Goal: Task Accomplishment & Management: Manage account settings

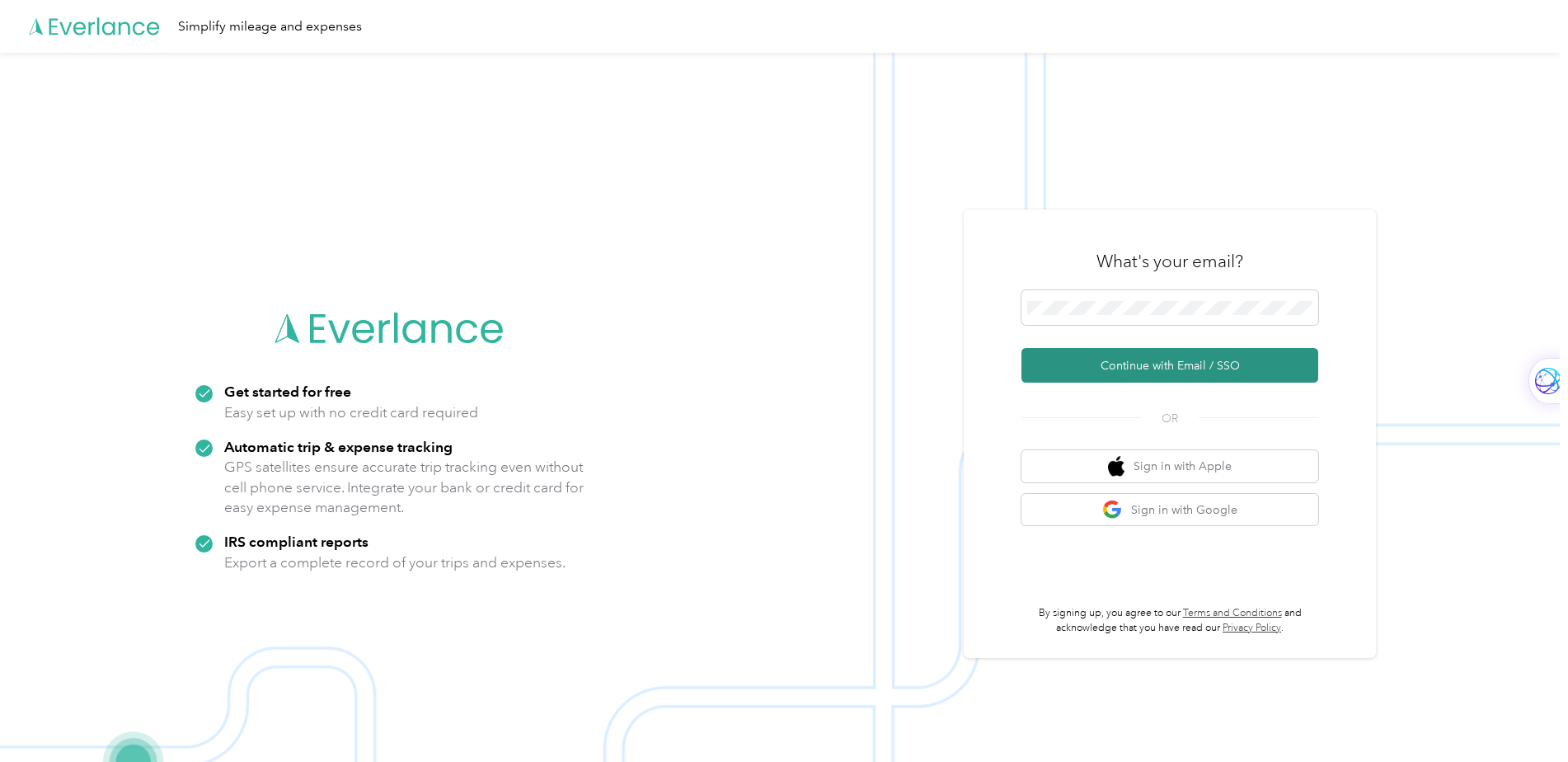
click at [1152, 366] on button "Continue with Email / SSO" at bounding box center [1169, 366] width 297 height 34
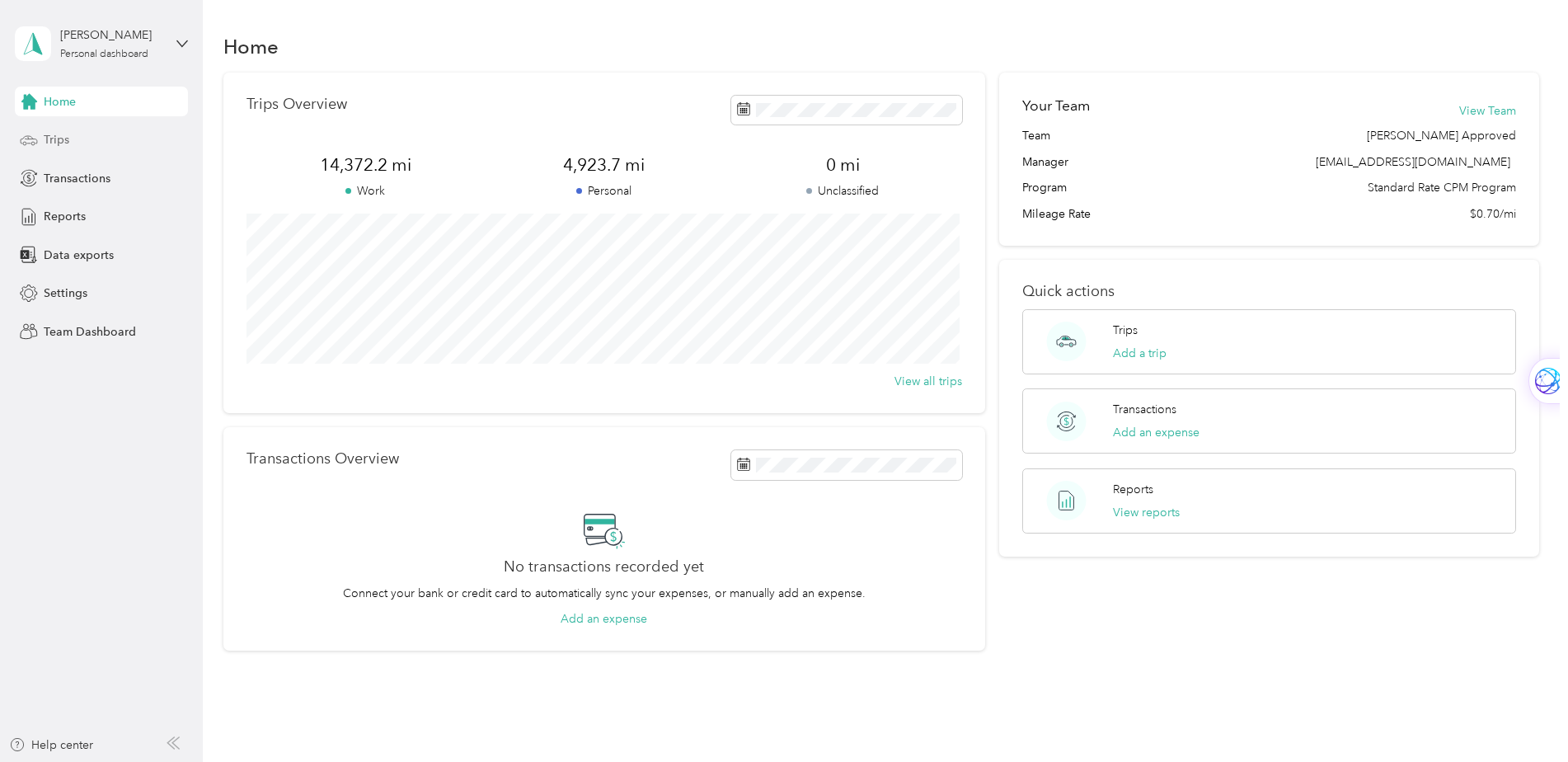
click at [41, 140] on div "Trips" at bounding box center [101, 140] width 173 height 30
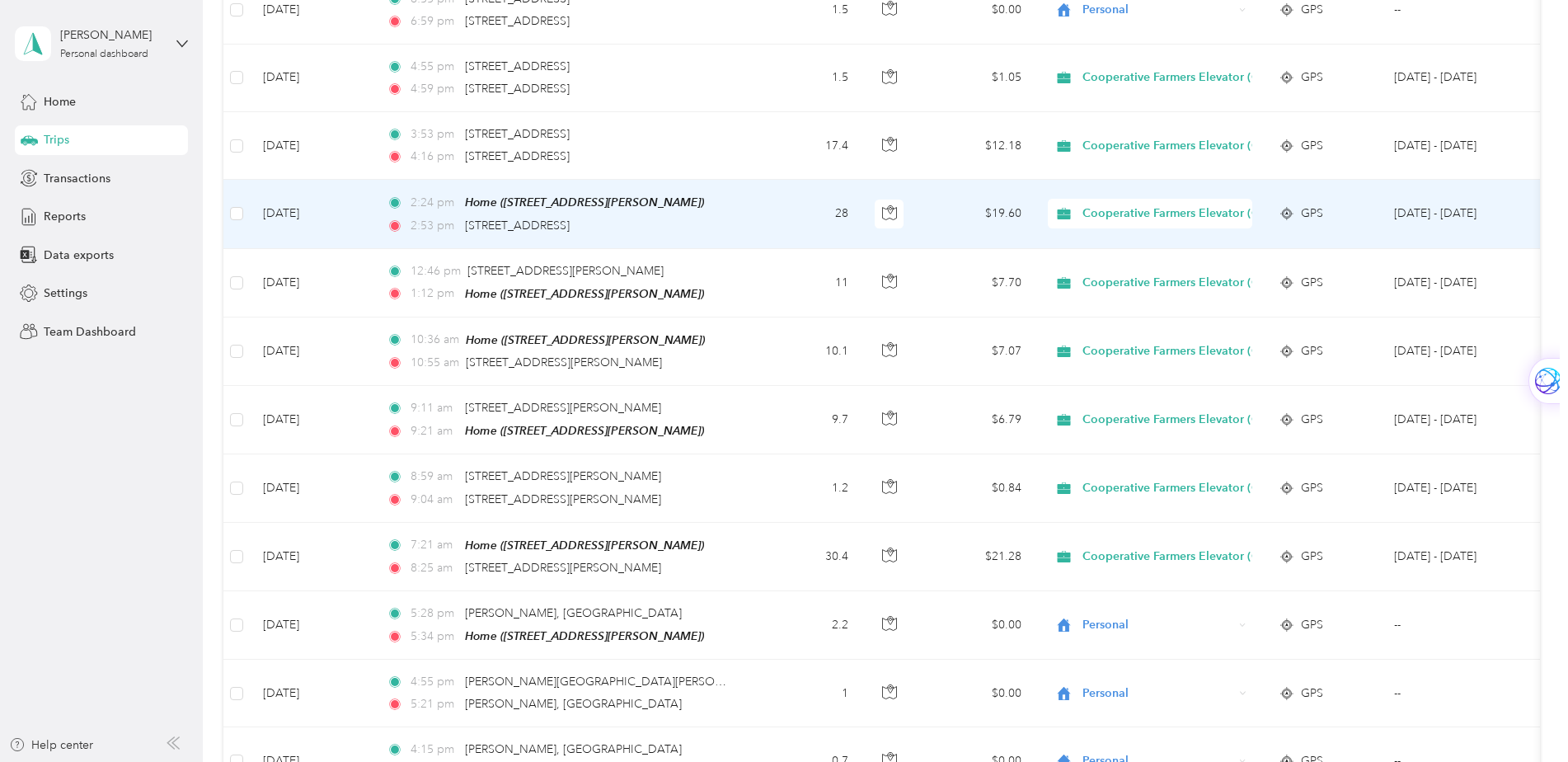
scroll to position [412, 0]
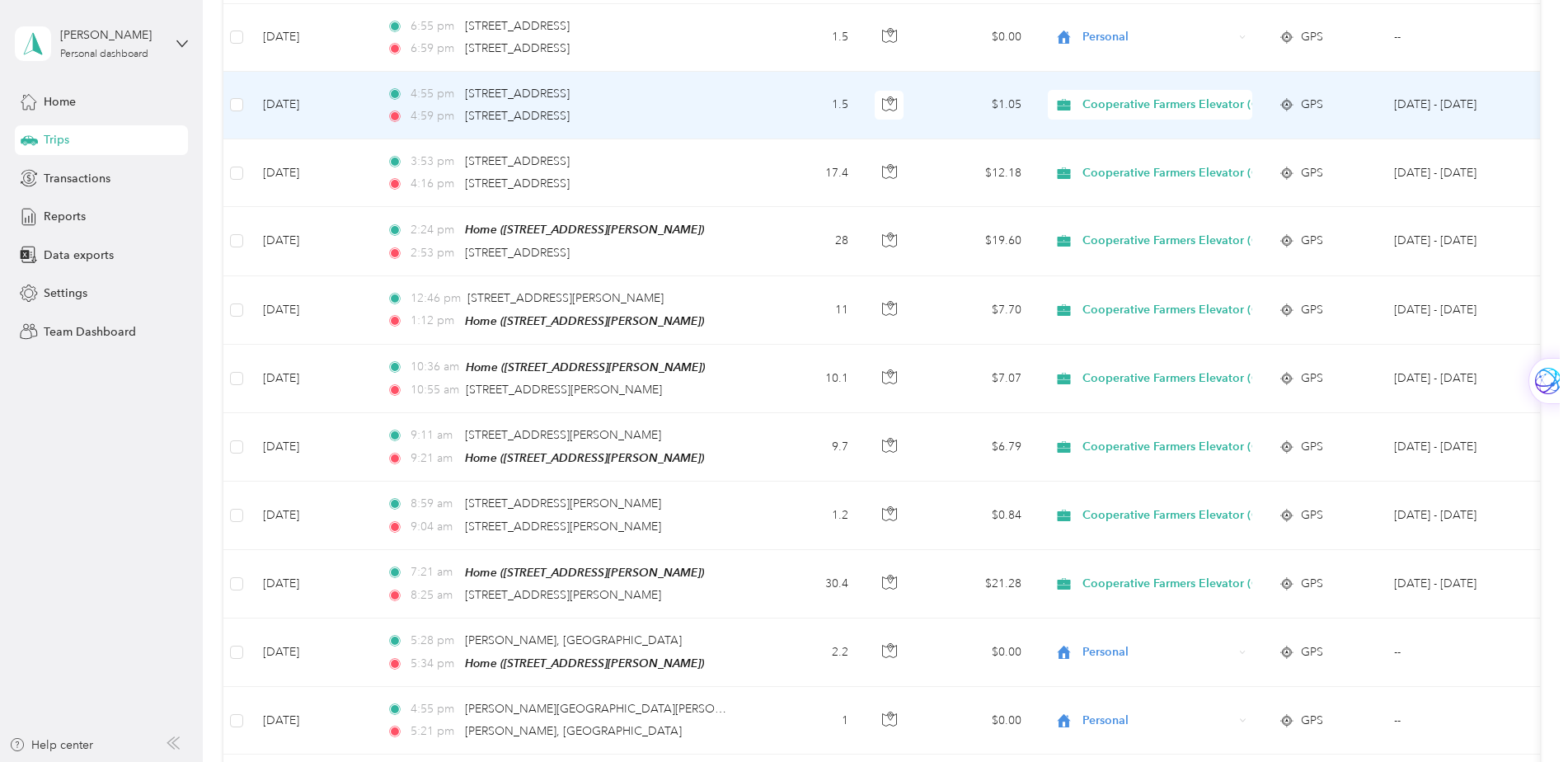
click at [1160, 105] on span "Cooperative Farmers Elevator (CFE)" at bounding box center [1179, 104] width 195 height 18
click at [1131, 156] on span "Personal" at bounding box center [1196, 158] width 216 height 17
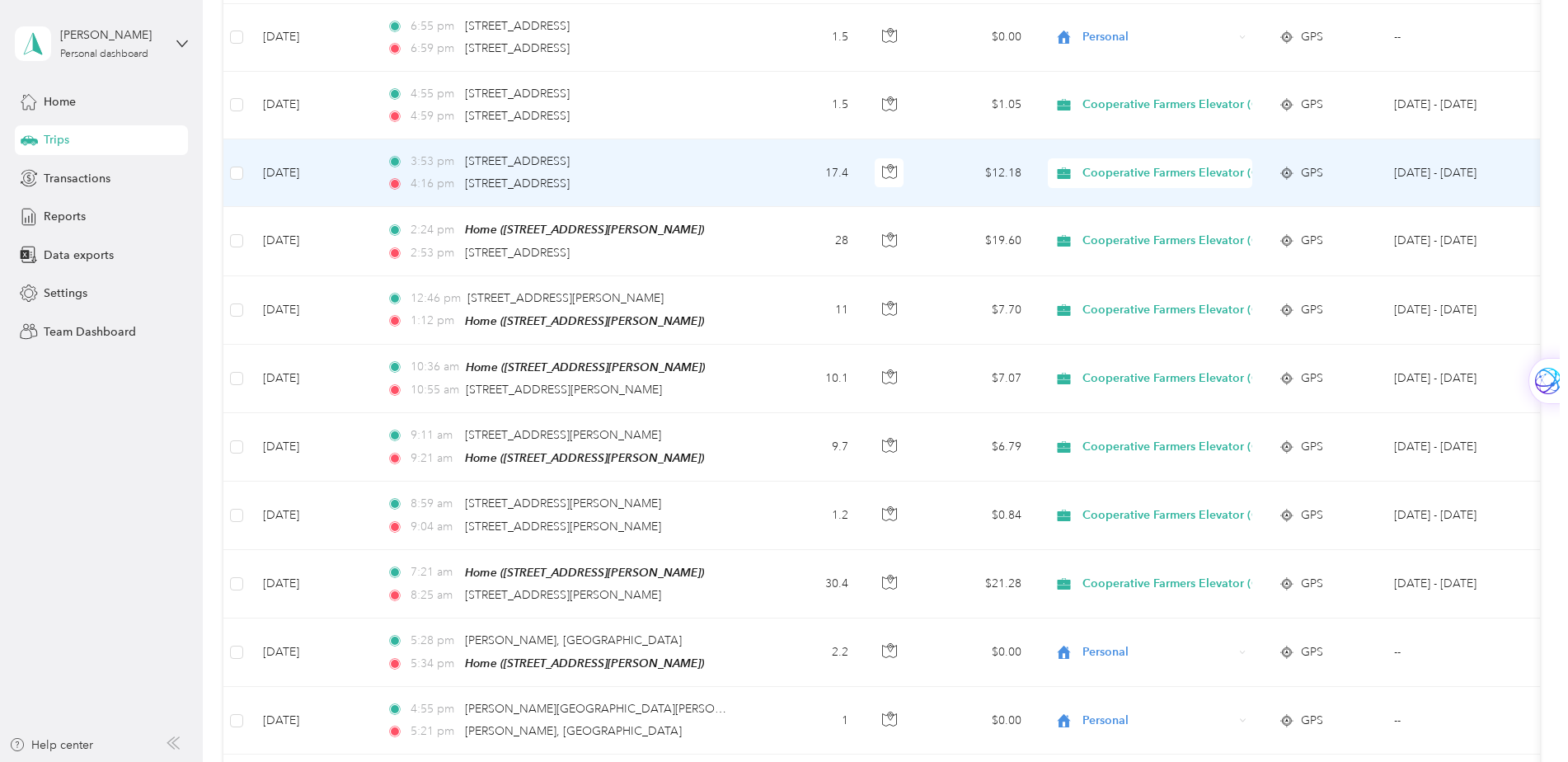
click at [1130, 169] on span "Cooperative Farmers Elevator (CFE)" at bounding box center [1179, 173] width 195 height 18
click at [1121, 226] on span "Personal" at bounding box center [1196, 224] width 216 height 17
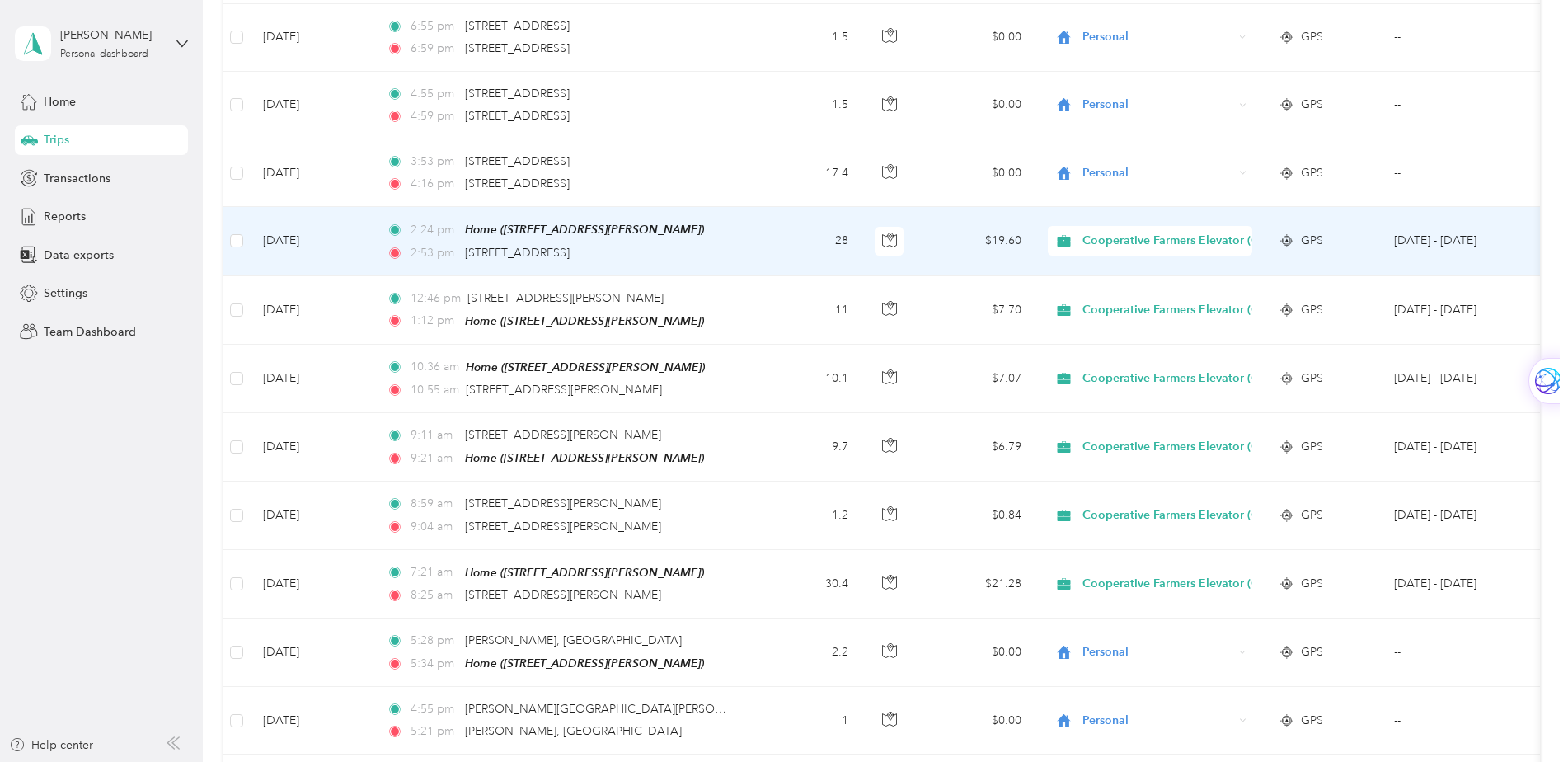
click at [1104, 240] on span "Cooperative Farmers Elevator (CFE)" at bounding box center [1179, 240] width 195 height 18
click at [1108, 295] on span "Personal" at bounding box center [1196, 293] width 216 height 17
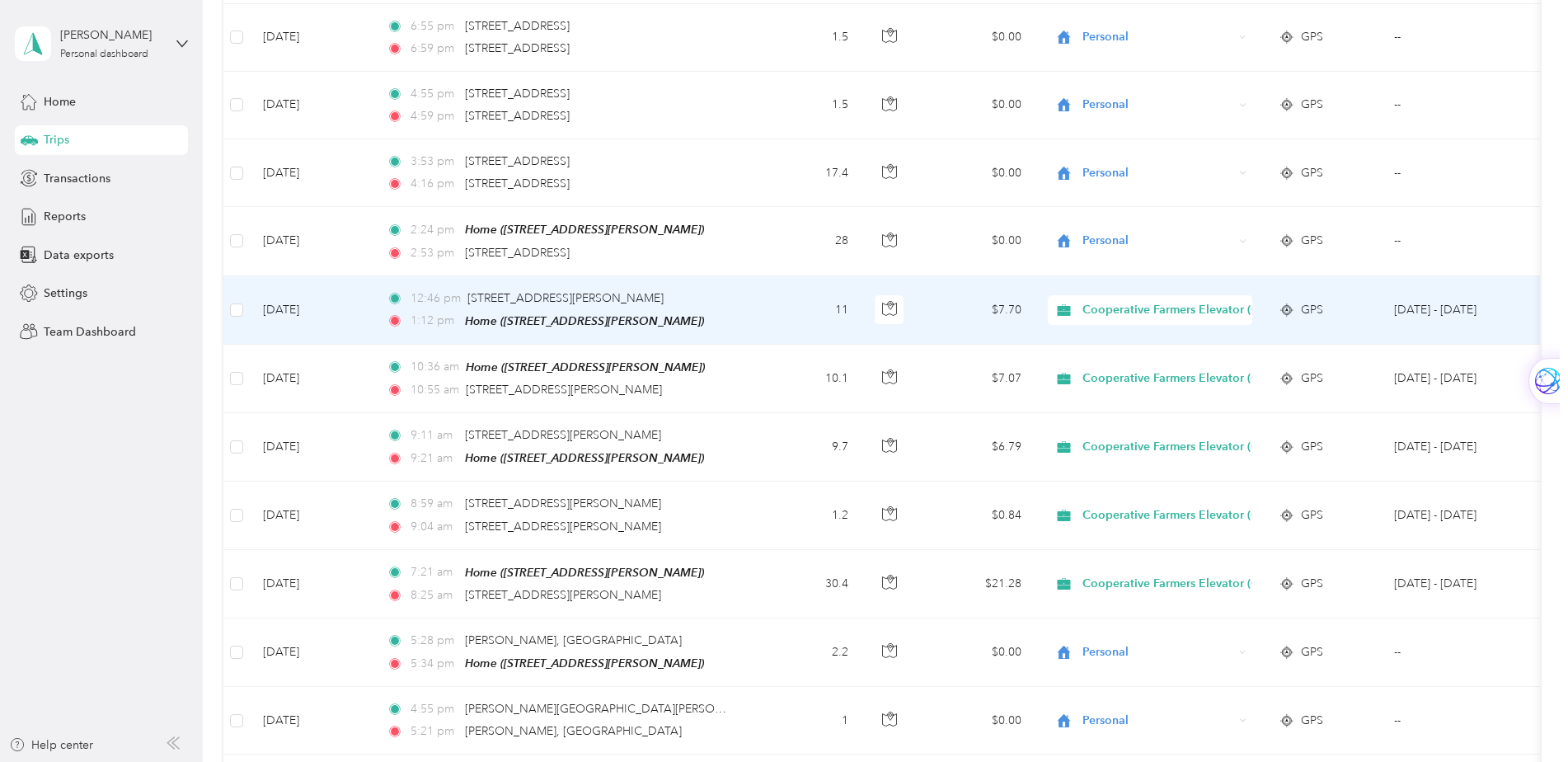
click at [1107, 304] on span "Cooperative Farmers Elevator (CFE)" at bounding box center [1179, 310] width 195 height 18
click at [1106, 362] on span "Personal" at bounding box center [1196, 366] width 216 height 17
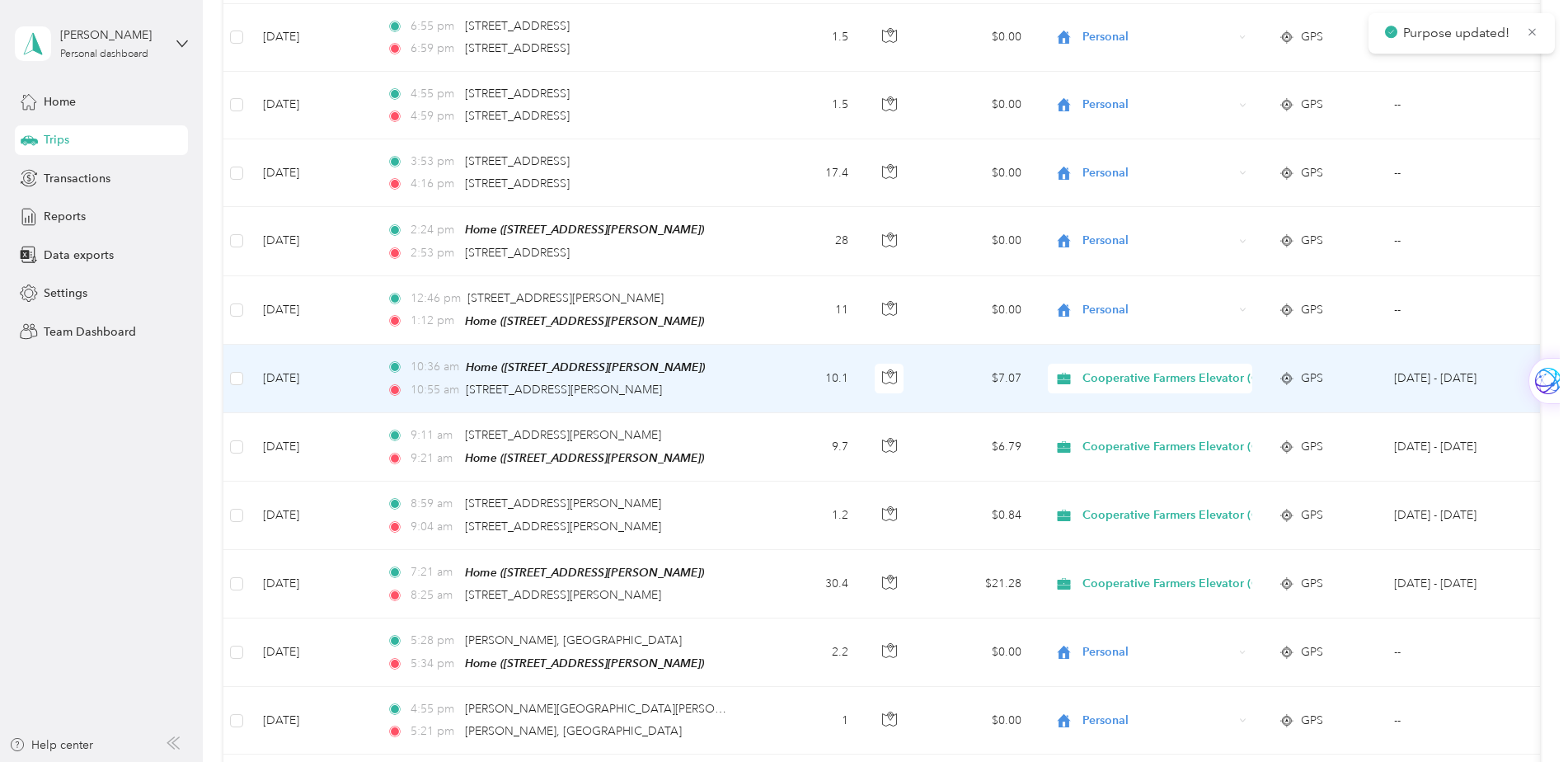
click at [1099, 370] on span "Cooperative Farmers Elevator (CFE)" at bounding box center [1179, 378] width 195 height 18
click at [1109, 434] on span "Personal" at bounding box center [1196, 433] width 216 height 17
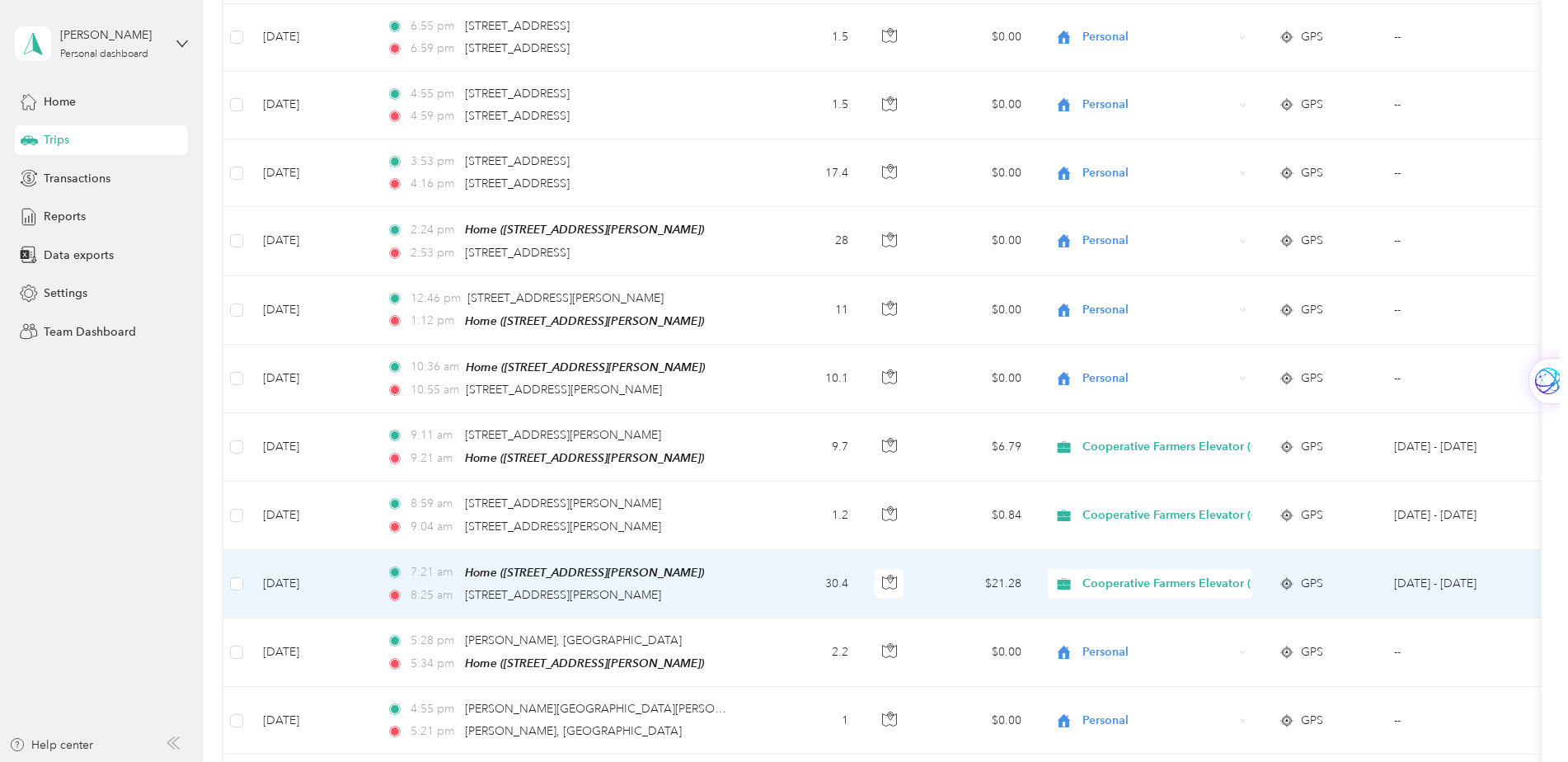
click at [535, 572] on span "Home (707 E Third St, Sanborn, IA, United States , Sanborn, IA)" at bounding box center [585, 572] width 239 height 13
click at [280, 578] on td "Sep 1, 2025" at bounding box center [312, 585] width 124 height 69
click at [280, 577] on div at bounding box center [784, 381] width 1568 height 762
click at [278, 576] on td "Sep 1, 2025" at bounding box center [312, 585] width 124 height 69
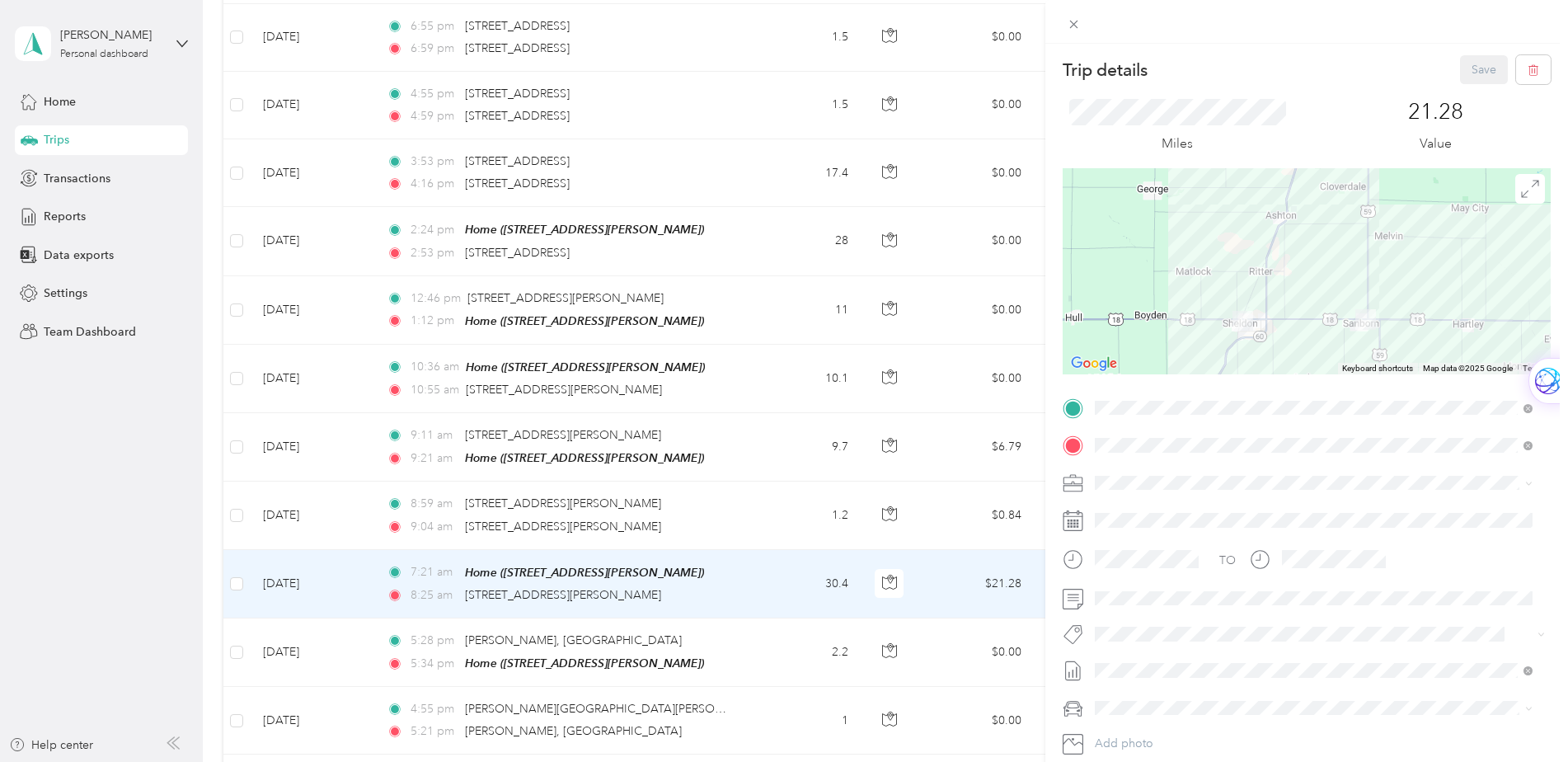
click at [1296, 71] on div "Trip details Save" at bounding box center [1307, 70] width 488 height 29
click at [1070, 22] on icon at bounding box center [1074, 24] width 14 height 14
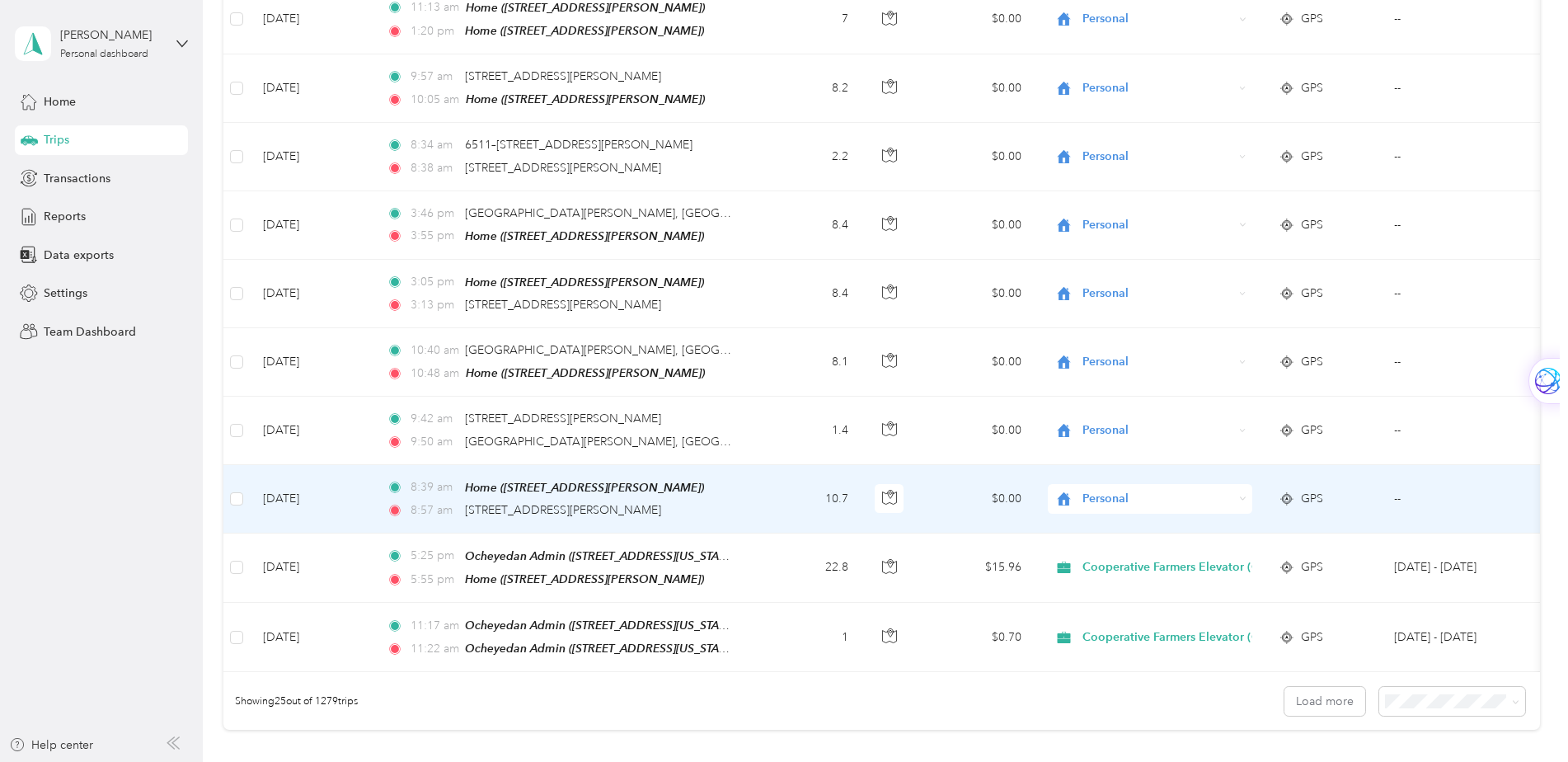
scroll to position [1319, 0]
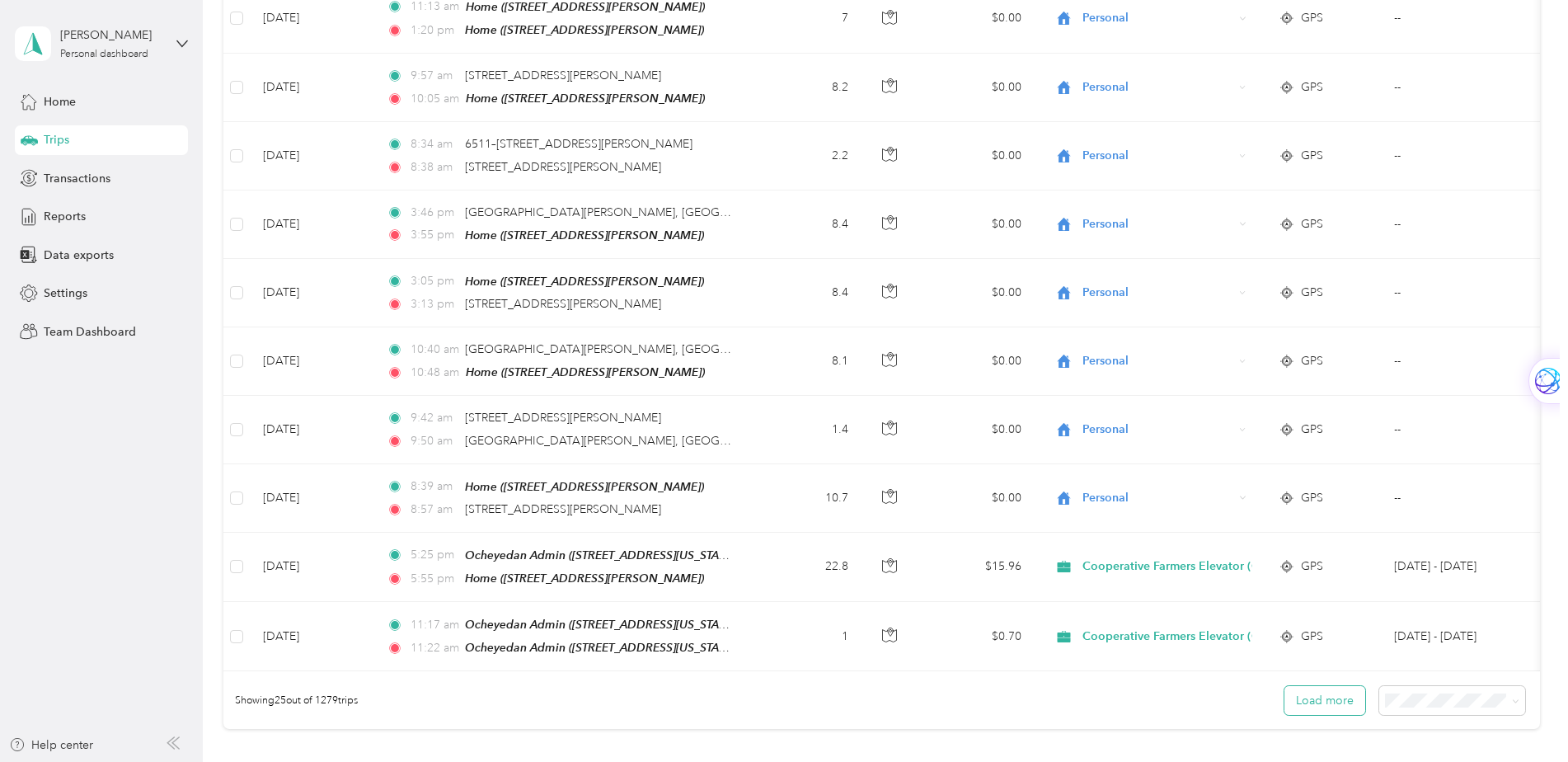
click at [1316, 699] on button "Load more" at bounding box center [1325, 701] width 81 height 29
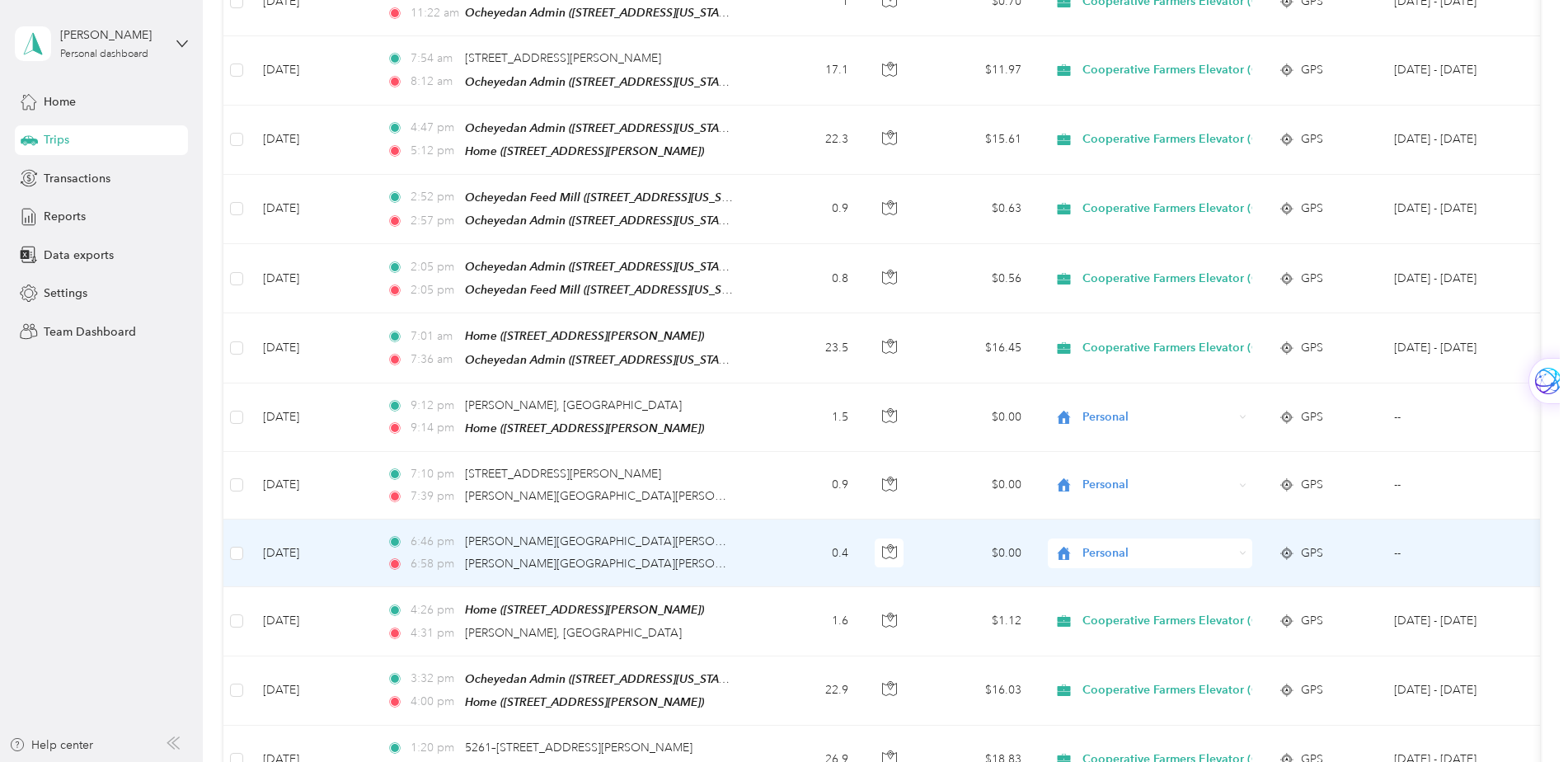
scroll to position [1979, 0]
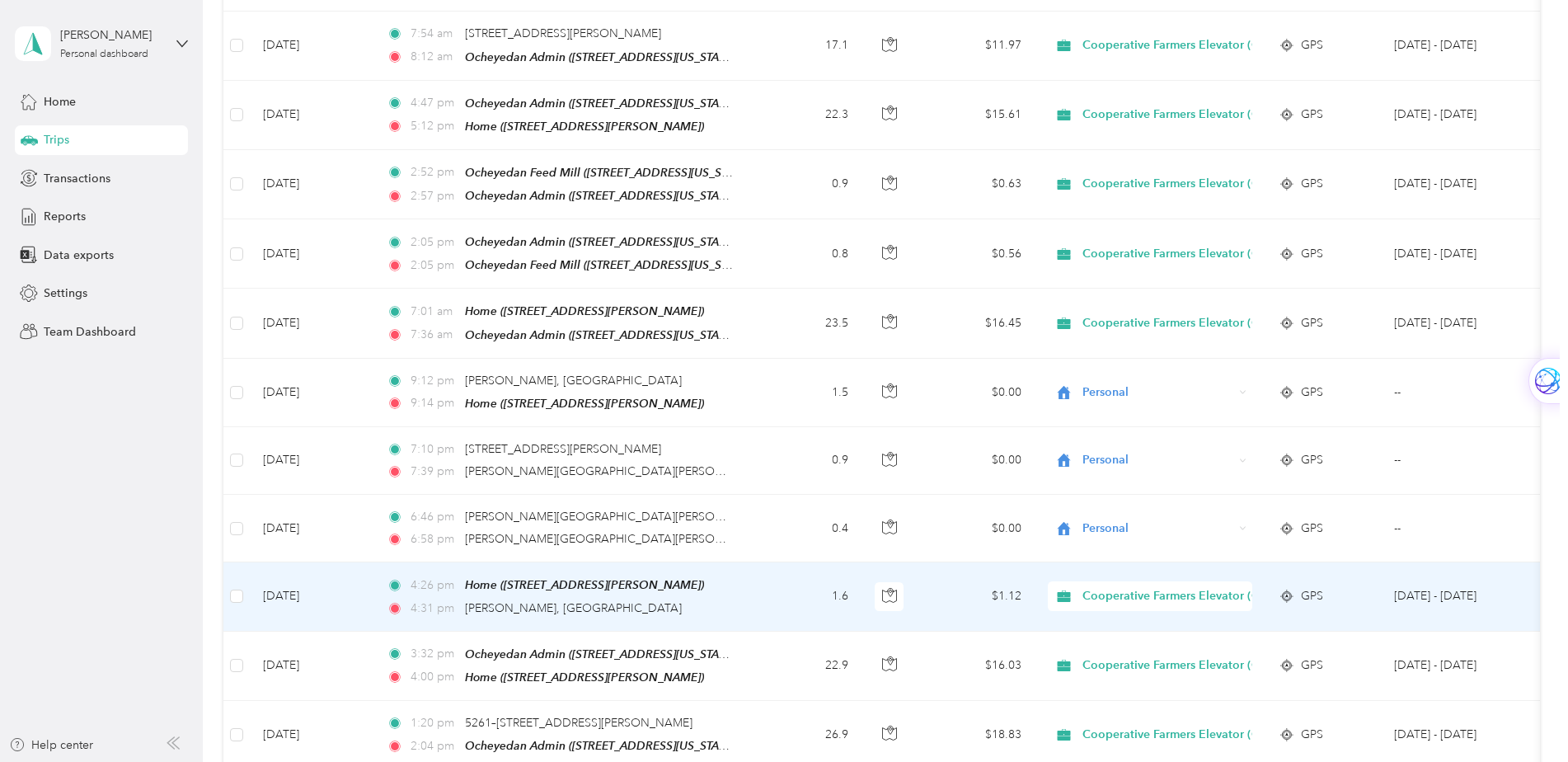
click at [1149, 587] on span "Cooperative Farmers Elevator (CFE)" at bounding box center [1179, 596] width 195 height 18
click at [1112, 625] on span "Personal" at bounding box center [1196, 628] width 216 height 17
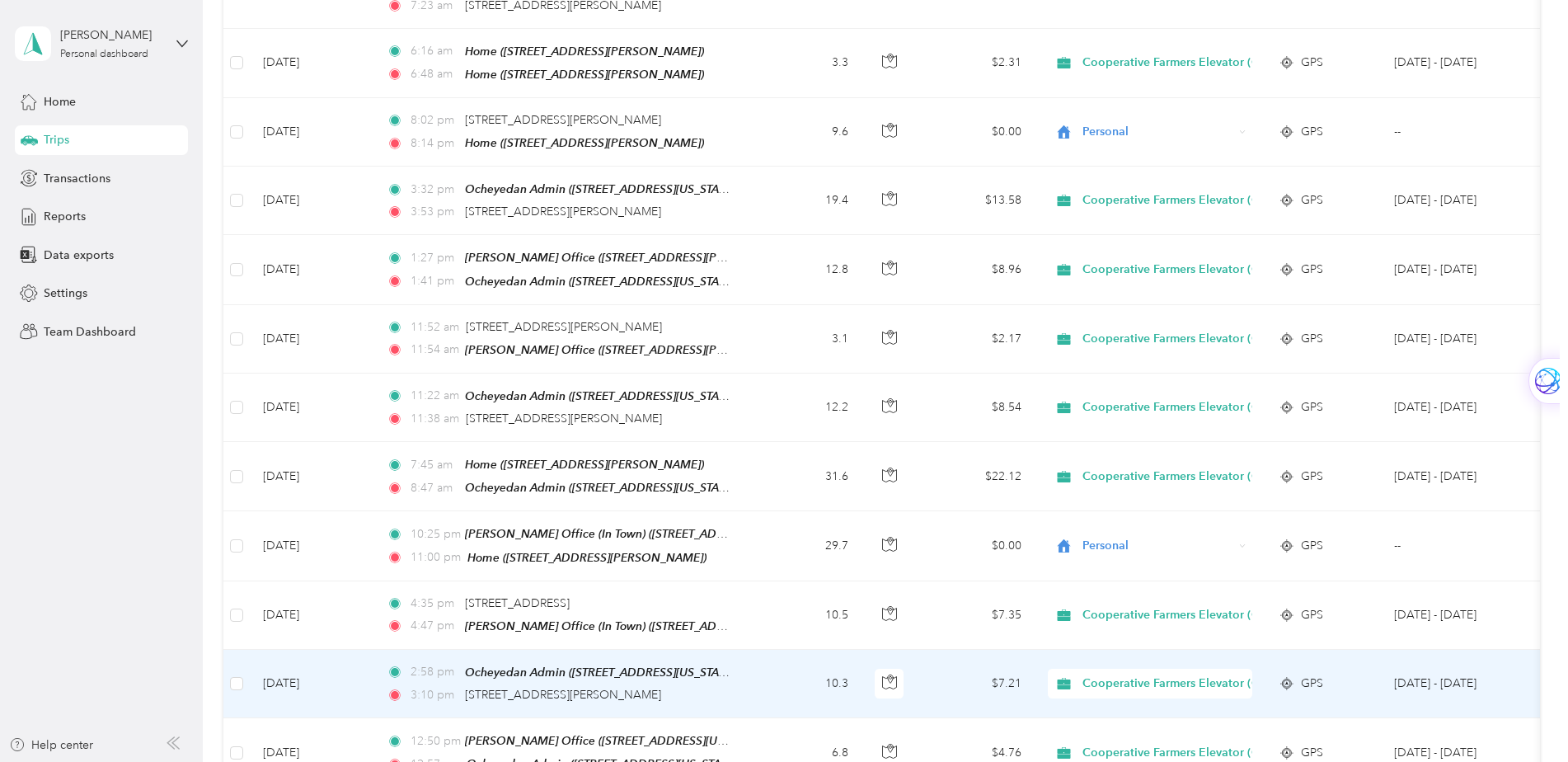
scroll to position [2886, 0]
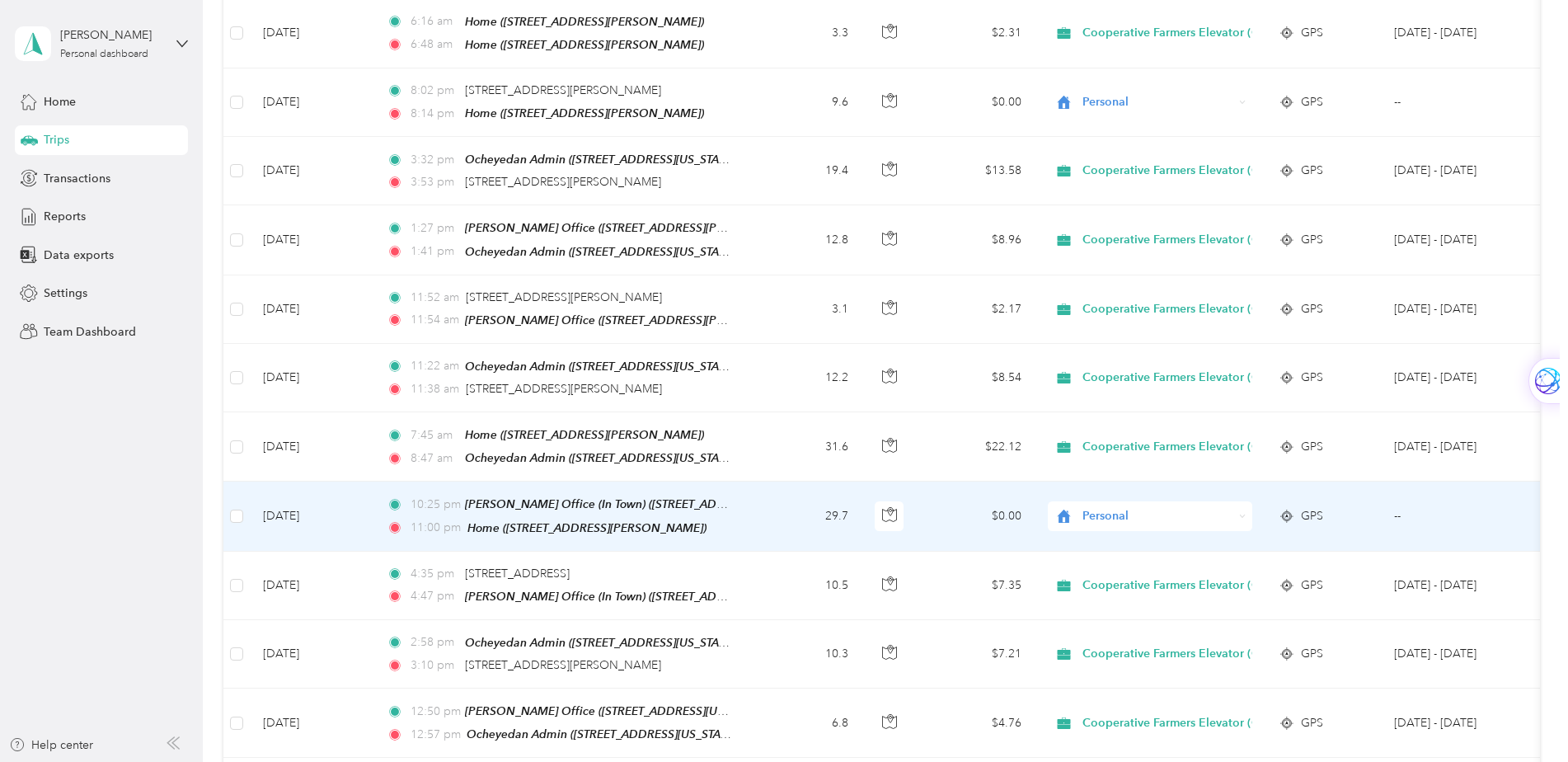
click at [1165, 507] on span "Personal" at bounding box center [1157, 516] width 150 height 18
click at [1154, 501] on span "Cooperative Farmers Elevator (CFE)" at bounding box center [1185, 508] width 195 height 17
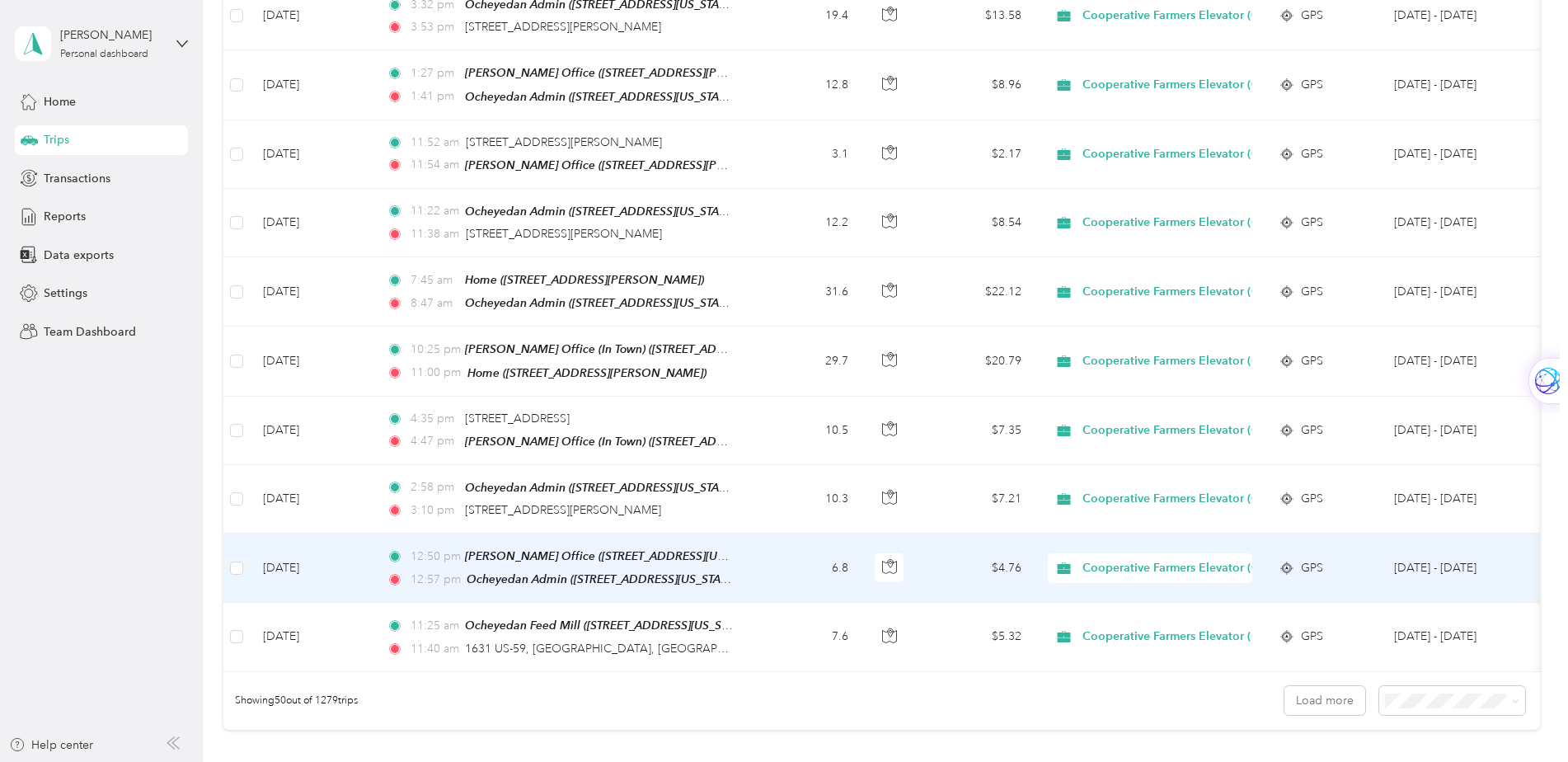
scroll to position [3051, 0]
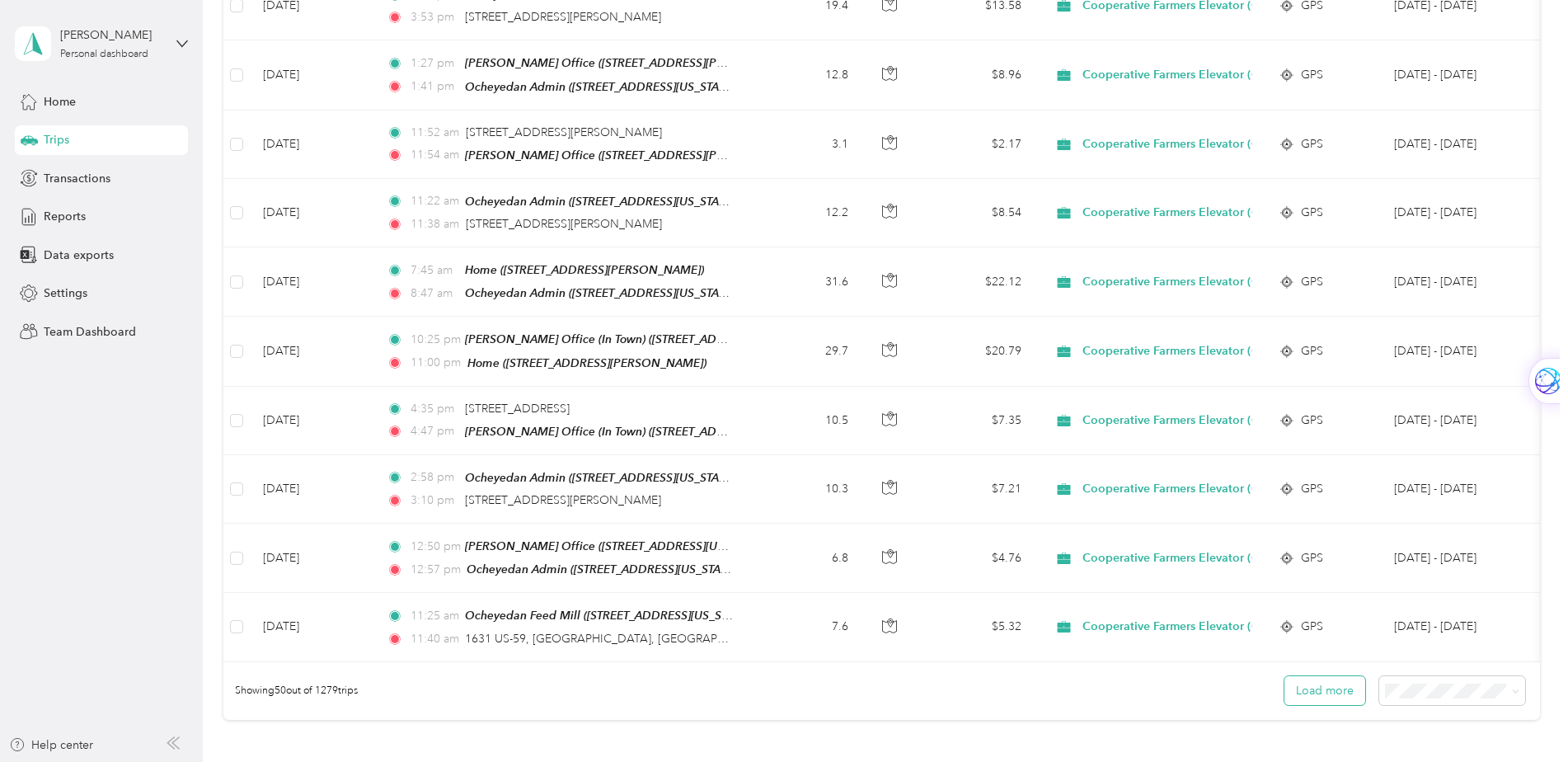
click at [1315, 676] on button "Load more" at bounding box center [1325, 691] width 81 height 29
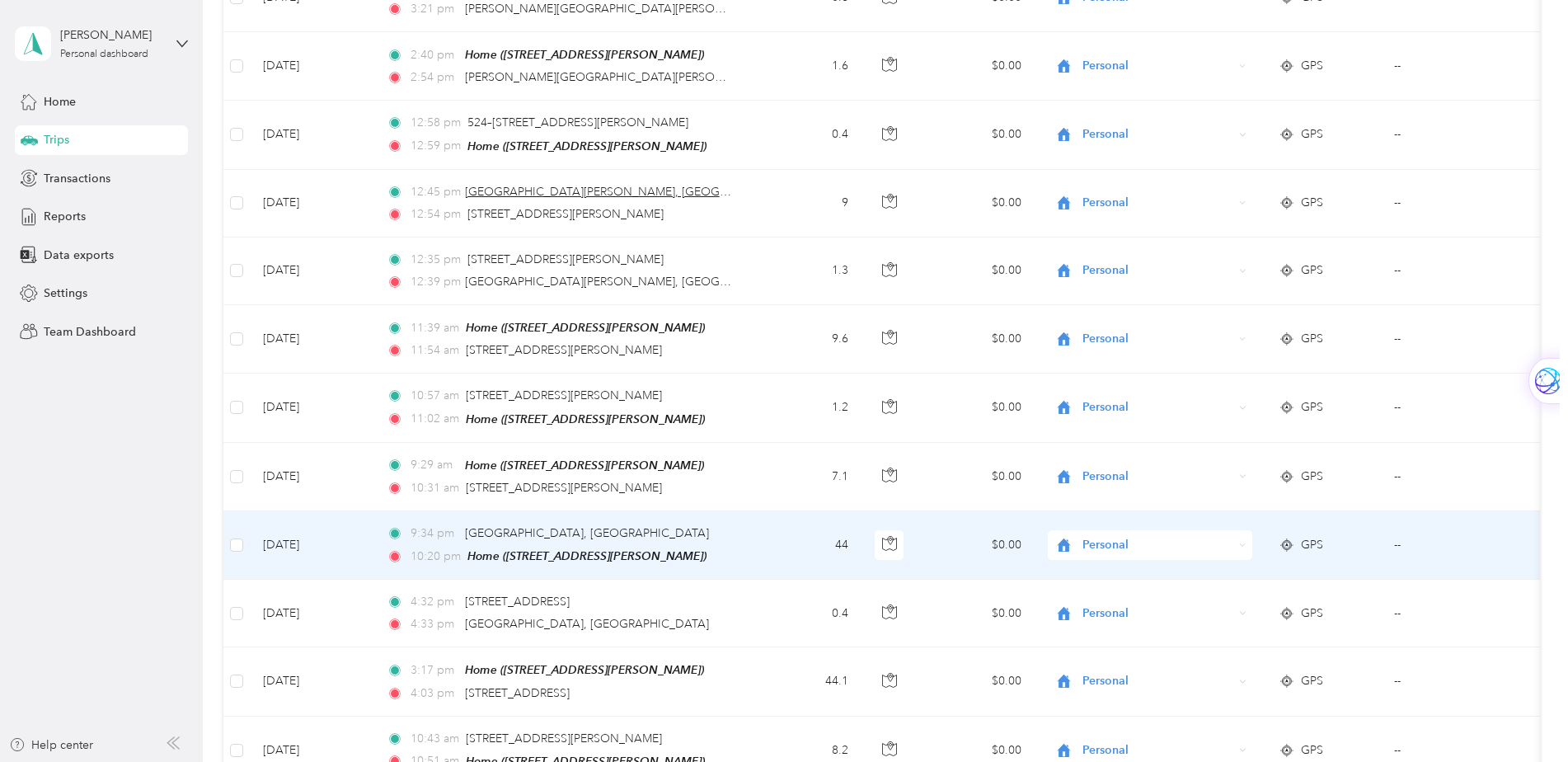
scroll to position [4124, 0]
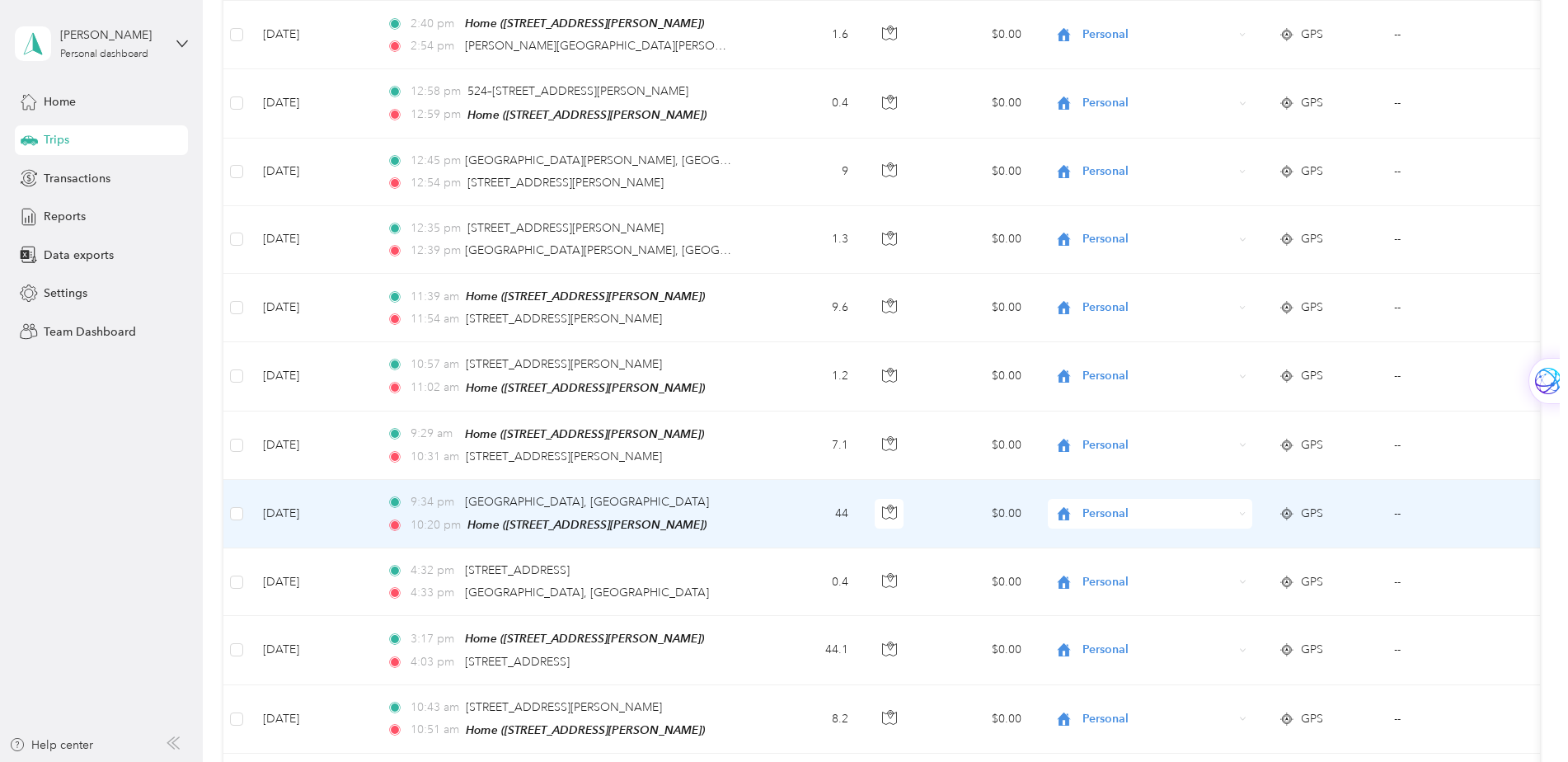
click at [1134, 505] on span "Personal" at bounding box center [1157, 513] width 150 height 18
click at [1135, 492] on span "Cooperative Farmers Elevator (CFE)" at bounding box center [1185, 492] width 195 height 17
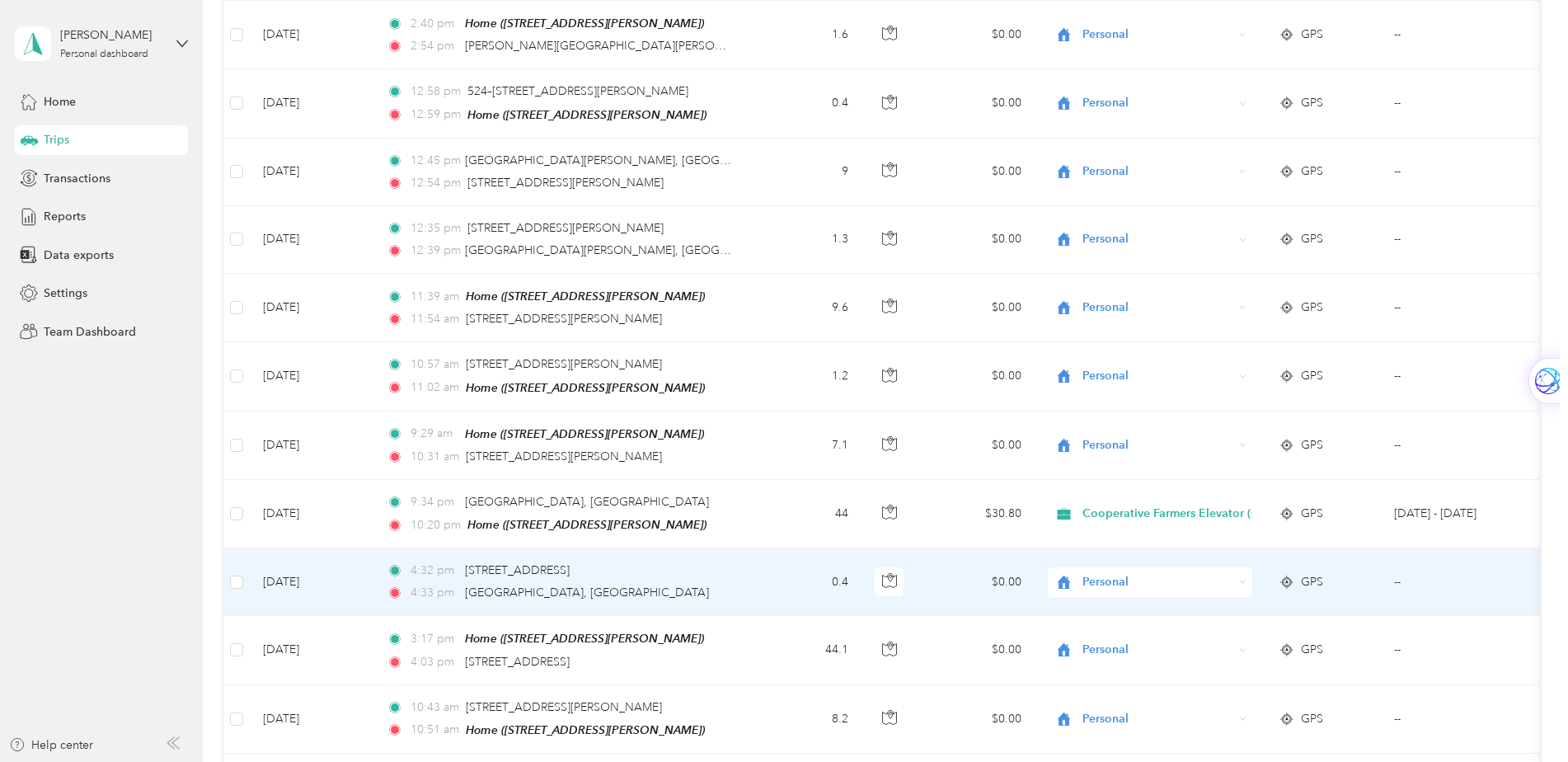
click at [1112, 573] on span "Personal" at bounding box center [1157, 581] width 150 height 18
click at [1124, 556] on span "Cooperative Farmers Elevator (CFE)" at bounding box center [1185, 561] width 195 height 17
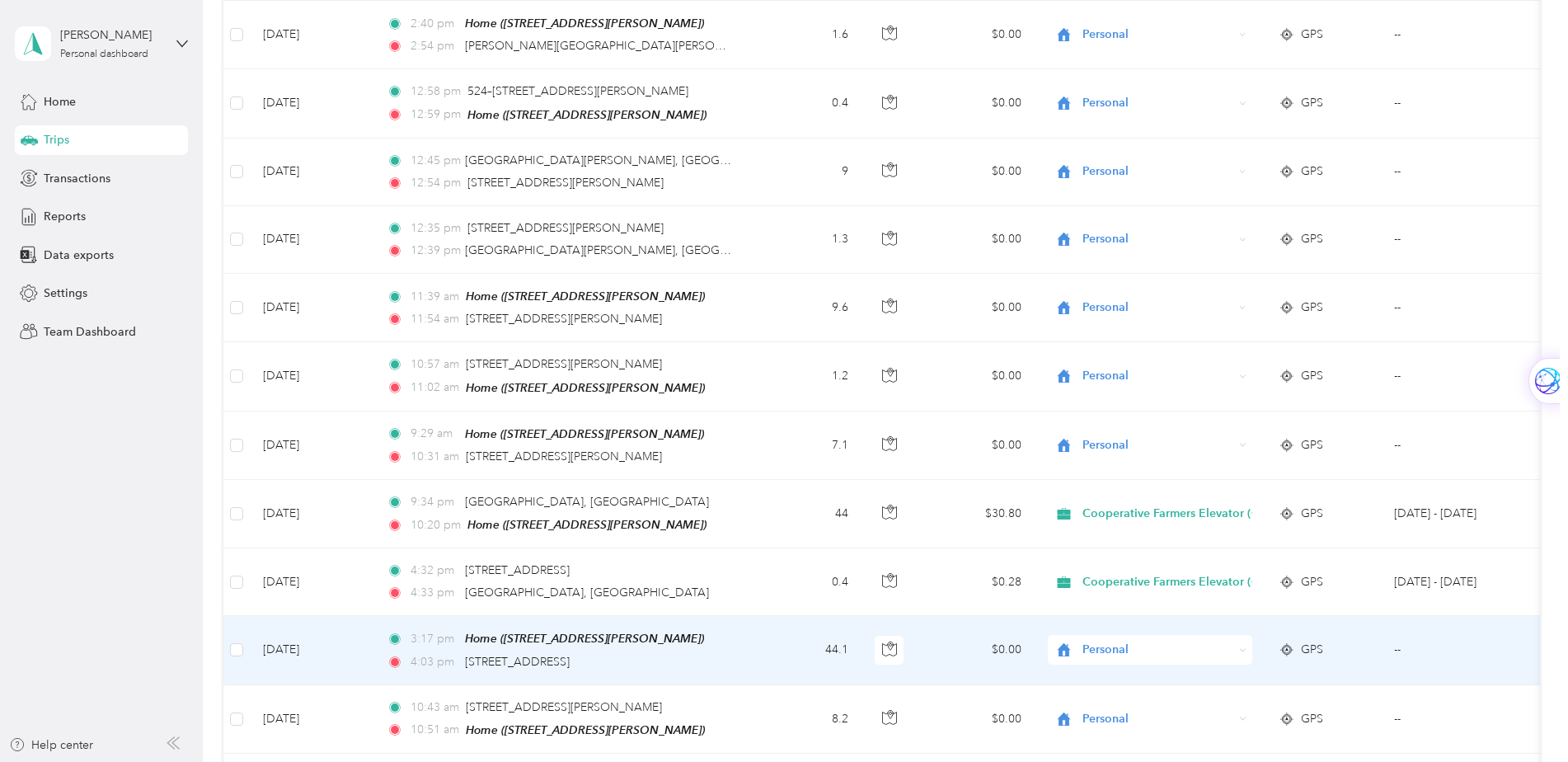
click at [1093, 641] on span "Personal" at bounding box center [1157, 649] width 150 height 18
click at [1100, 626] on span "Cooperative Farmers Elevator (CFE)" at bounding box center [1185, 626] width 195 height 17
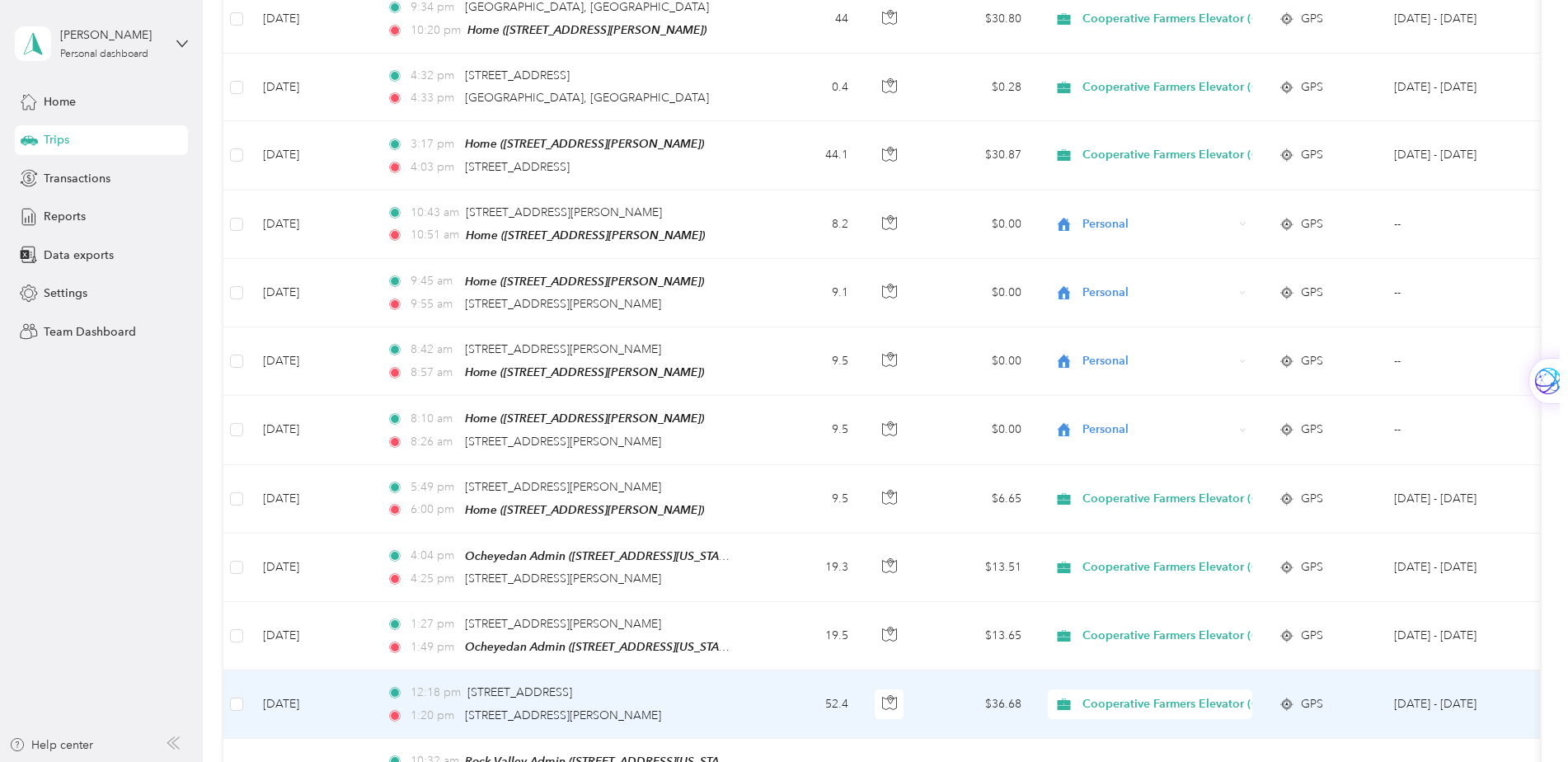
scroll to position [4784, 0]
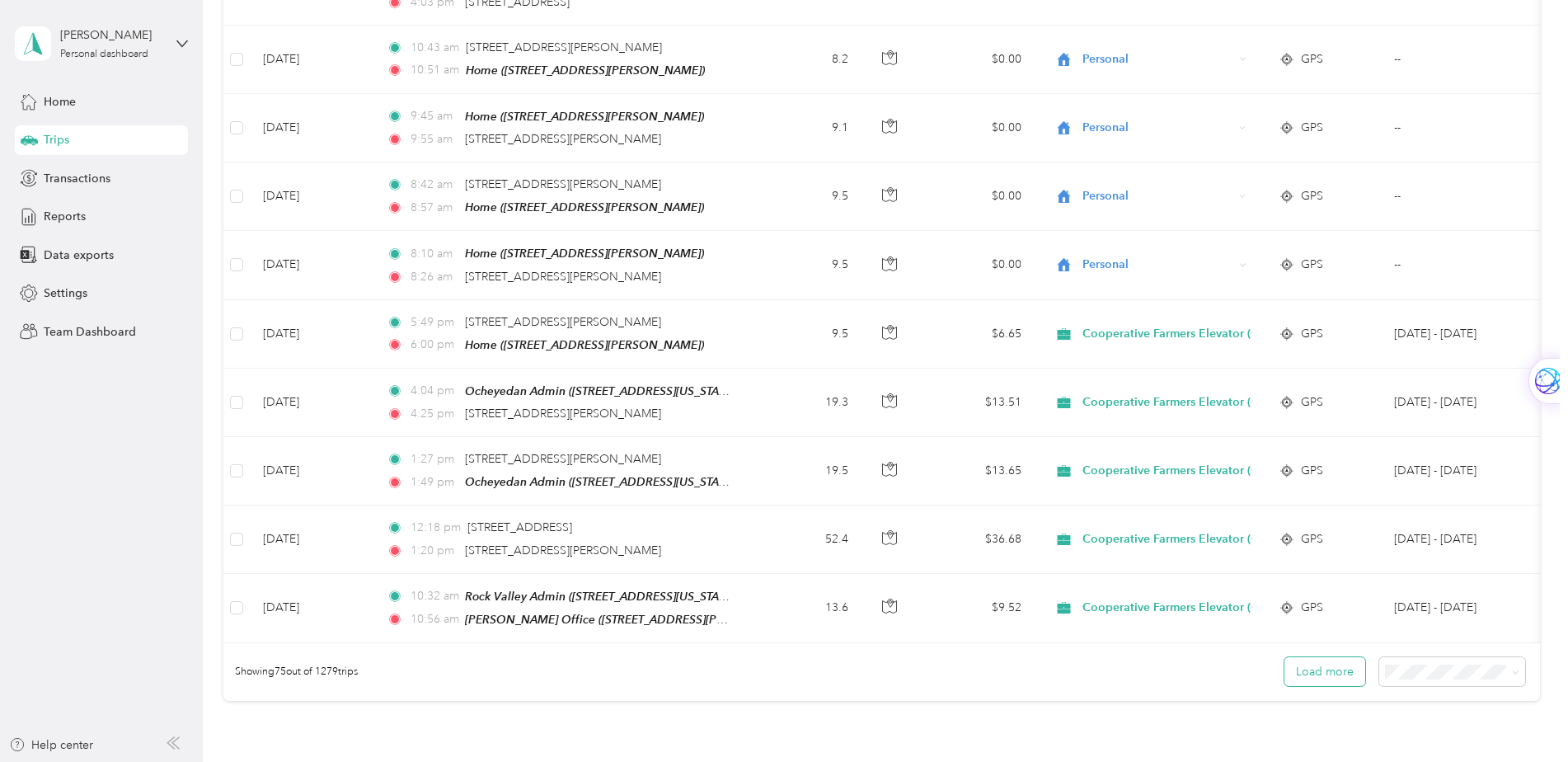
click at [1320, 657] on button "Load more" at bounding box center [1325, 672] width 81 height 29
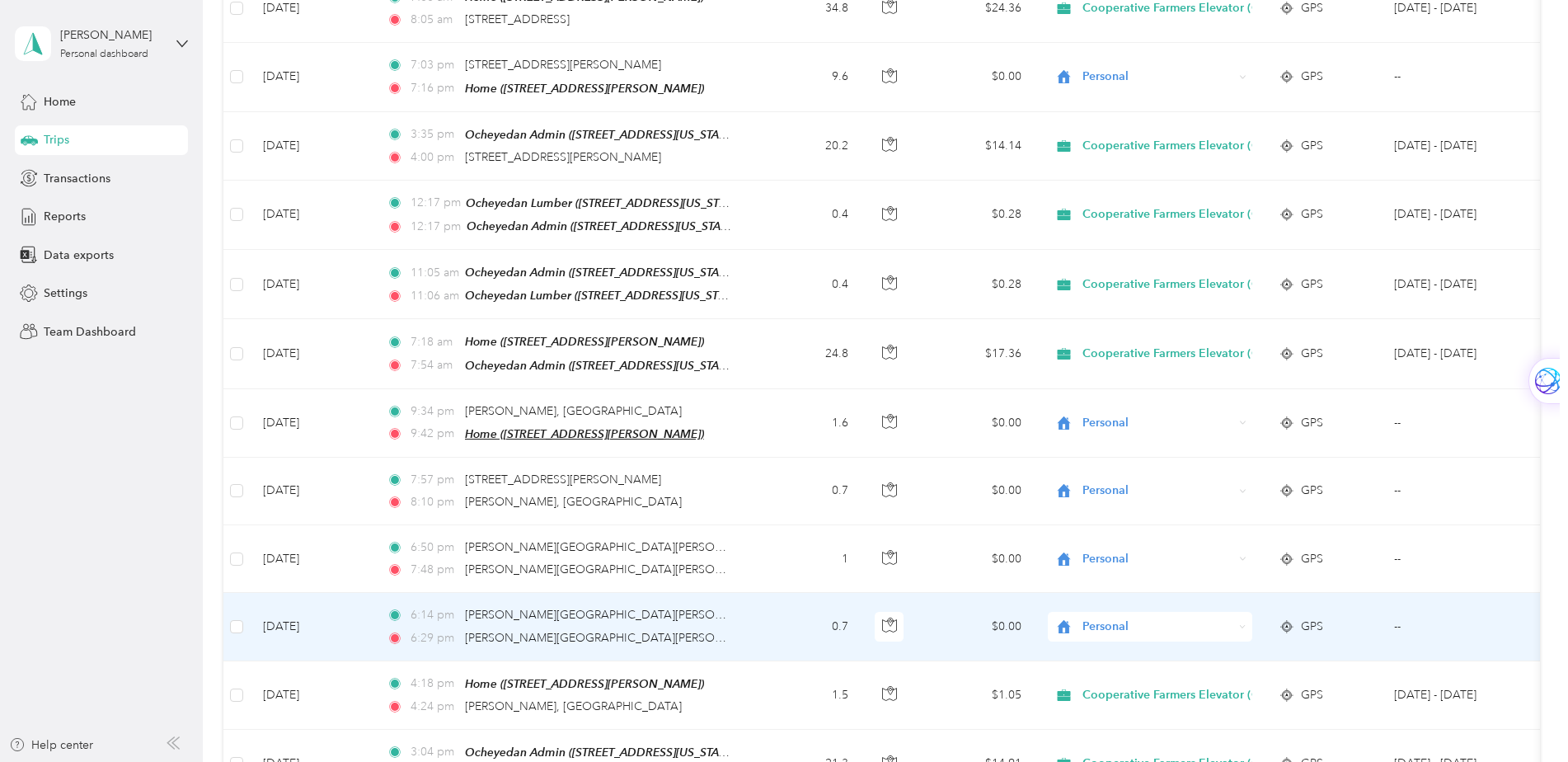
scroll to position [5526, 0]
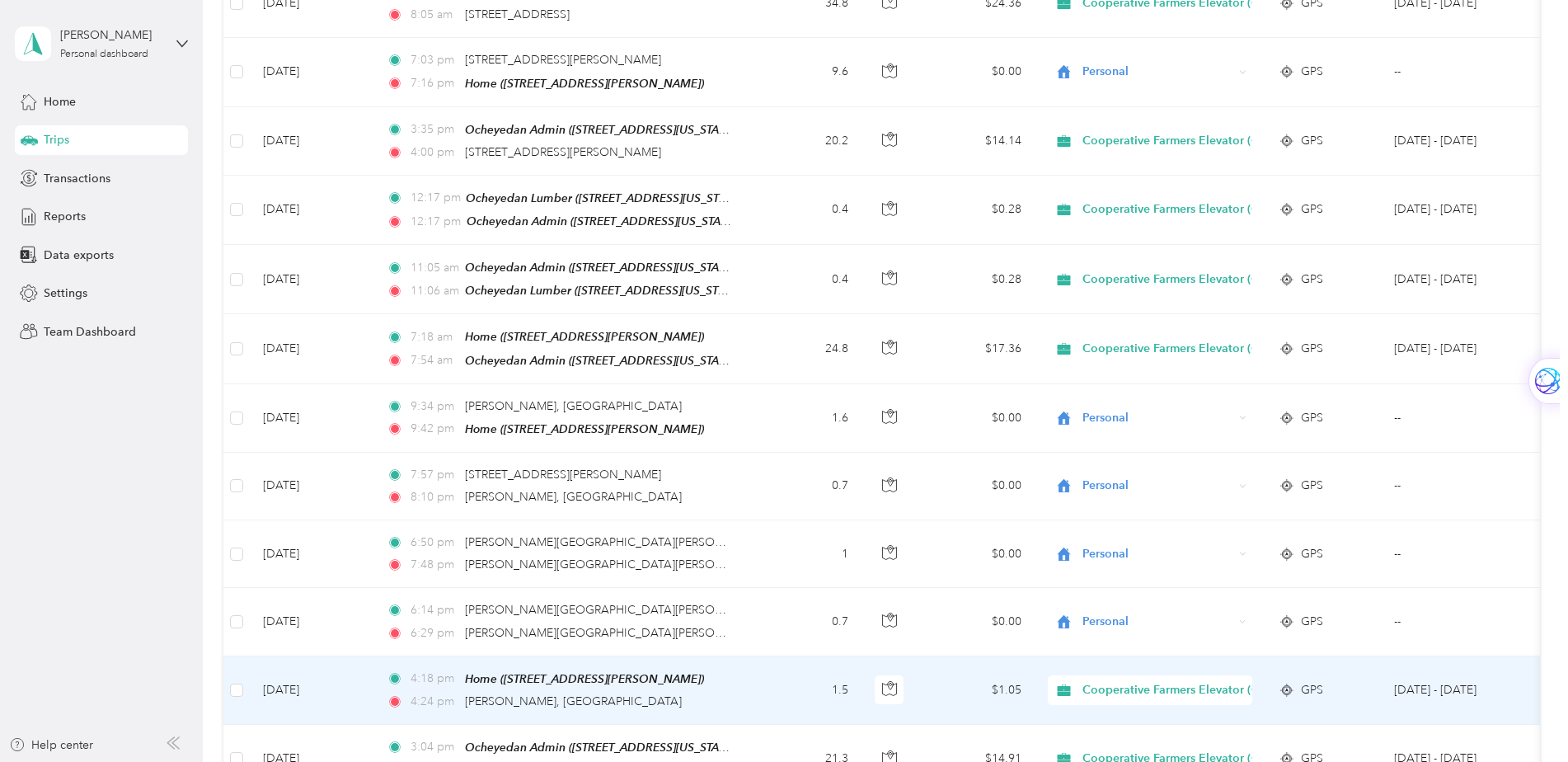
click at [1142, 681] on span "Cooperative Farmers Elevator (CFE)" at bounding box center [1179, 690] width 195 height 18
click at [1126, 677] on span "Personal" at bounding box center [1196, 679] width 216 height 17
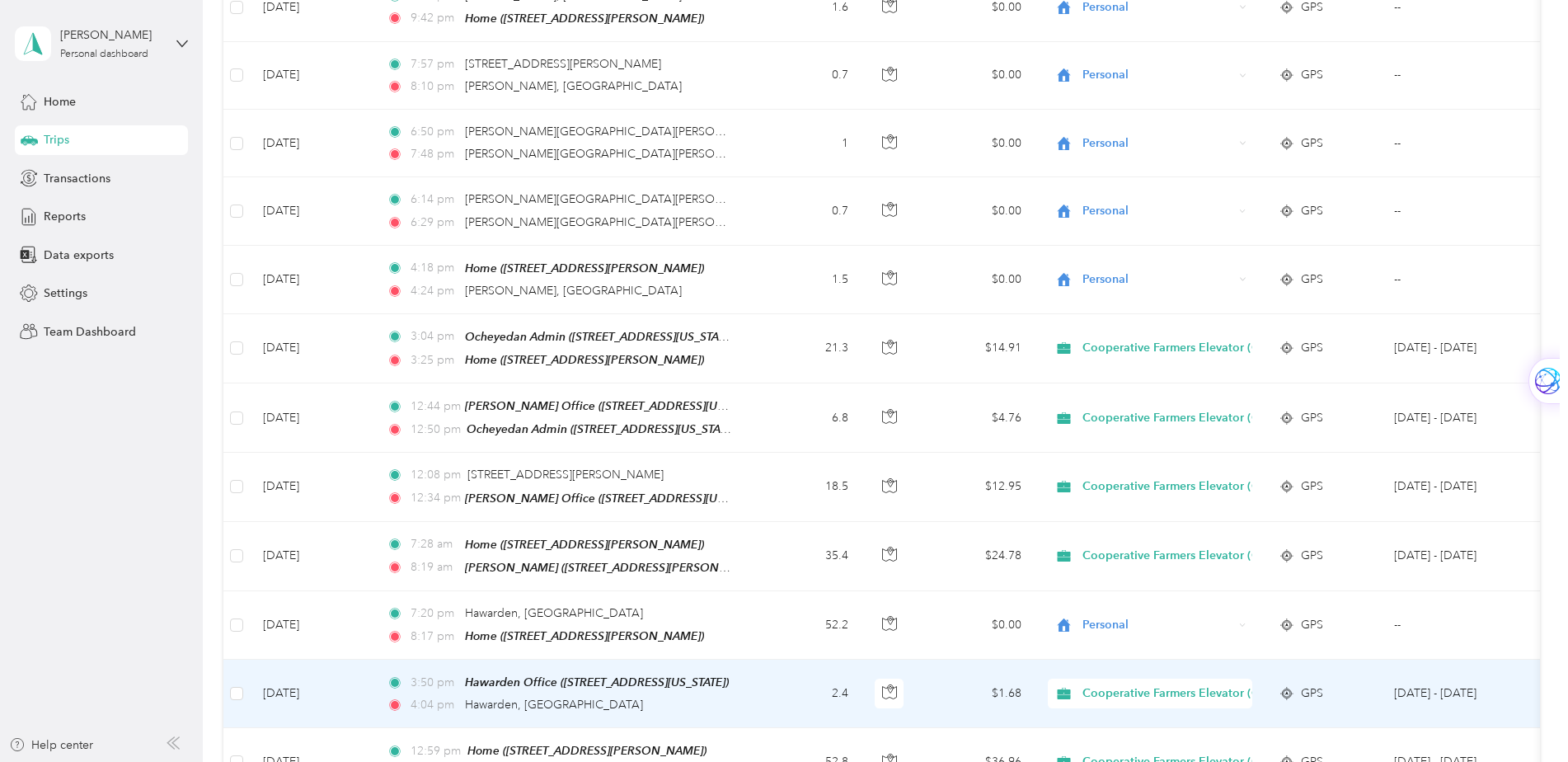
scroll to position [5938, 0]
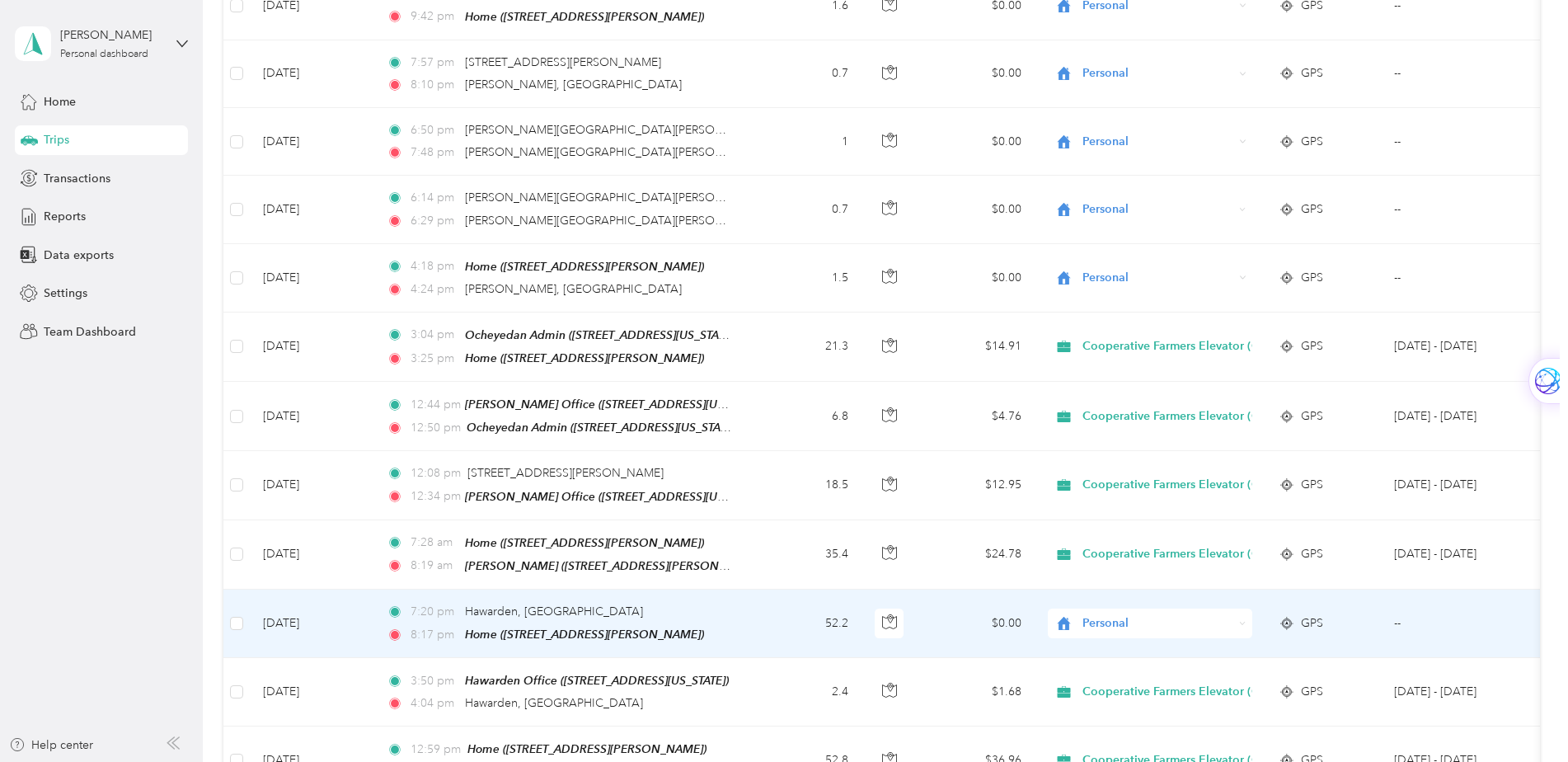
click at [1222, 614] on span "Personal" at bounding box center [1157, 623] width 150 height 18
click at [1204, 573] on span "Cooperative Farmers Elevator (CFE)" at bounding box center [1185, 577] width 195 height 17
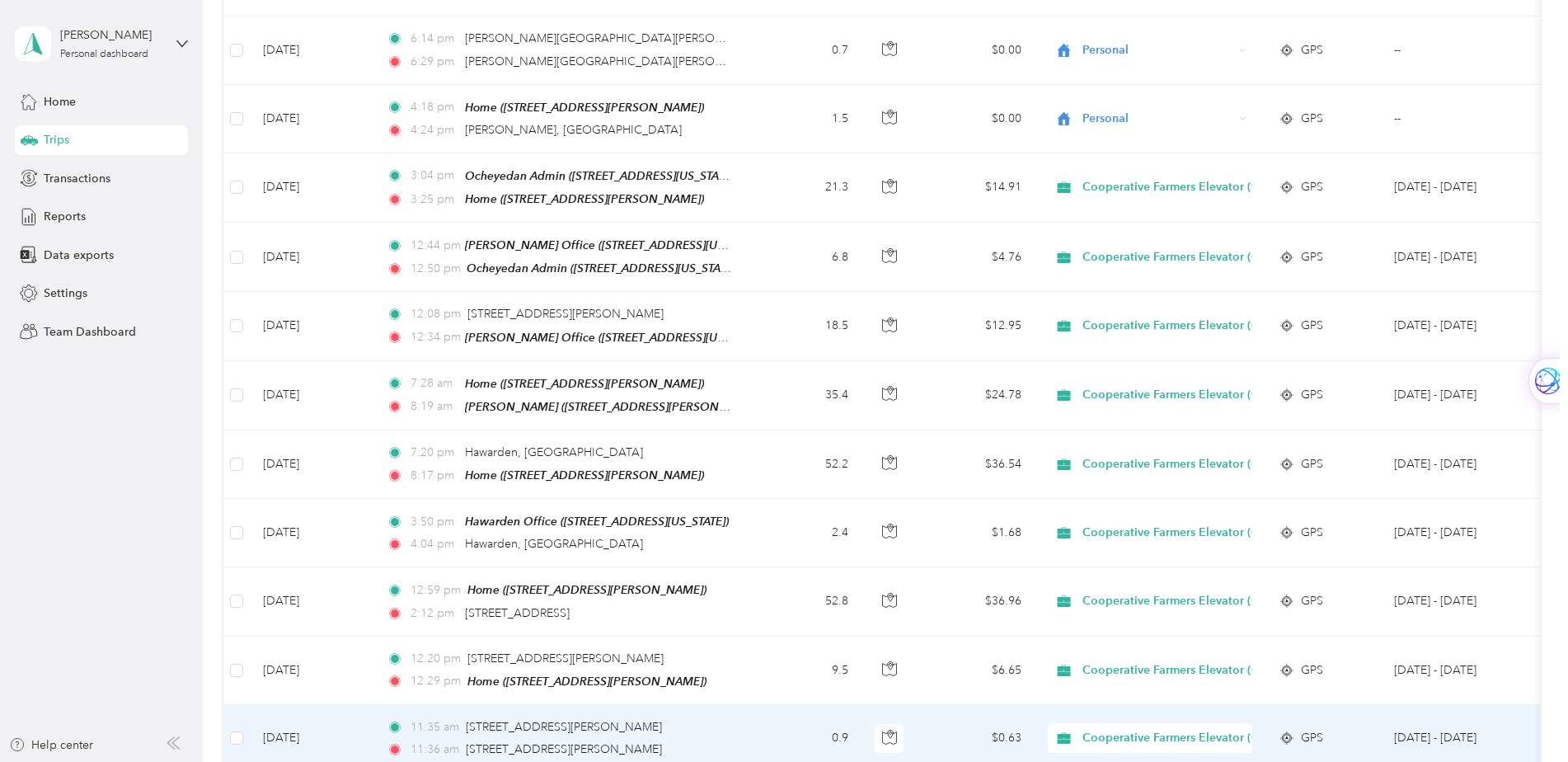
scroll to position [6103, 0]
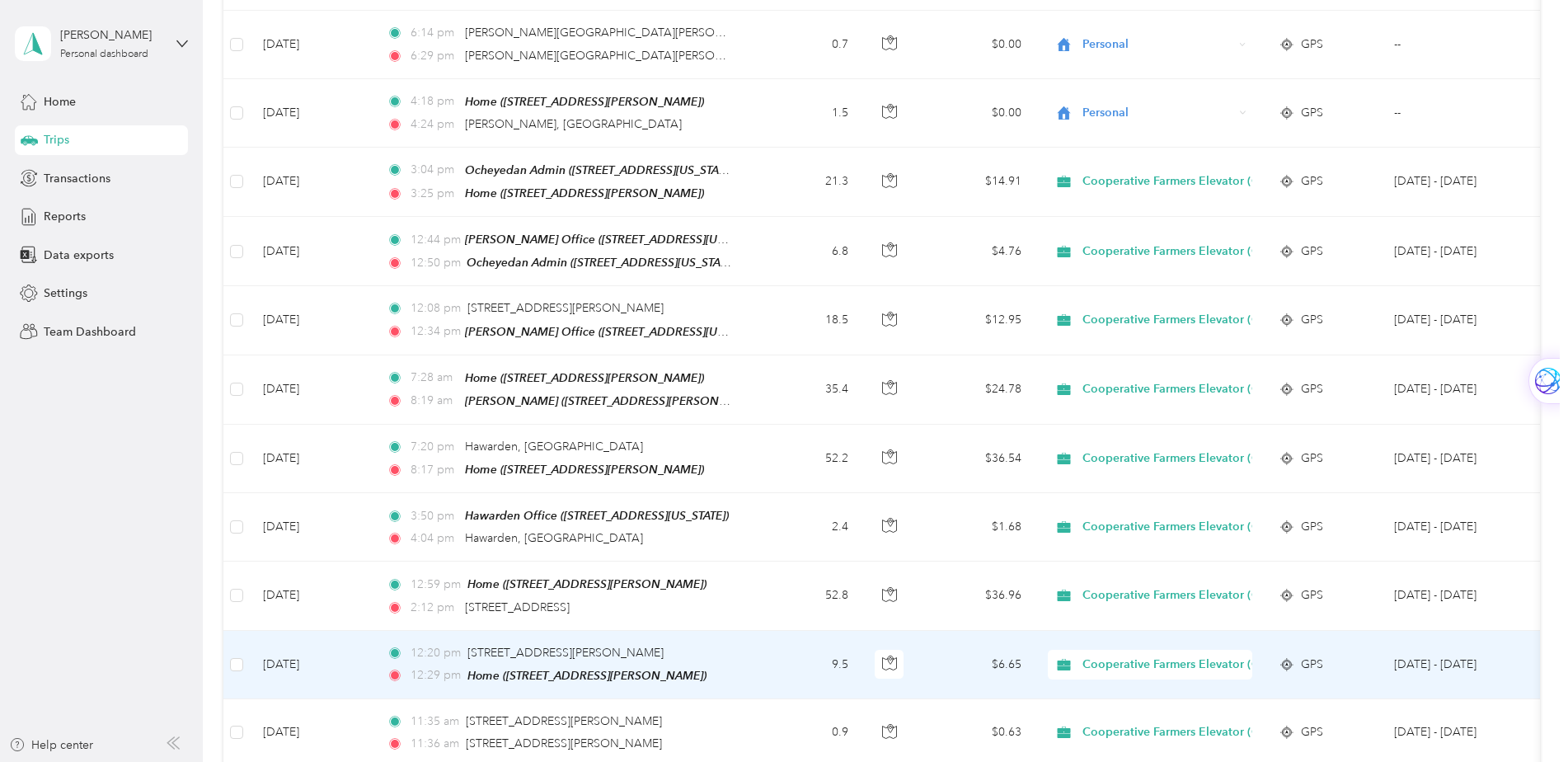
click at [1173, 655] on span "Cooperative Farmers Elevator (CFE)" at bounding box center [1179, 664] width 195 height 18
click at [1147, 643] on span "Personal" at bounding box center [1196, 644] width 216 height 17
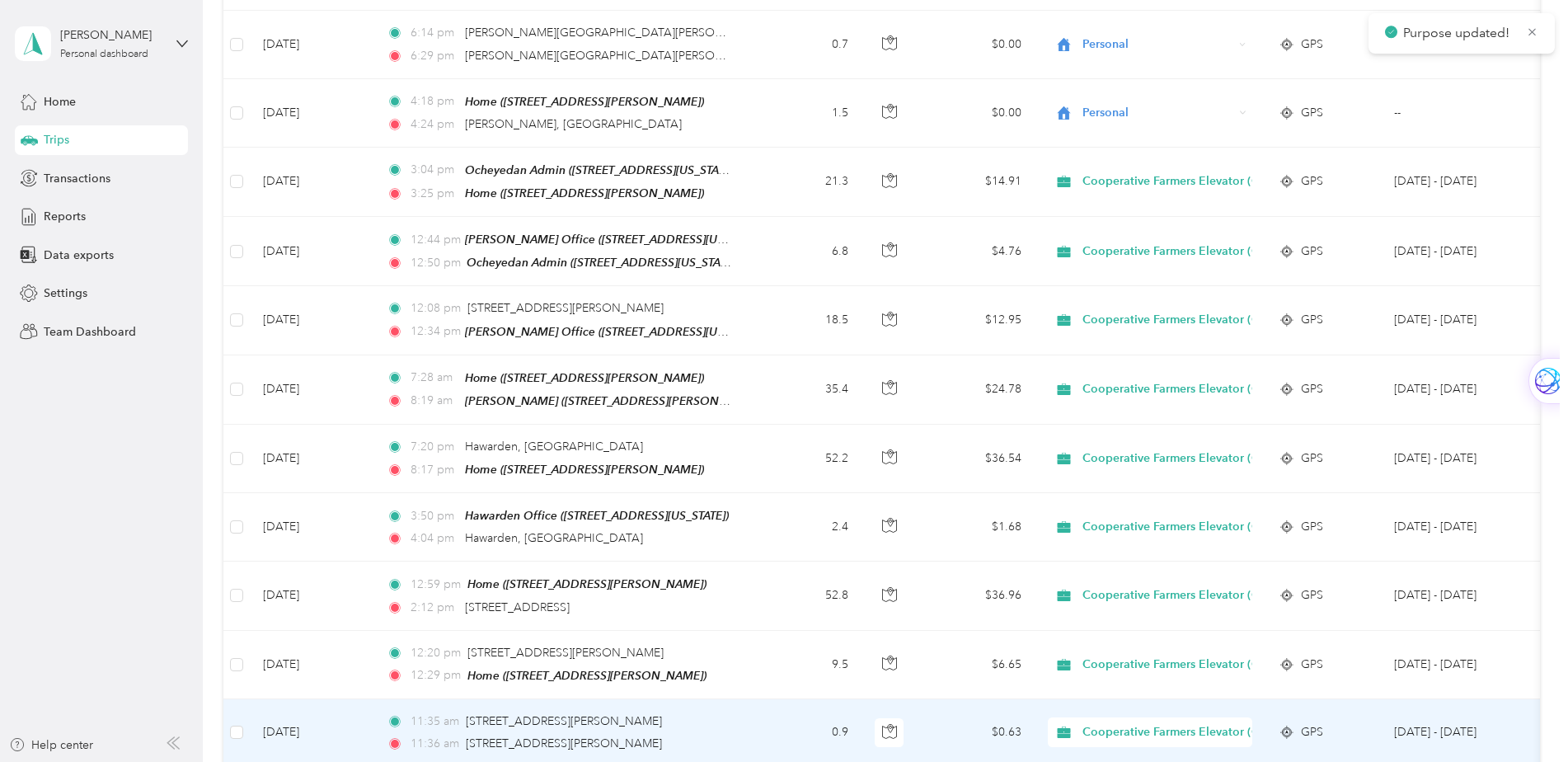
click at [1170, 723] on span "Cooperative Farmers Elevator (CFE)" at bounding box center [1179, 732] width 195 height 18
click at [1140, 711] on span "Personal" at bounding box center [1196, 712] width 216 height 17
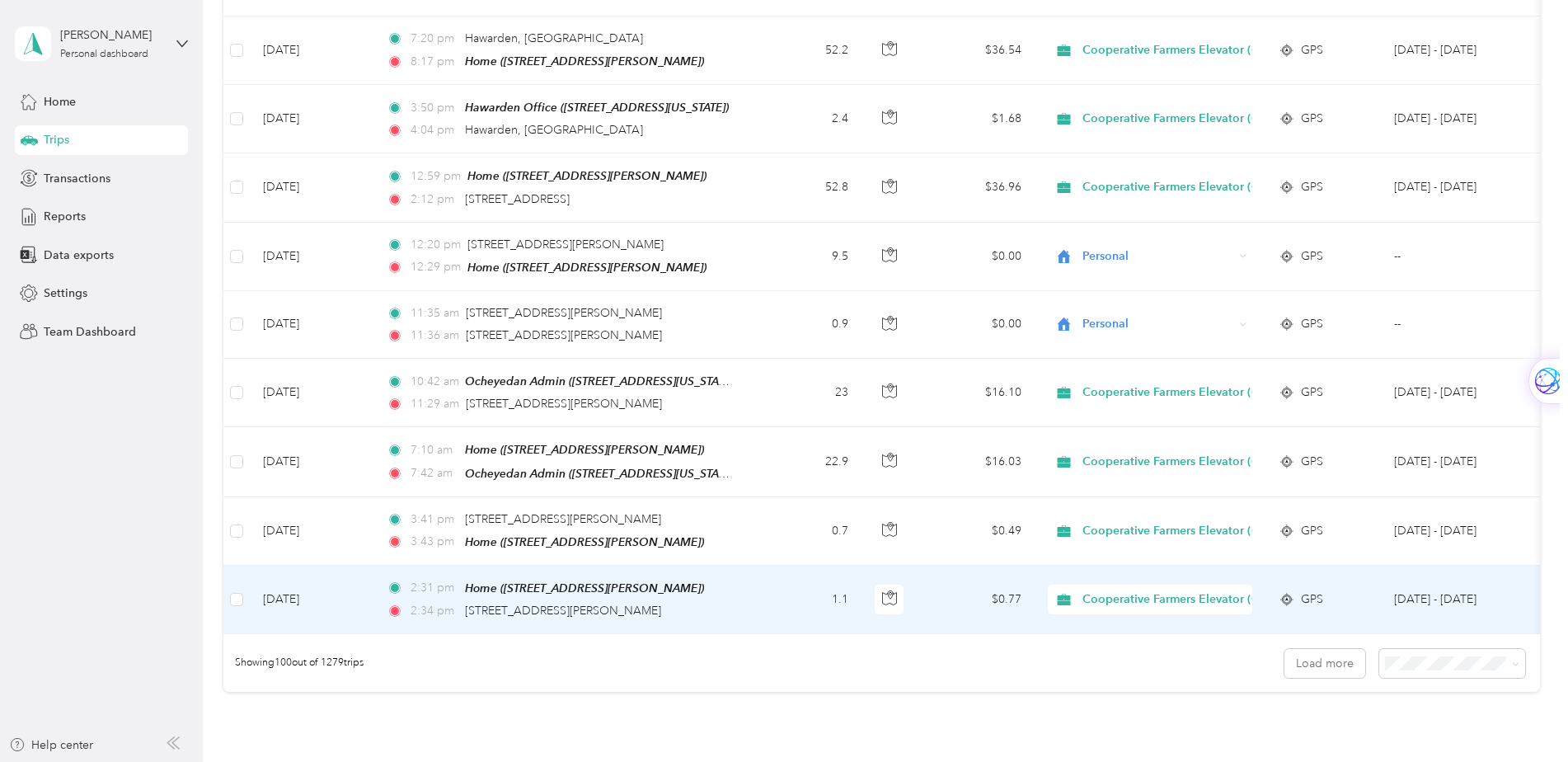
scroll to position [6515, 0]
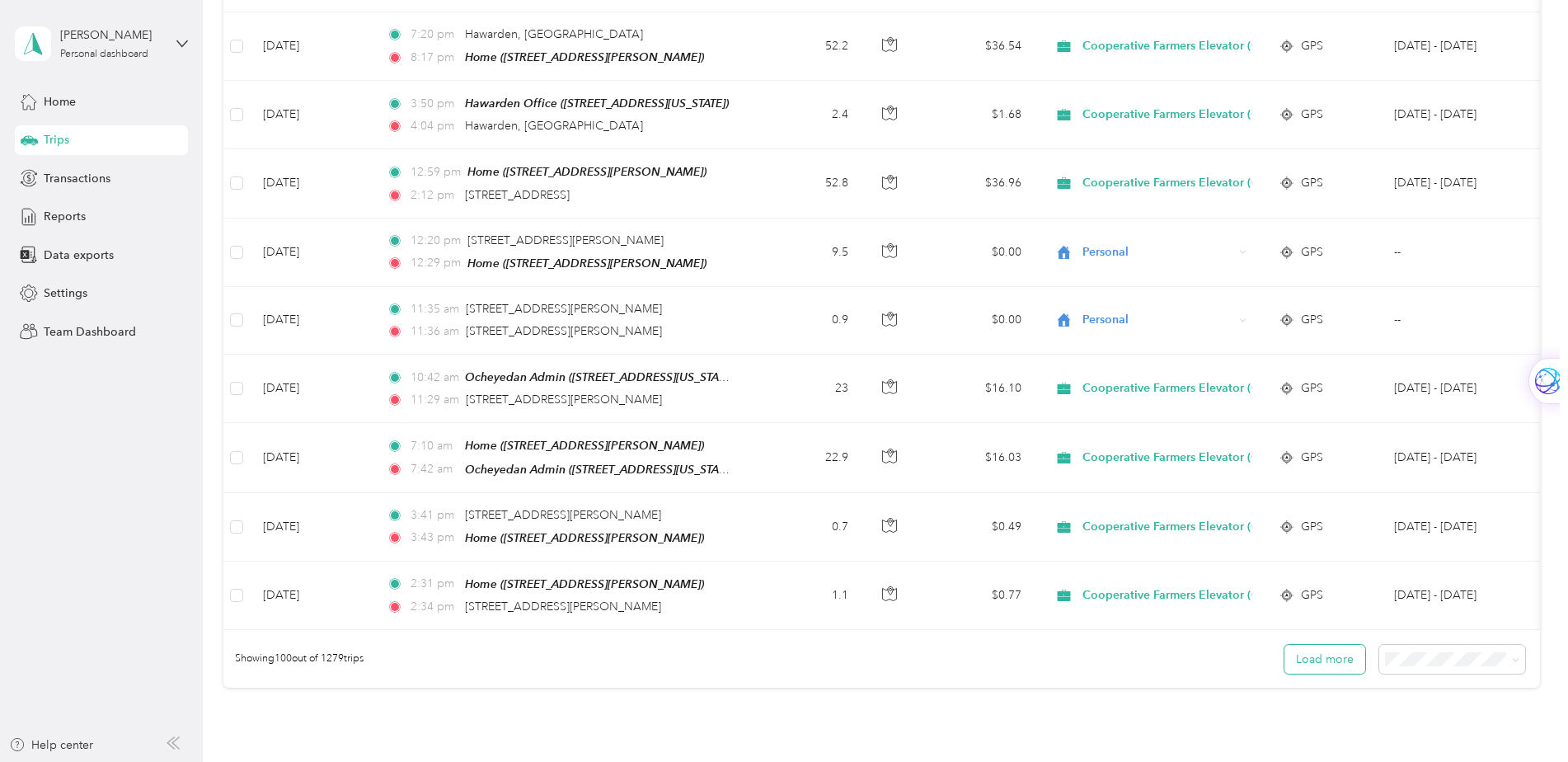
click at [1320, 645] on button "Load more" at bounding box center [1325, 660] width 81 height 29
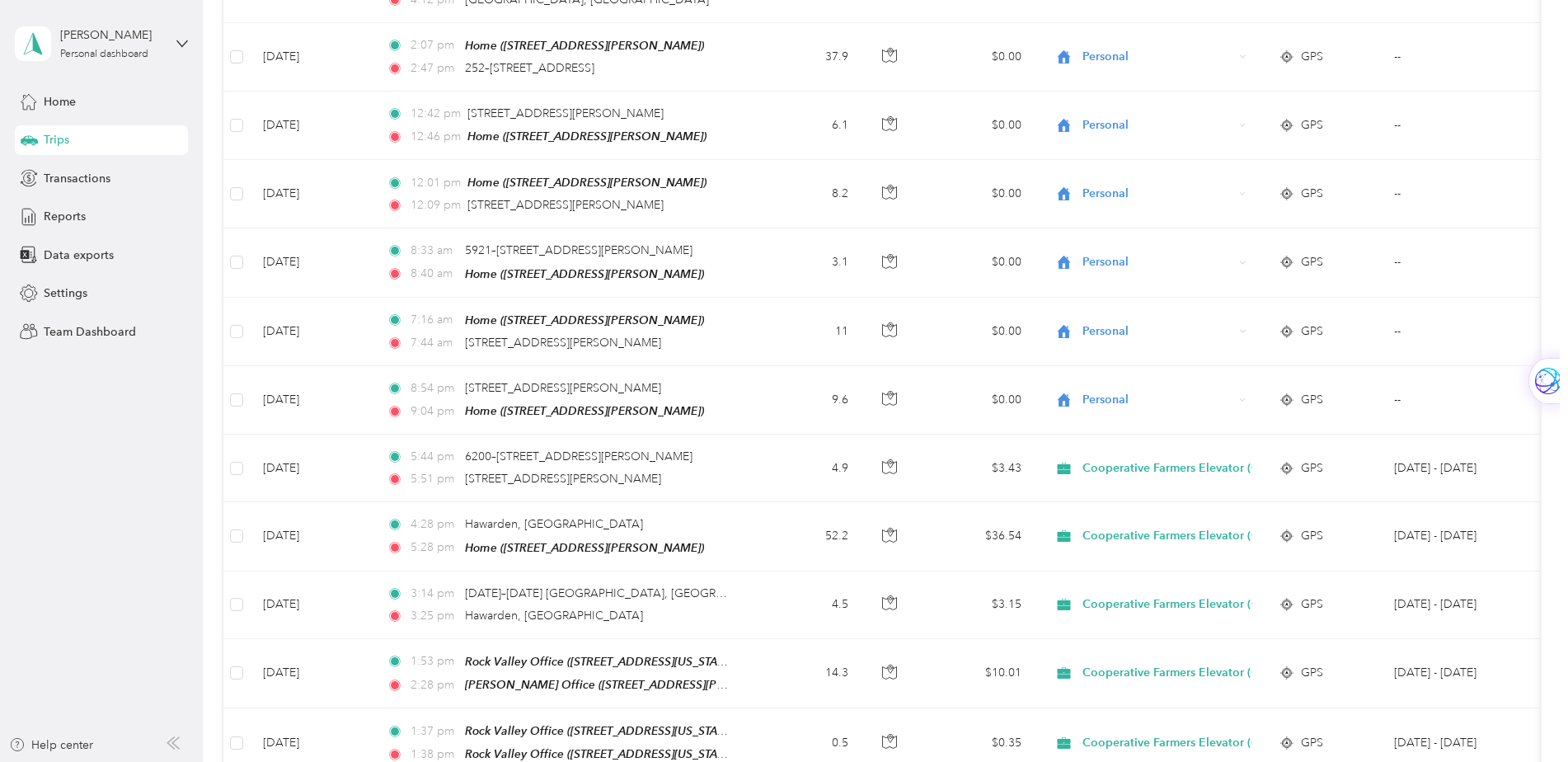
scroll to position [8082, 0]
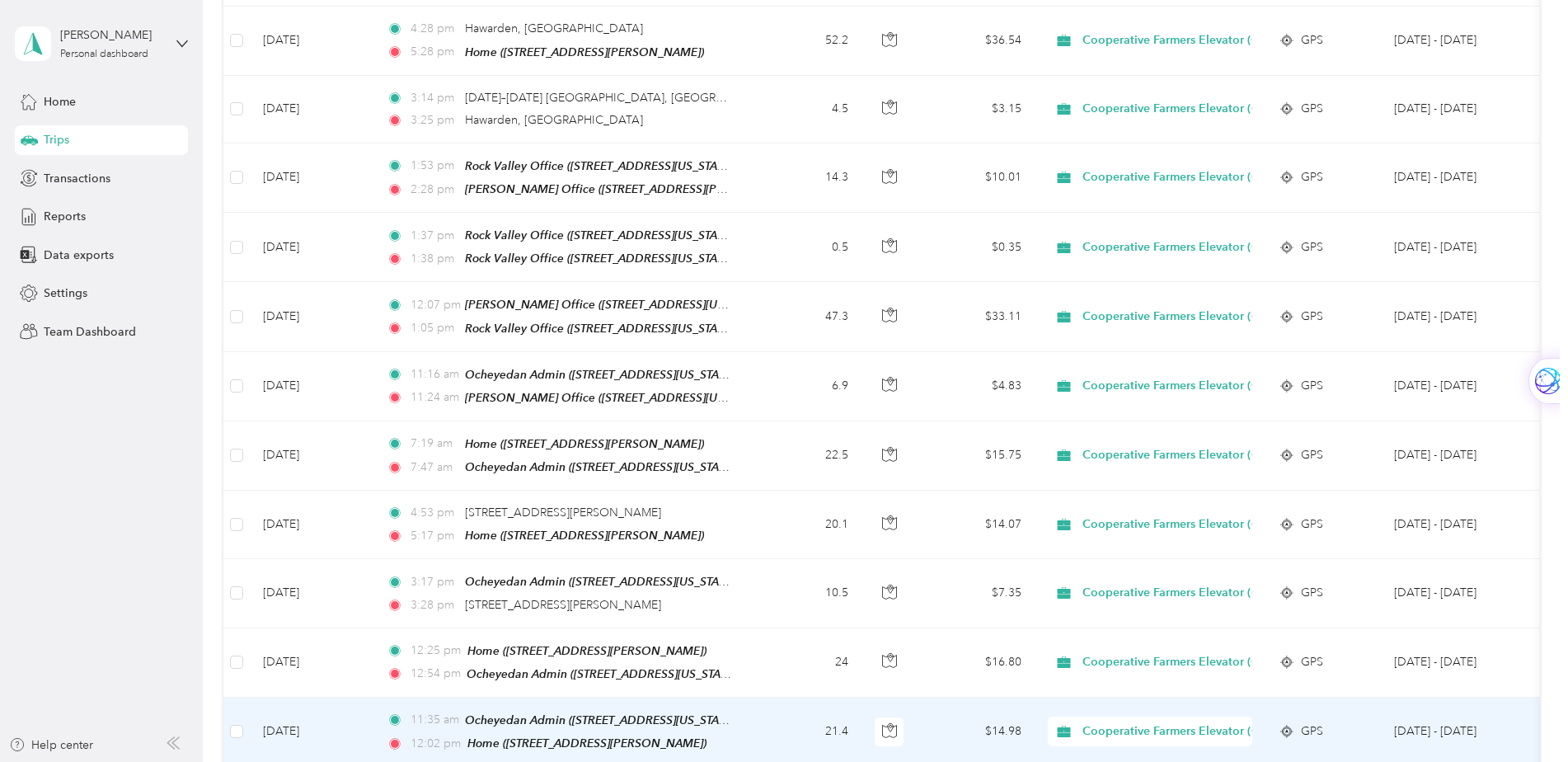
scroll to position [8577, 0]
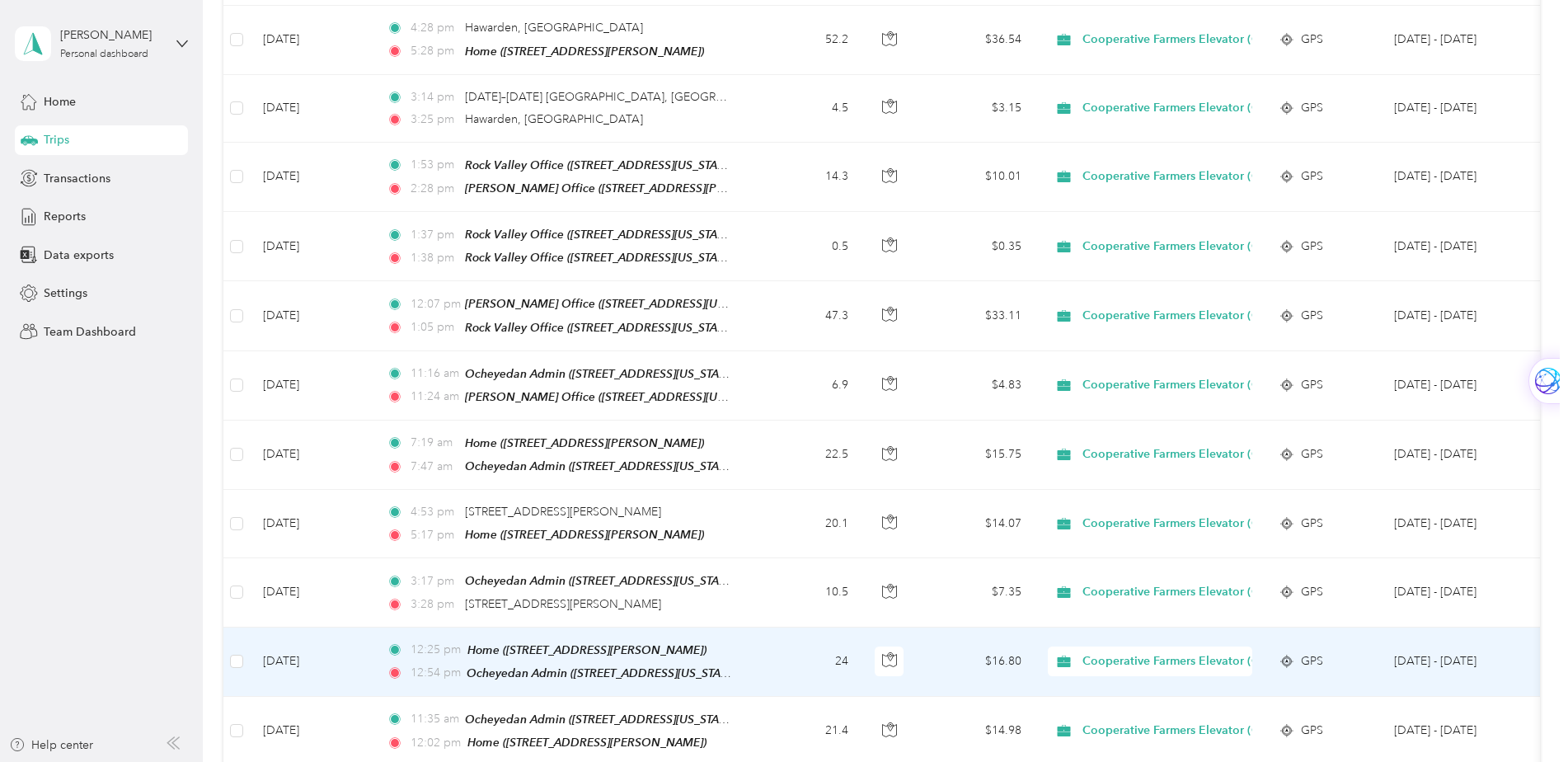
click at [1238, 653] on span "Cooperative Farmers Elevator (CFE)" at bounding box center [1179, 661] width 195 height 18
click at [1168, 612] on span "Personal" at bounding box center [1196, 612] width 216 height 17
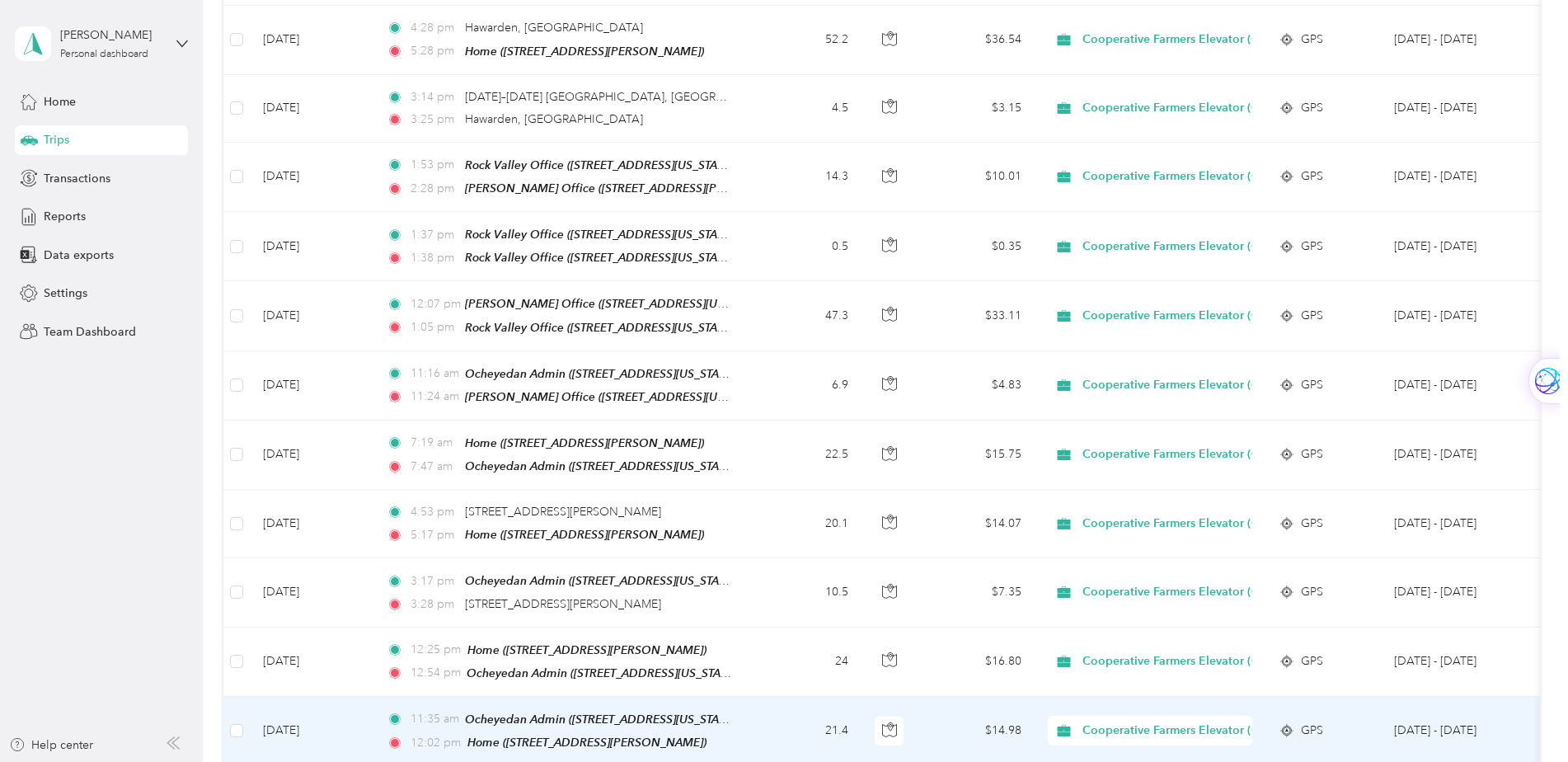
click at [1214, 722] on span "Cooperative Farmers Elevator (CFE)" at bounding box center [1179, 730] width 195 height 18
click at [1159, 678] on span "Personal" at bounding box center [1196, 680] width 216 height 17
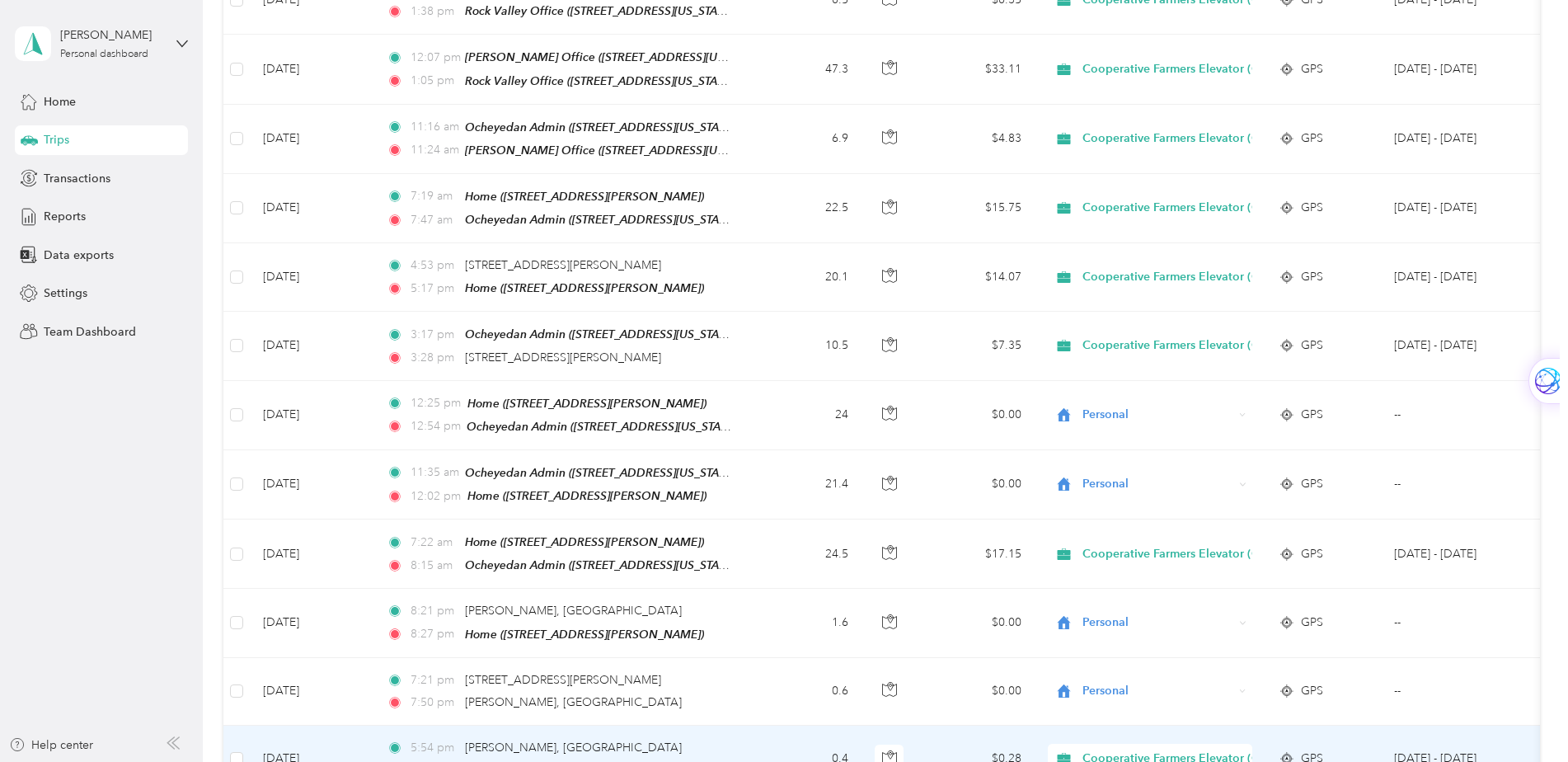
scroll to position [8824, 0]
click at [1140, 749] on span "Cooperative Farmers Elevator (CFE)" at bounding box center [1179, 758] width 195 height 18
click at [1128, 699] on span "Personal" at bounding box center [1196, 704] width 216 height 17
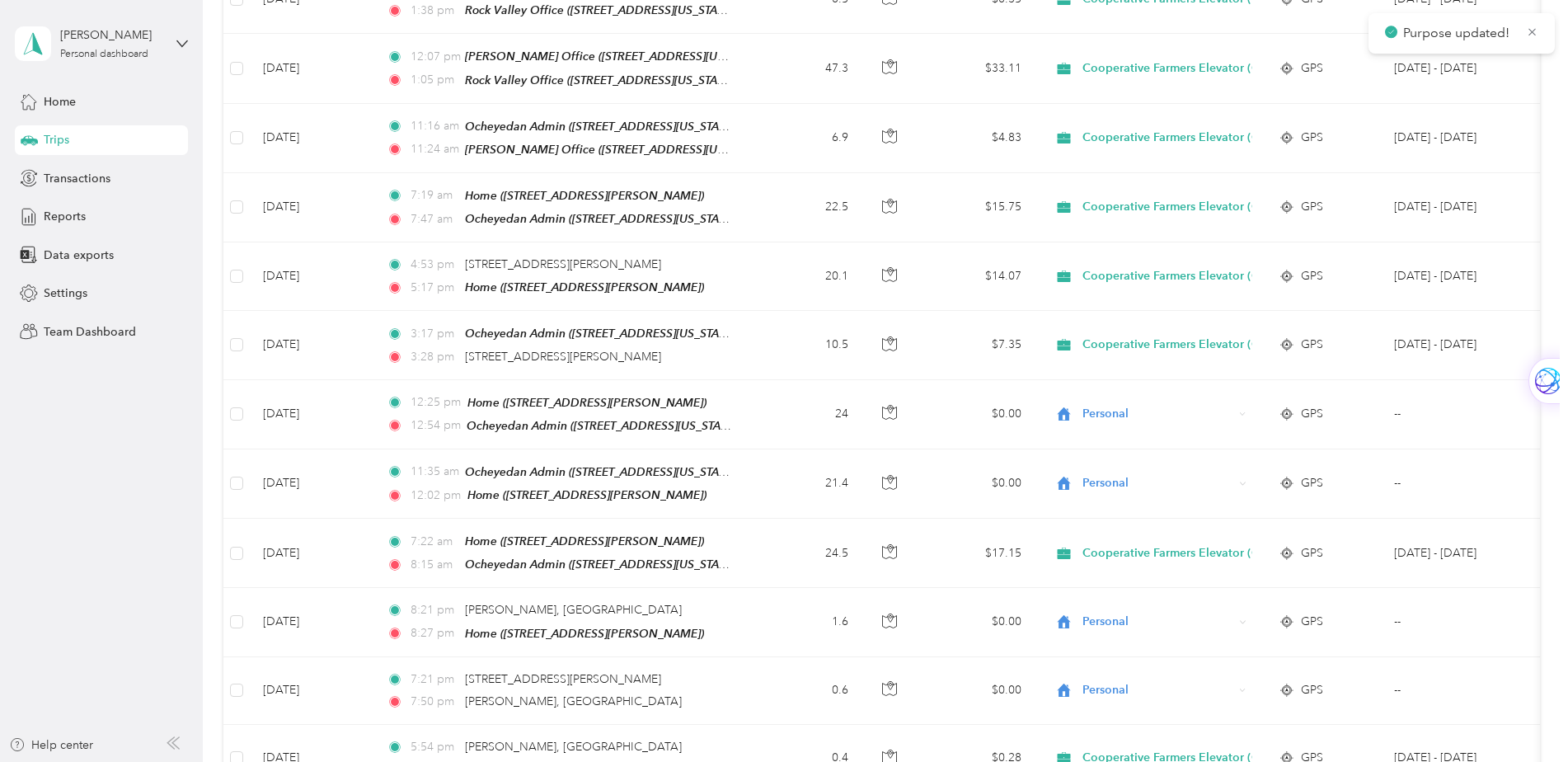
click at [1124, 685] on span "Personal" at bounding box center [1196, 681] width 216 height 17
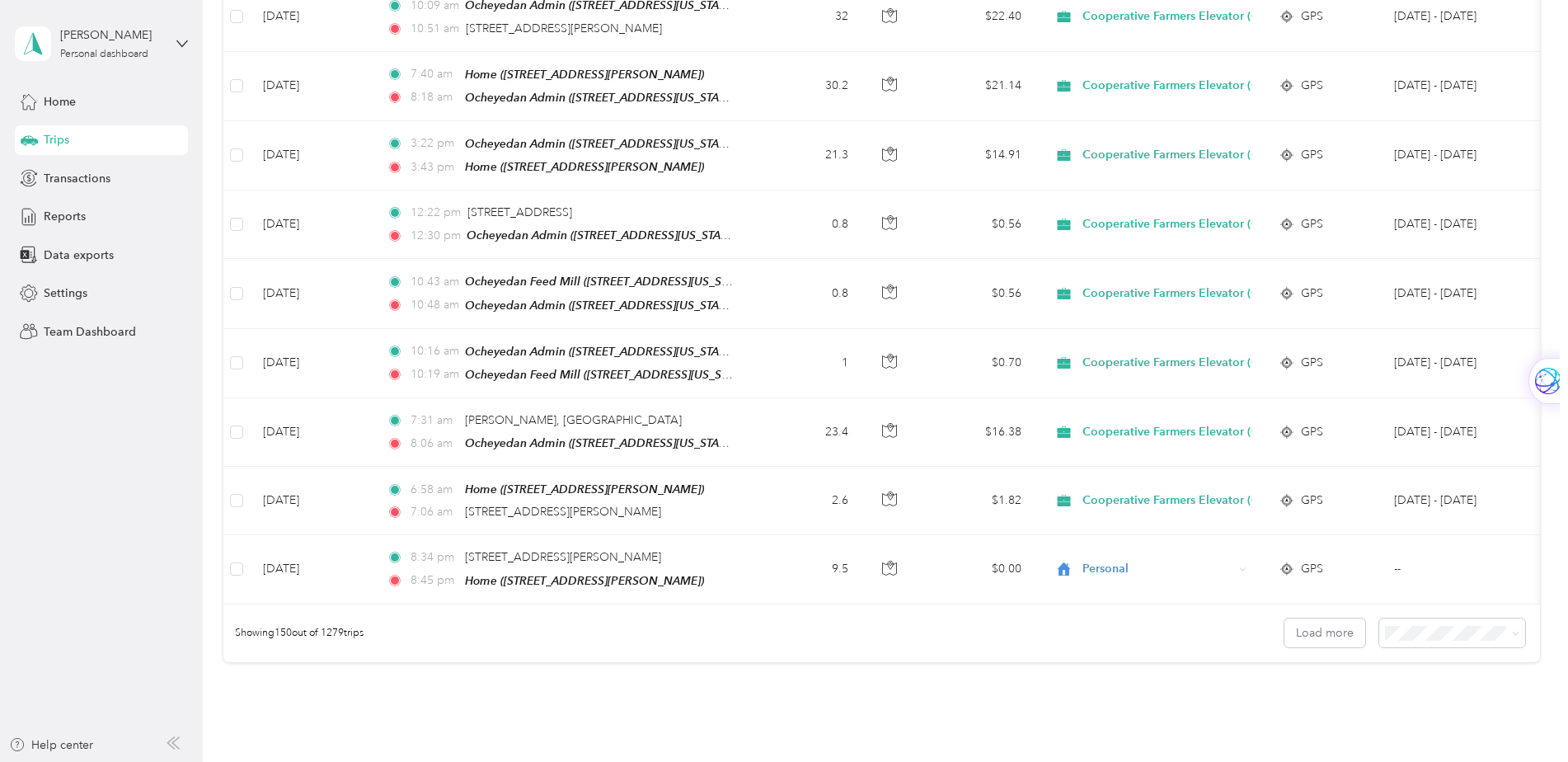
scroll to position [9979, 0]
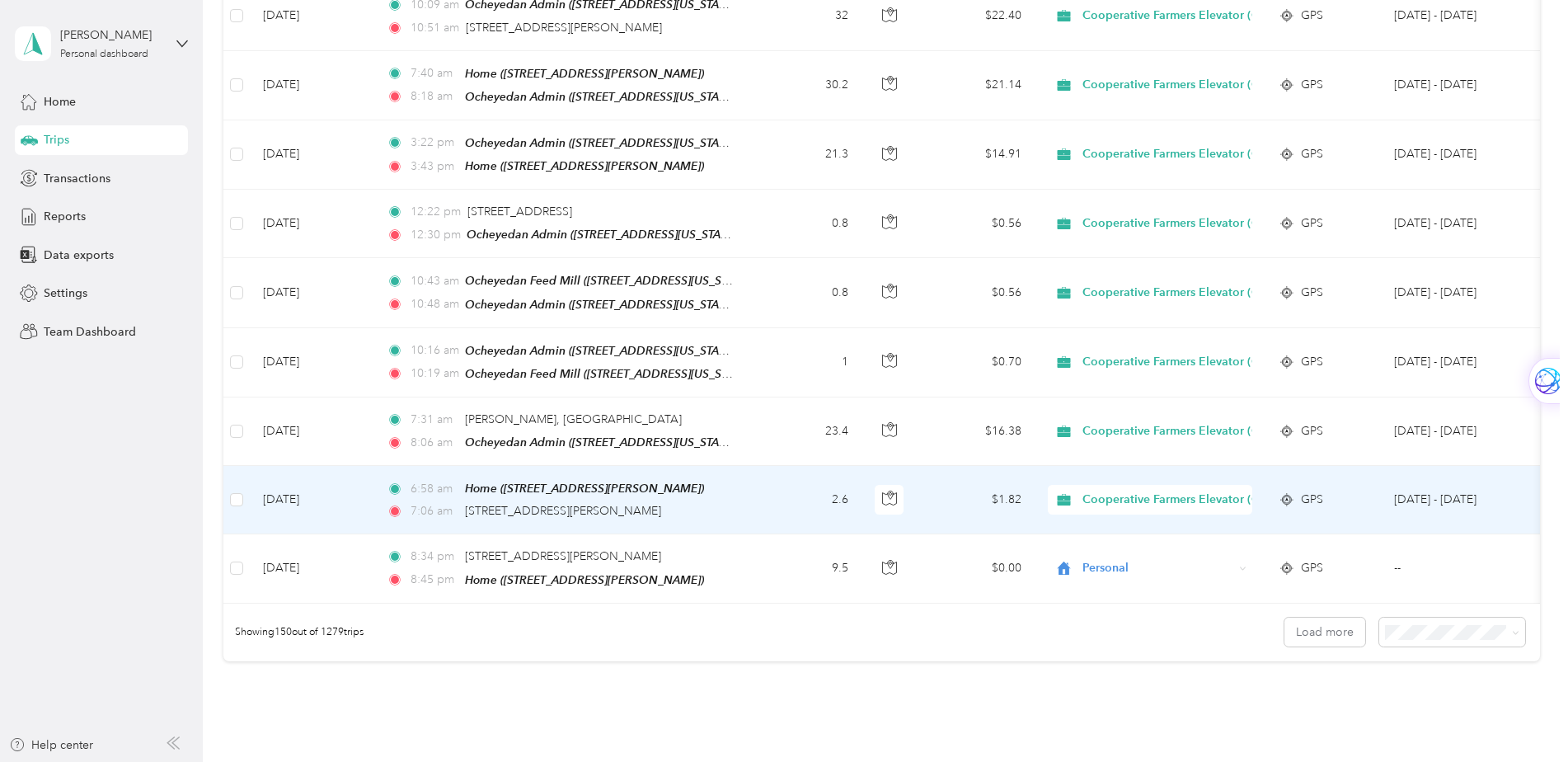
click at [1154, 491] on span "Cooperative Farmers Elevator (CFE)" at bounding box center [1179, 500] width 195 height 18
click at [1129, 431] on span "Personal" at bounding box center [1196, 432] width 216 height 17
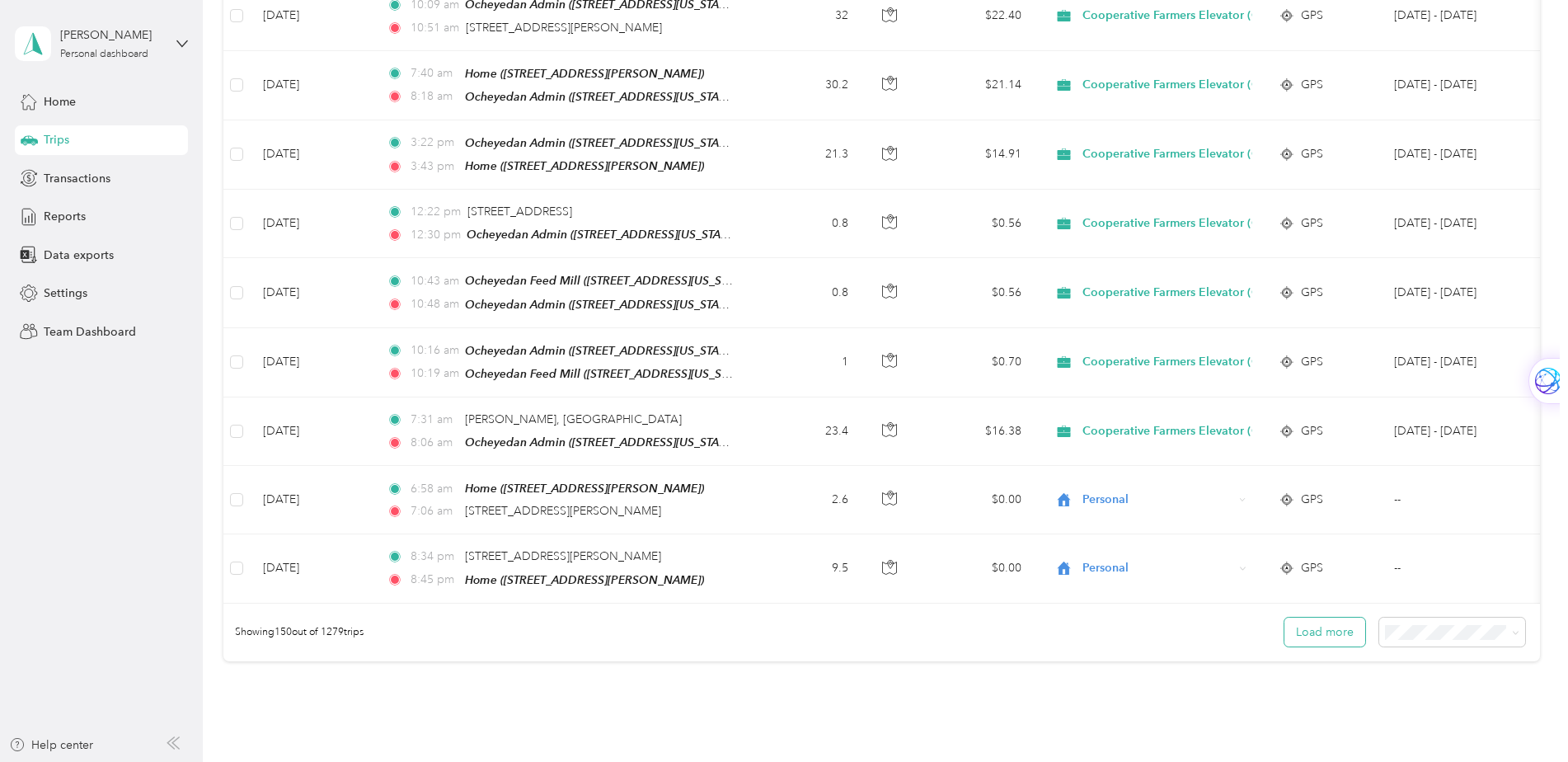
click at [1318, 618] on button "Load more" at bounding box center [1325, 632] width 81 height 29
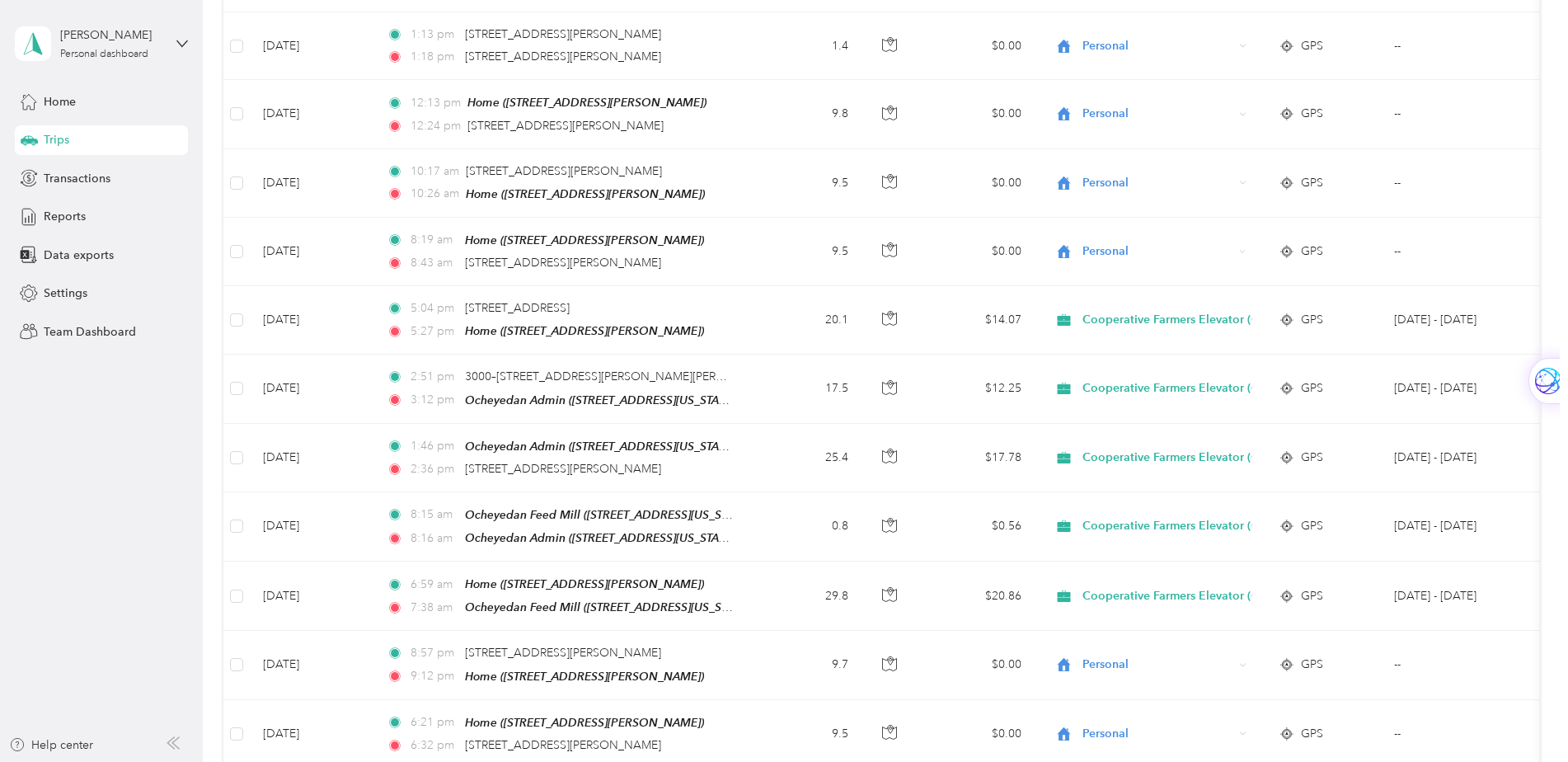
scroll to position [11546, 0]
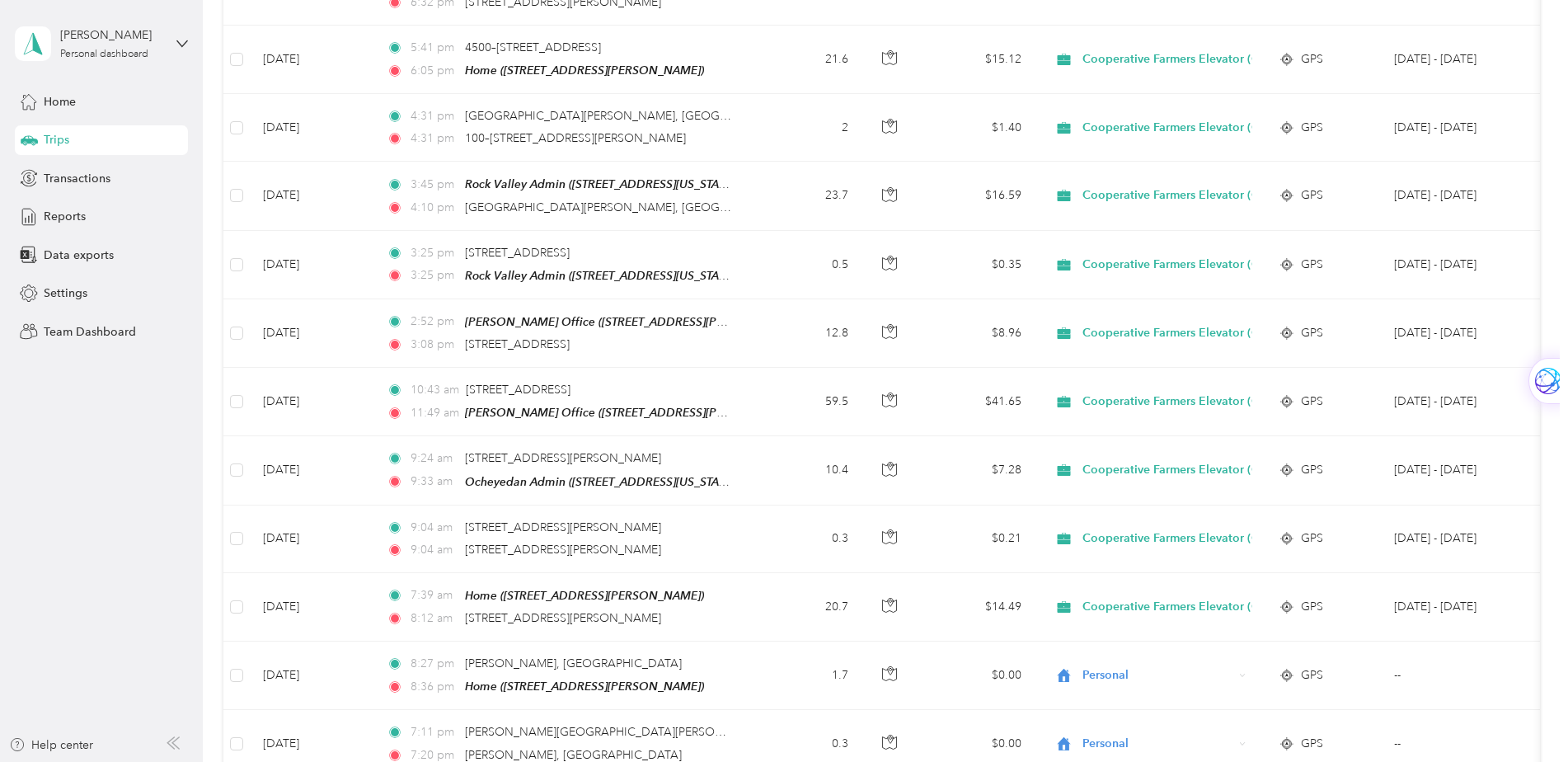
scroll to position [12288, 0]
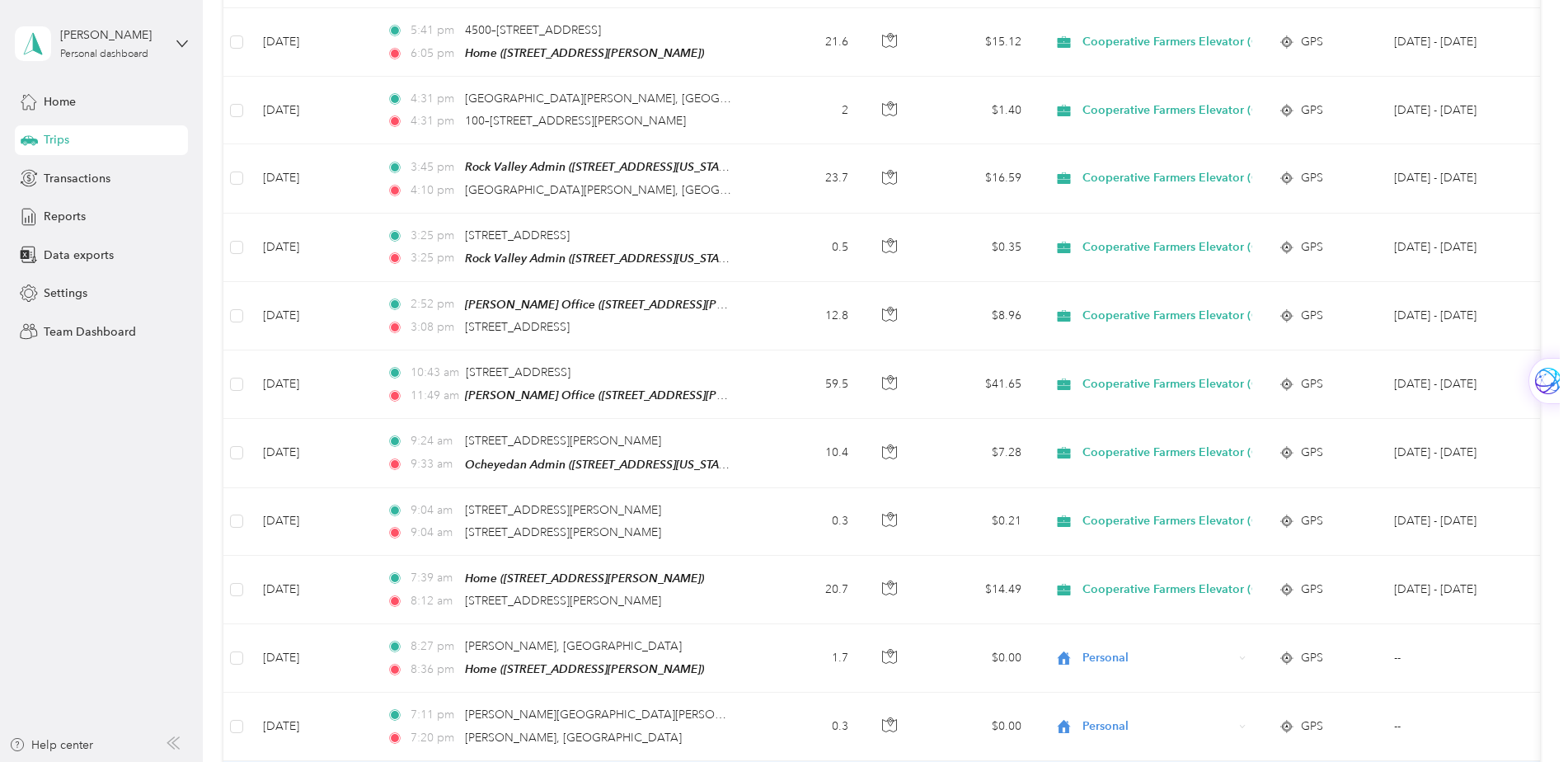
click at [1138, 699] on span "Personal" at bounding box center [1196, 695] width 216 height 17
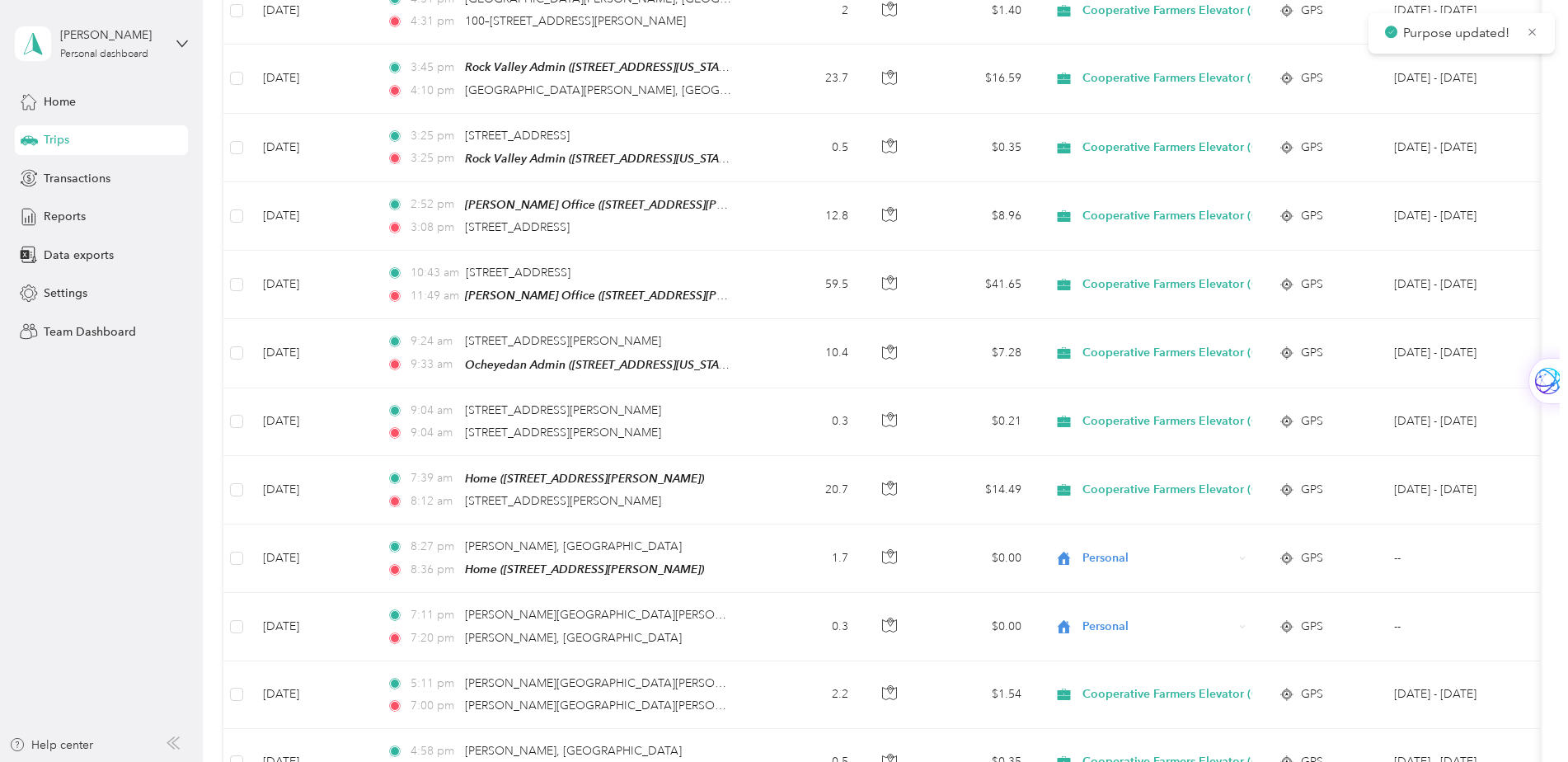
scroll to position [12453, 0]
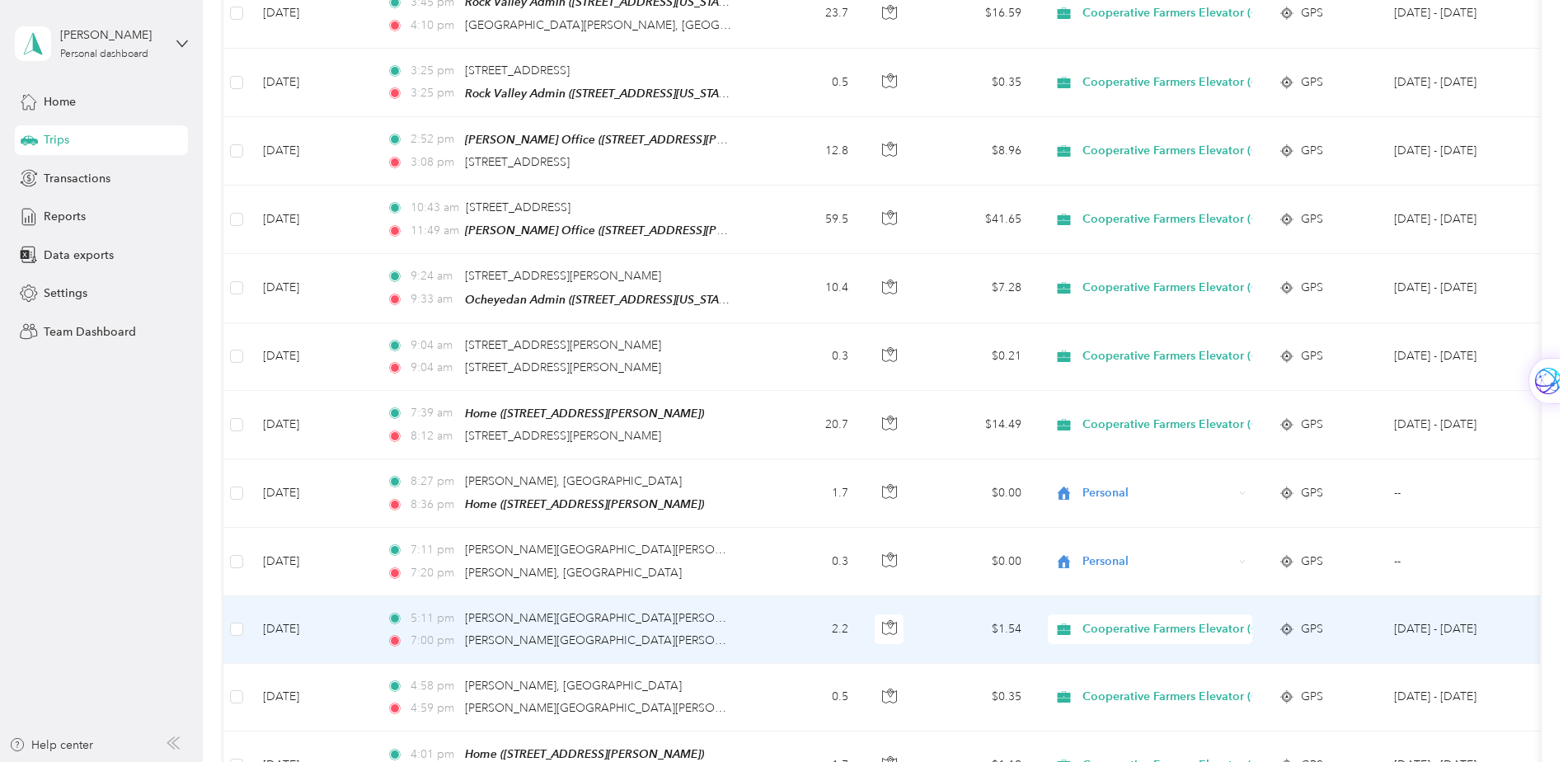
click at [1143, 620] on span "Cooperative Farmers Elevator (CFE)" at bounding box center [1179, 629] width 195 height 18
click at [1125, 534] on span "Personal" at bounding box center [1196, 535] width 216 height 17
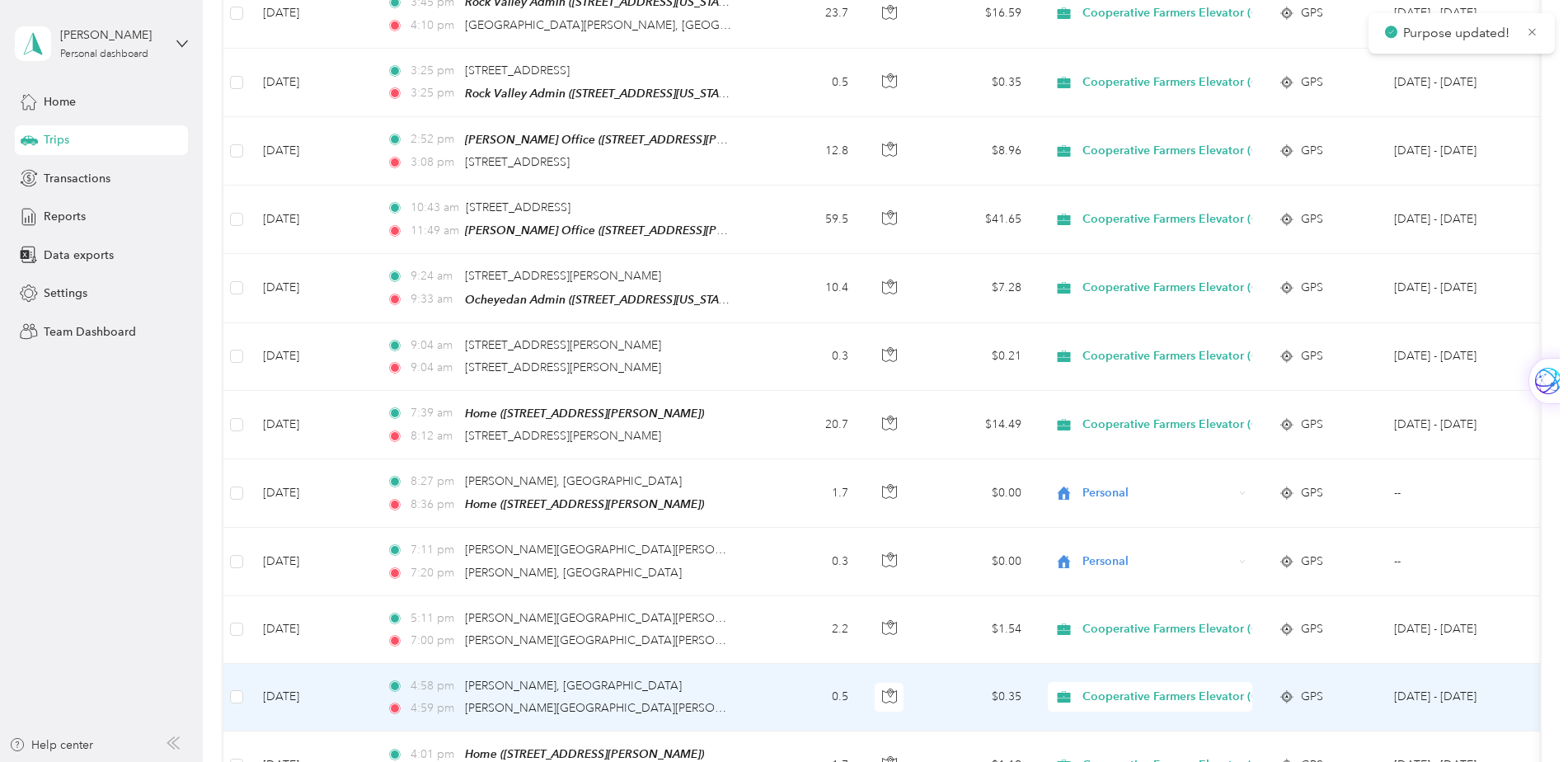
click at [1150, 688] on span "Cooperative Farmers Elevator (CFE)" at bounding box center [1179, 697] width 195 height 18
click at [1124, 605] on span "Personal" at bounding box center [1196, 602] width 216 height 17
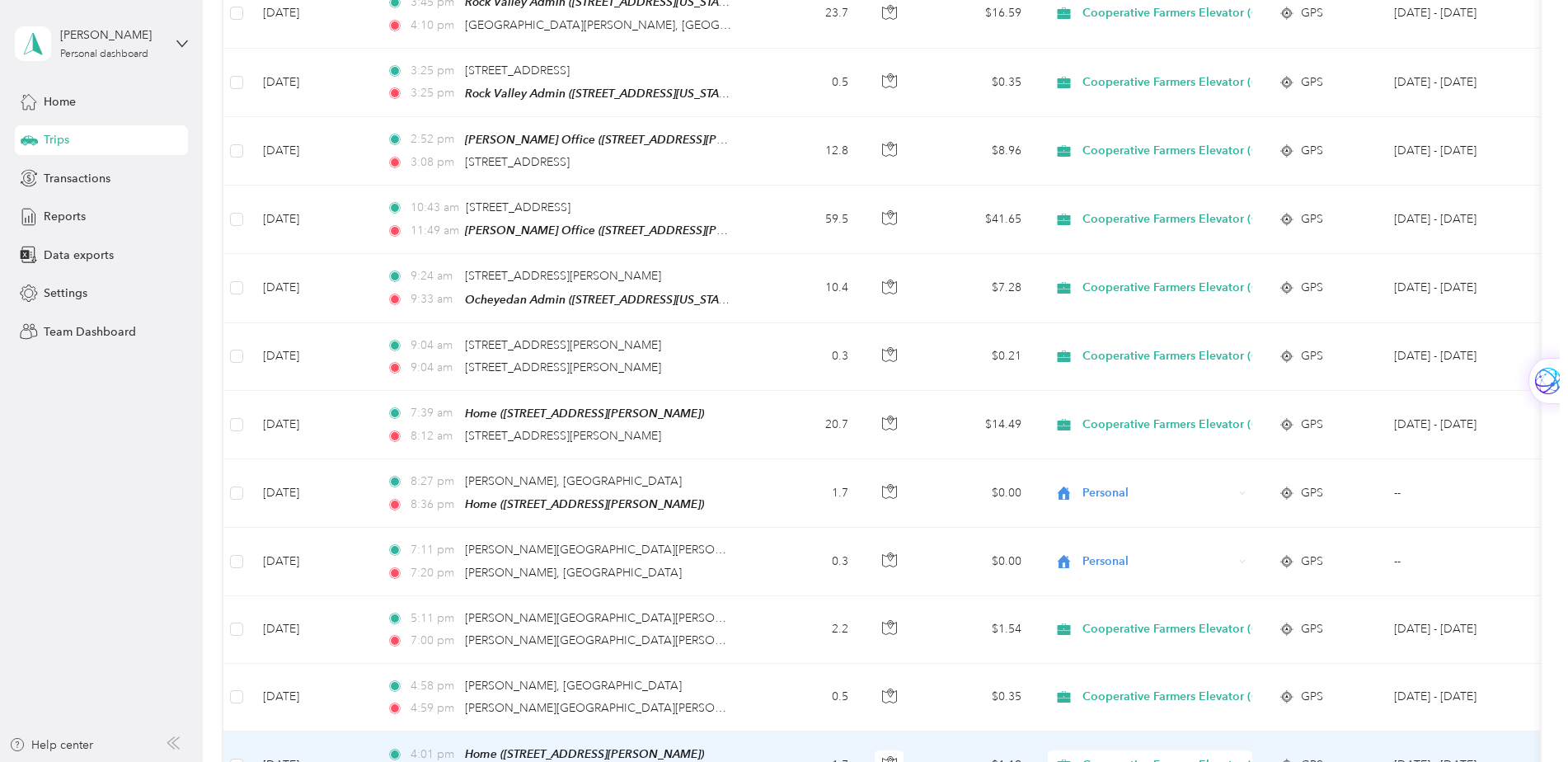
click at [1123, 756] on span "Cooperative Farmers Elevator (CFE)" at bounding box center [1179, 765] width 195 height 18
click at [1117, 673] on span "Personal" at bounding box center [1196, 671] width 216 height 17
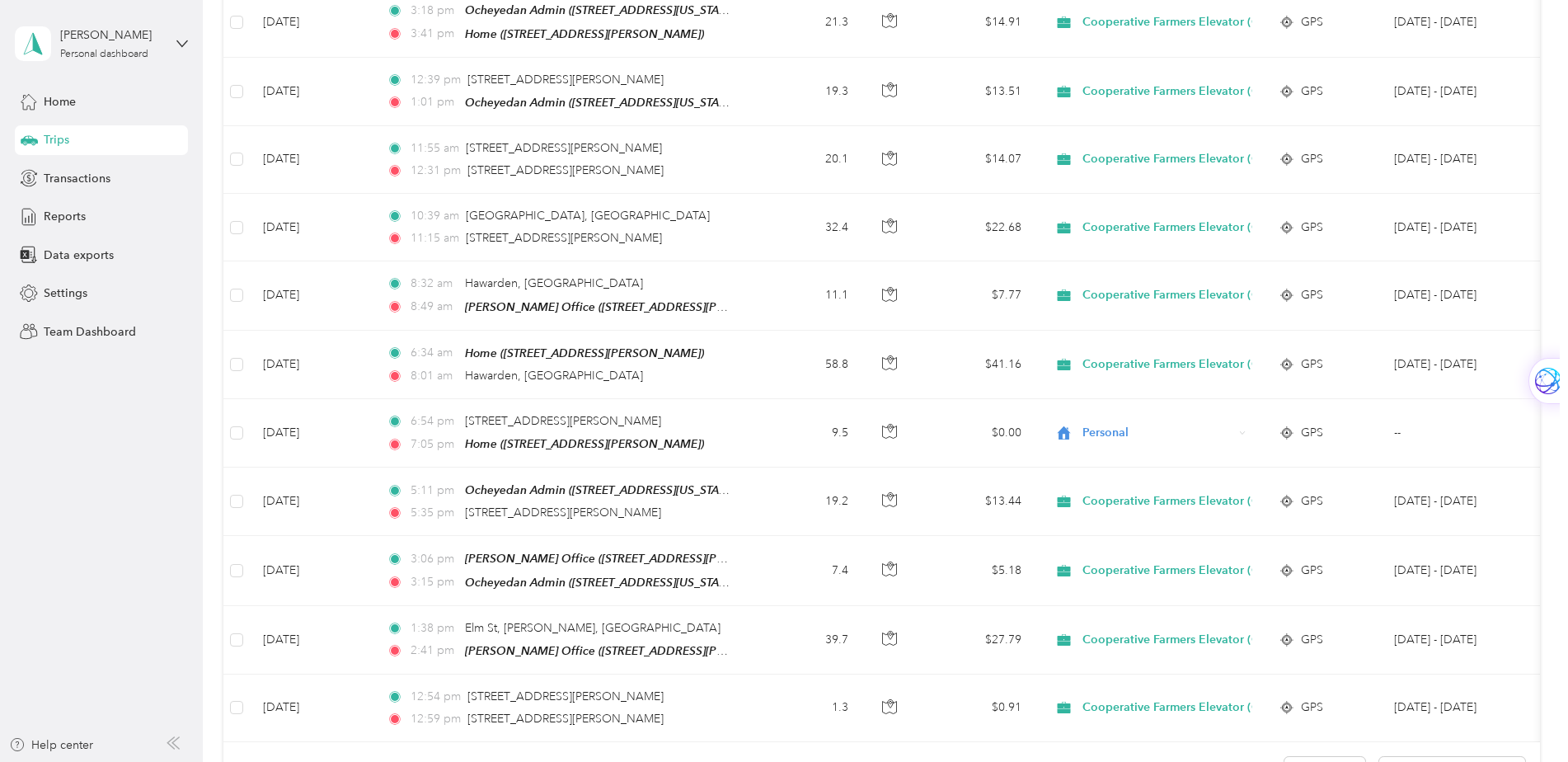
scroll to position [13278, 0]
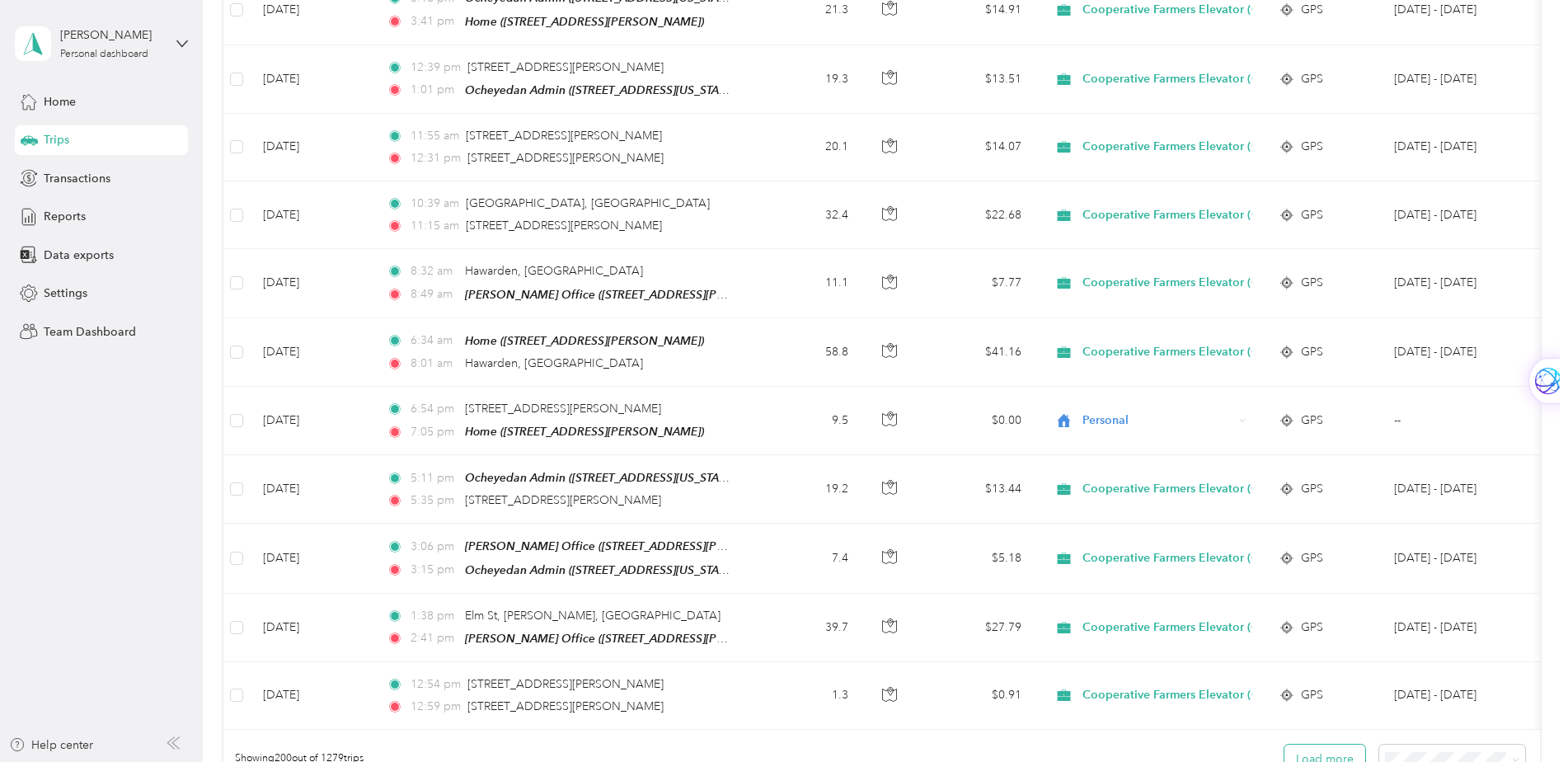
click at [1330, 745] on button "Load more" at bounding box center [1325, 759] width 81 height 29
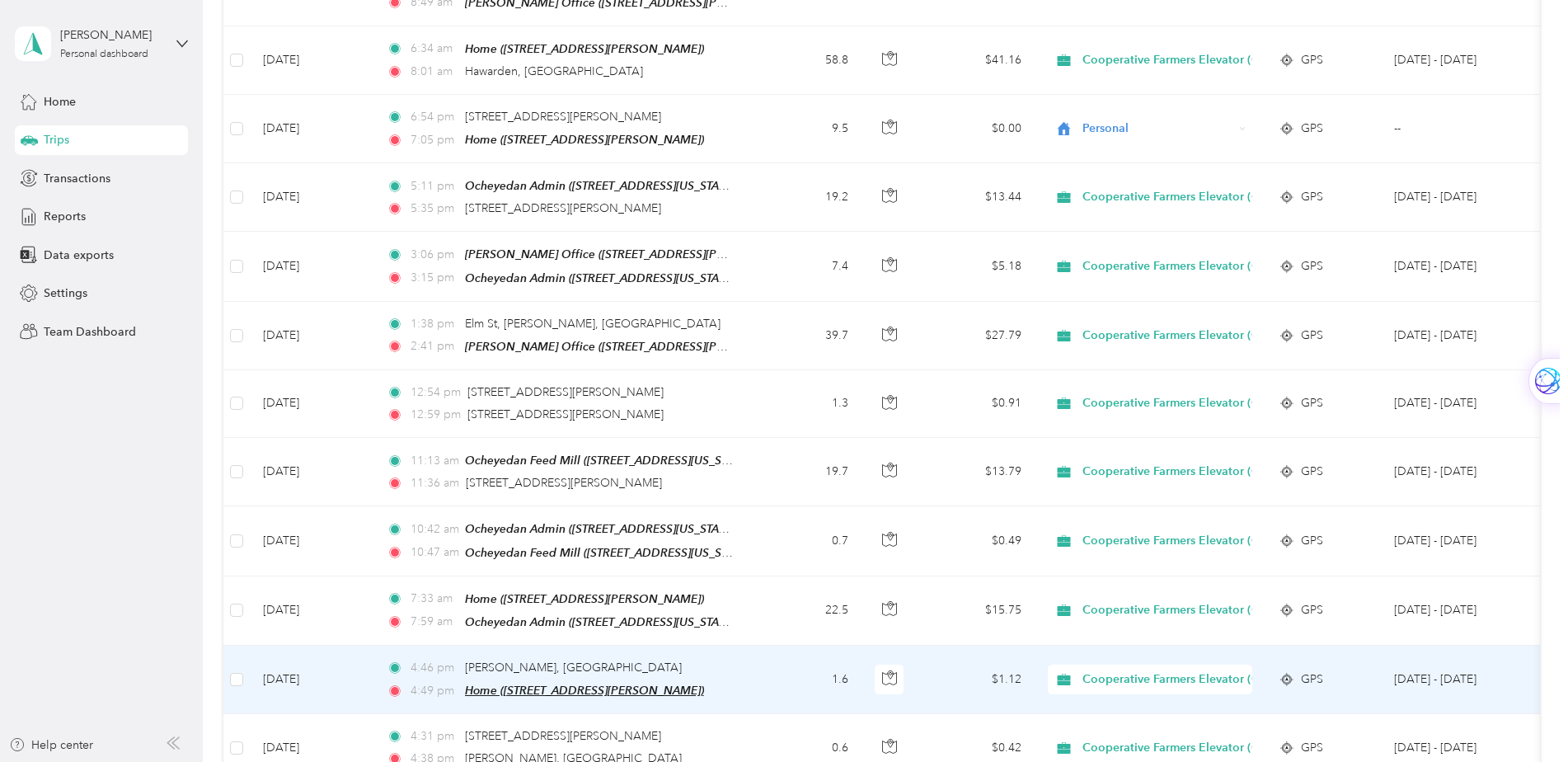
scroll to position [13690, 0]
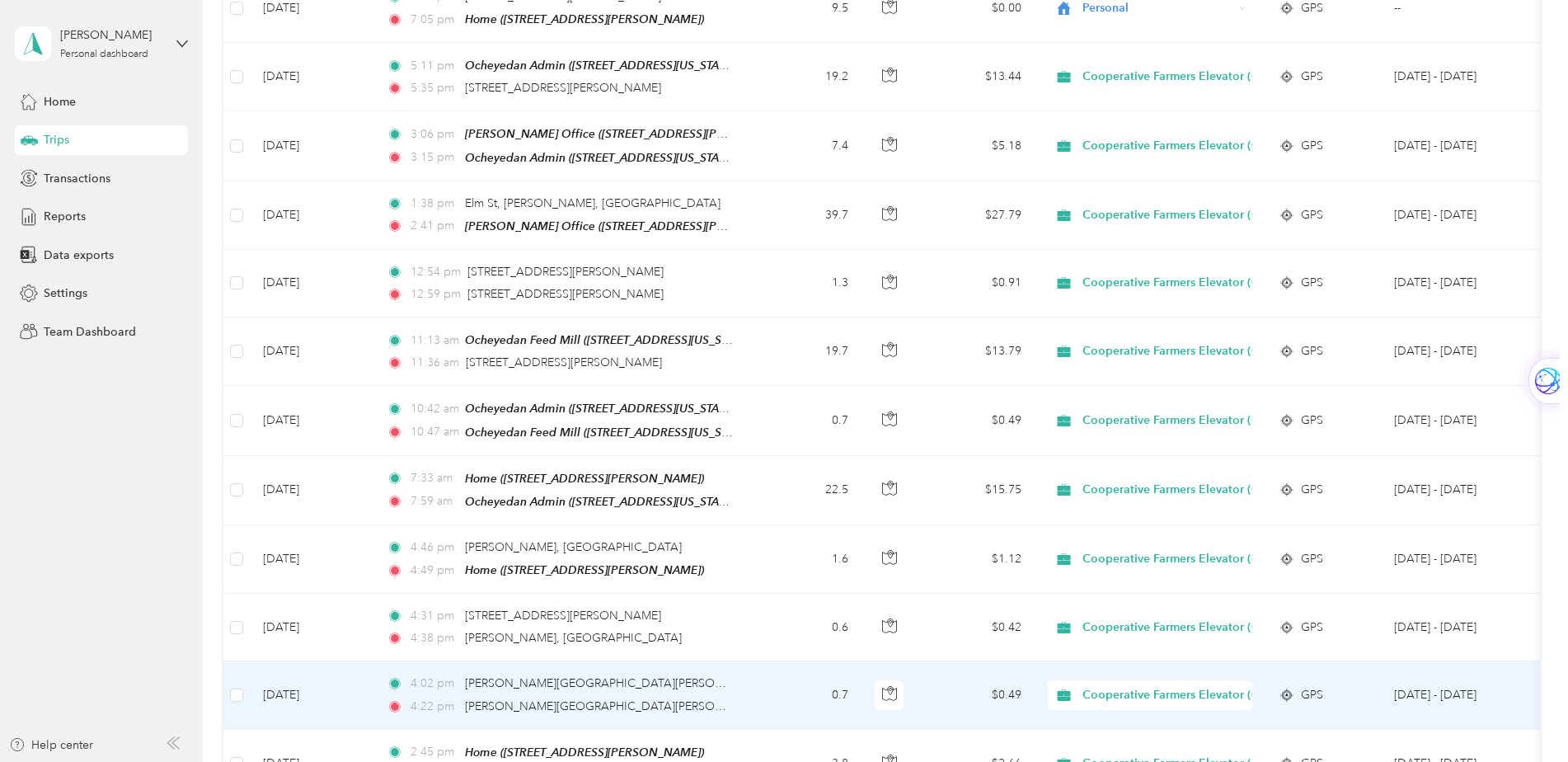
click at [1106, 686] on span "Cooperative Farmers Elevator (CFE)" at bounding box center [1179, 695] width 195 height 18
drag, startPoint x: 1103, startPoint y: 587, endPoint x: 1093, endPoint y: 569, distance: 20.6
click at [1107, 587] on span "Personal" at bounding box center [1196, 587] width 216 height 17
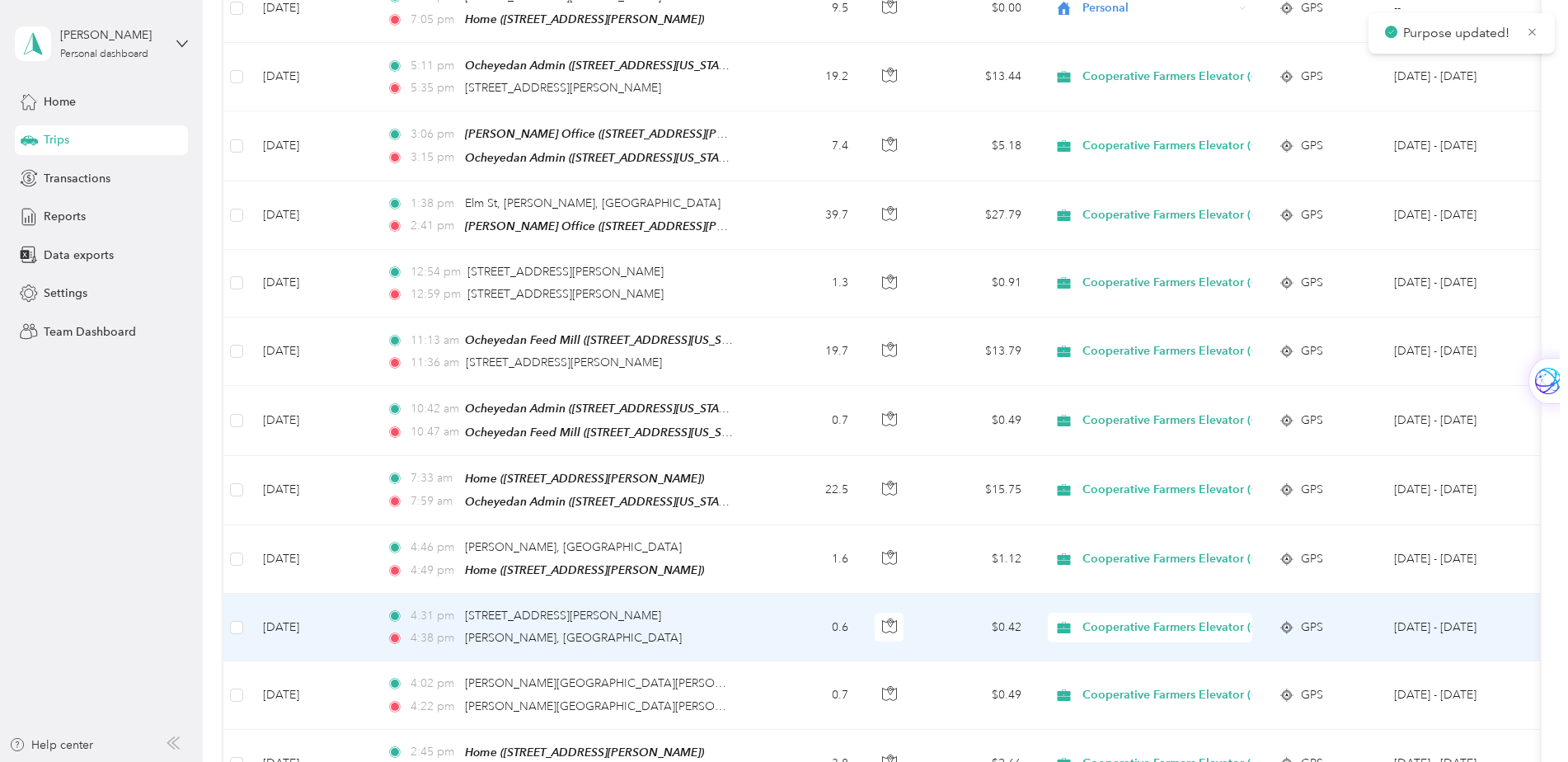
click at [1108, 618] on span "Cooperative Farmers Elevator (CFE)" at bounding box center [1179, 627] width 195 height 18
click at [1108, 519] on span "Personal" at bounding box center [1196, 519] width 216 height 17
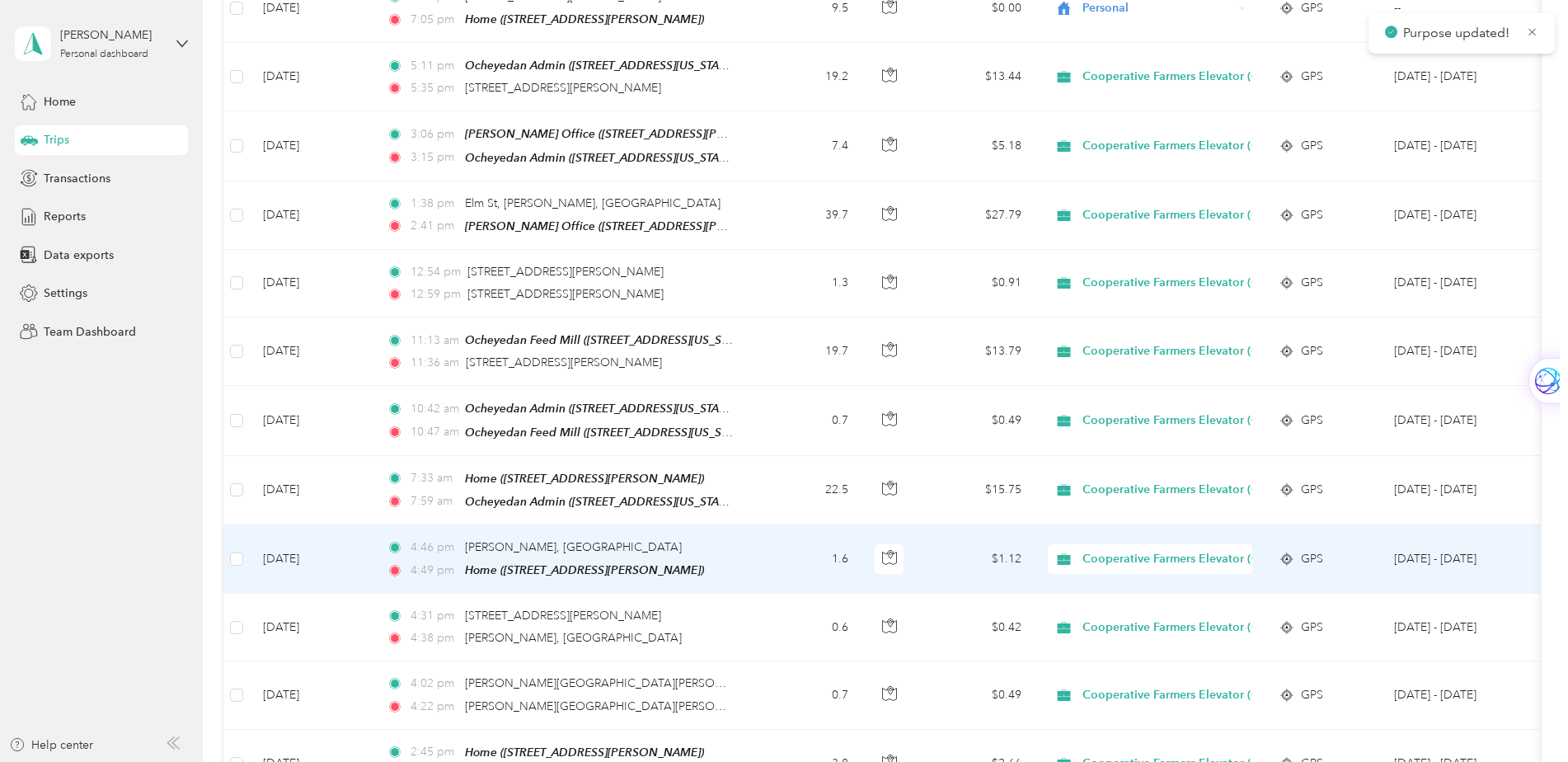
click at [1113, 550] on span "Cooperative Farmers Elevator (CFE)" at bounding box center [1179, 559] width 195 height 18
click at [1115, 450] on span "Personal" at bounding box center [1196, 451] width 216 height 17
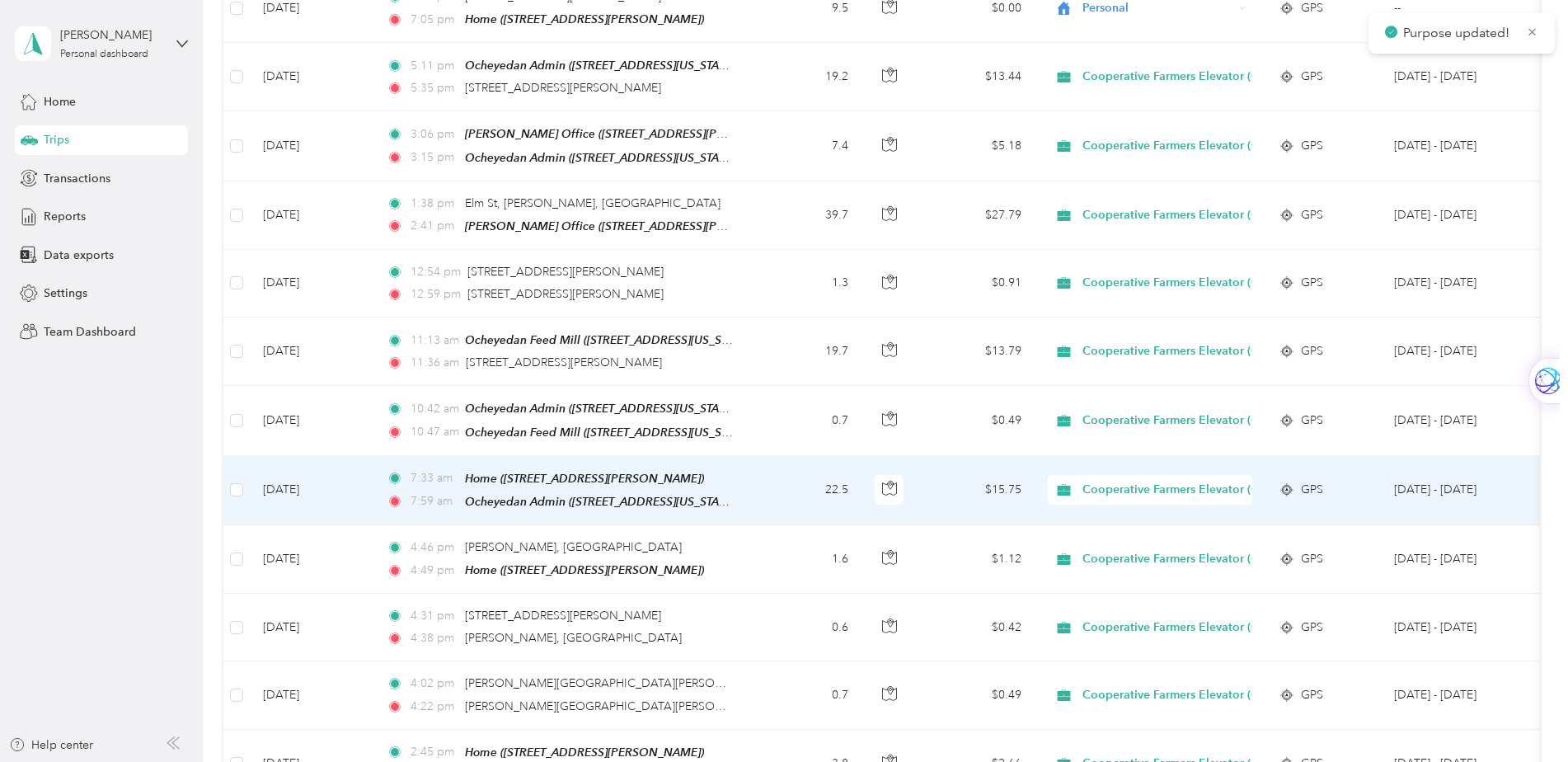
click at [1105, 481] on span "Cooperative Farmers Elevator (CFE)" at bounding box center [1179, 489] width 195 height 18
click at [1103, 378] on span "Personal" at bounding box center [1196, 383] width 216 height 17
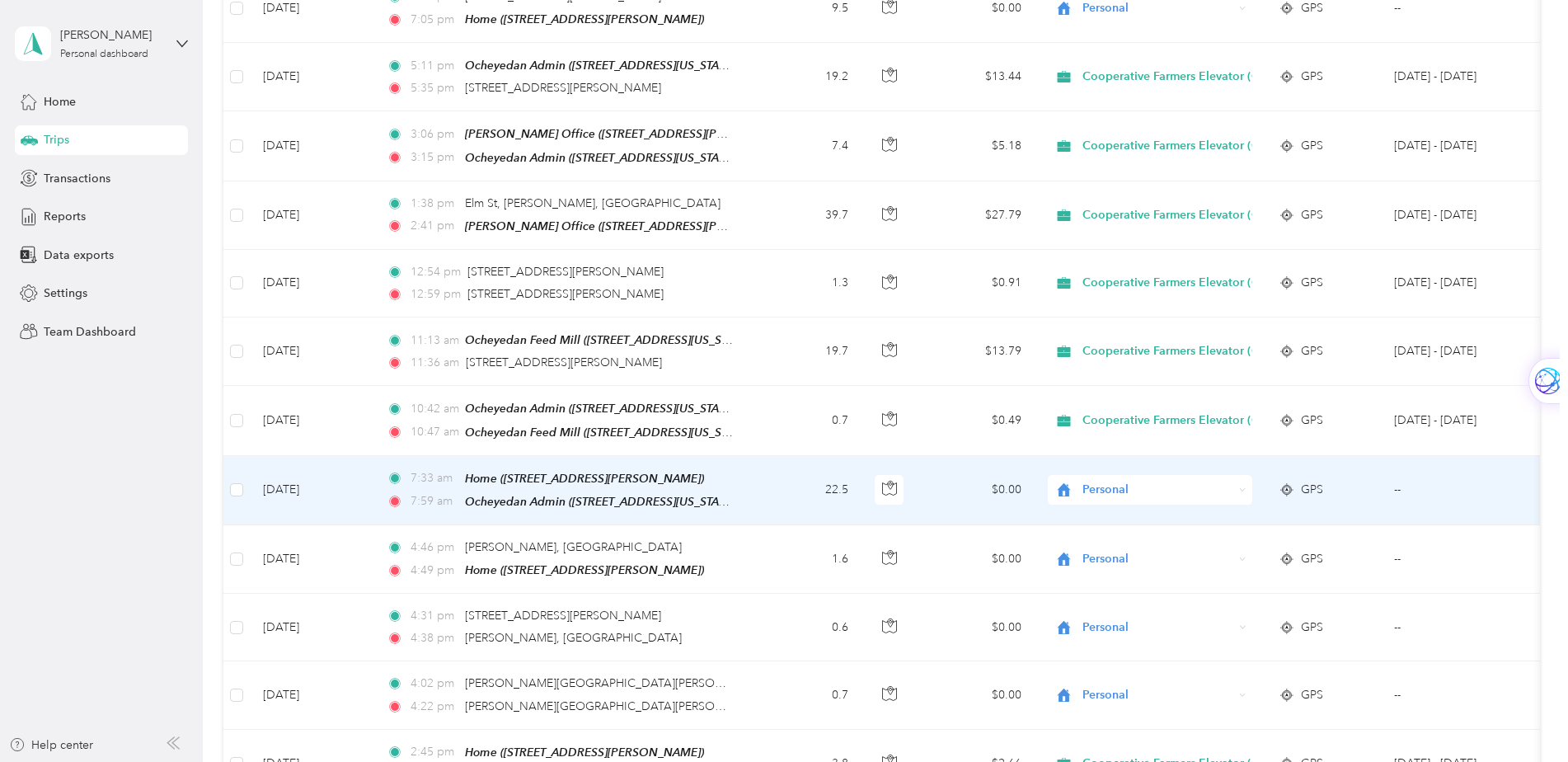
click at [1129, 481] on span "Personal" at bounding box center [1157, 489] width 150 height 18
click at [1133, 348] on span "Cooperative Farmers Elevator (CFE)" at bounding box center [1185, 354] width 195 height 17
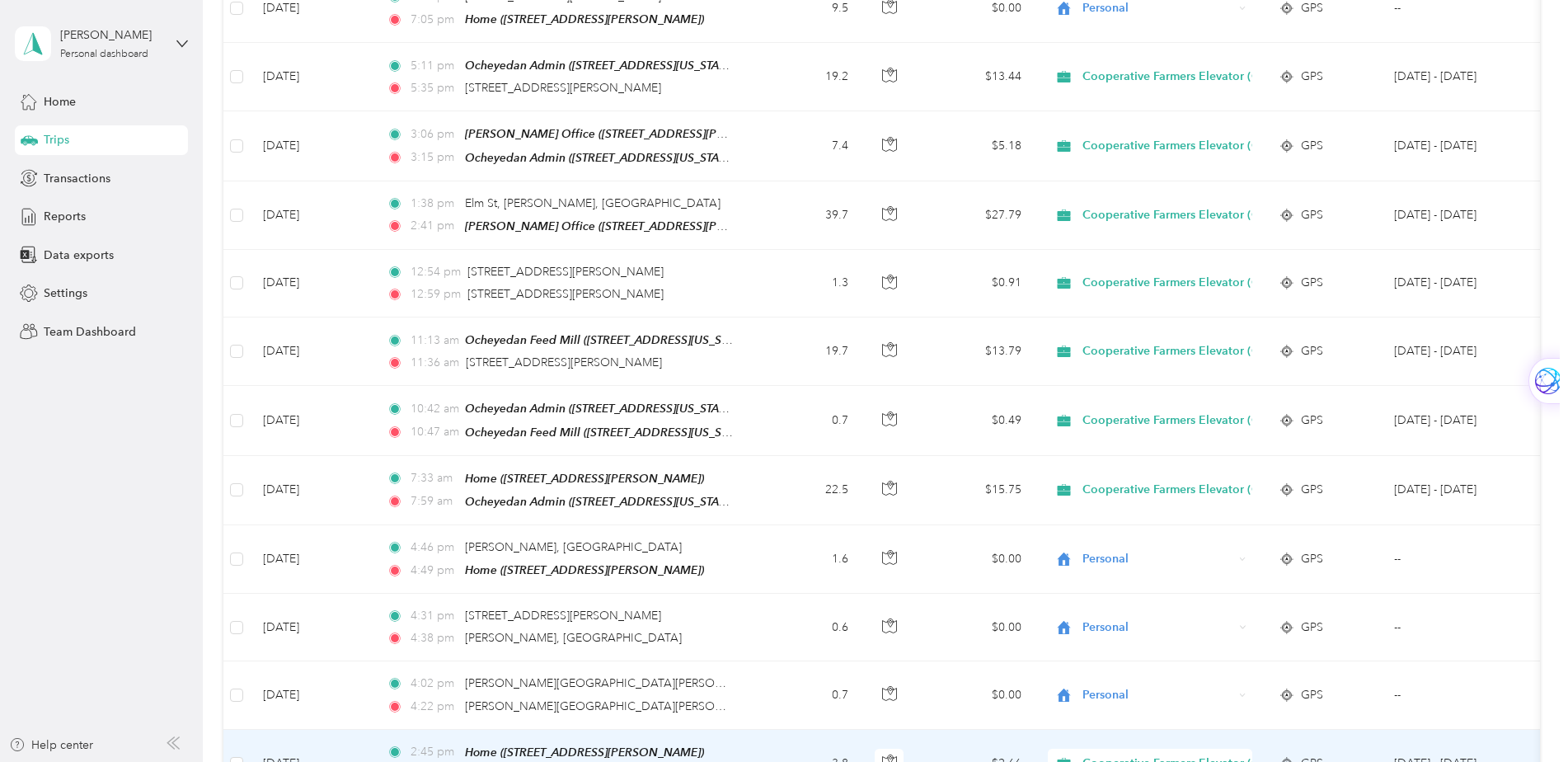
click at [1133, 754] on span "Cooperative Farmers Elevator (CFE)" at bounding box center [1179, 763] width 195 height 18
click at [1113, 652] on span "Personal" at bounding box center [1196, 654] width 216 height 17
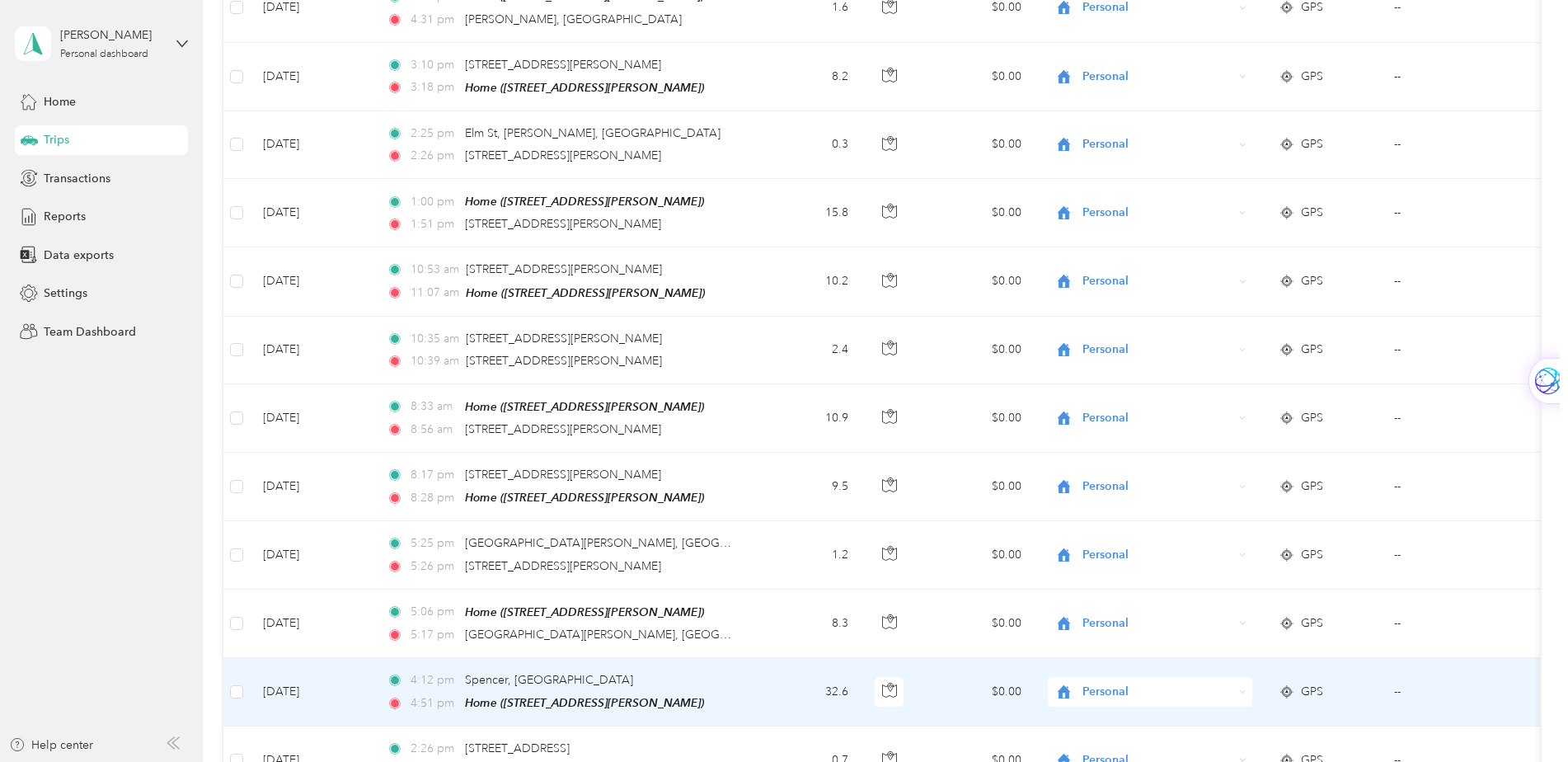
scroll to position [15010, 0]
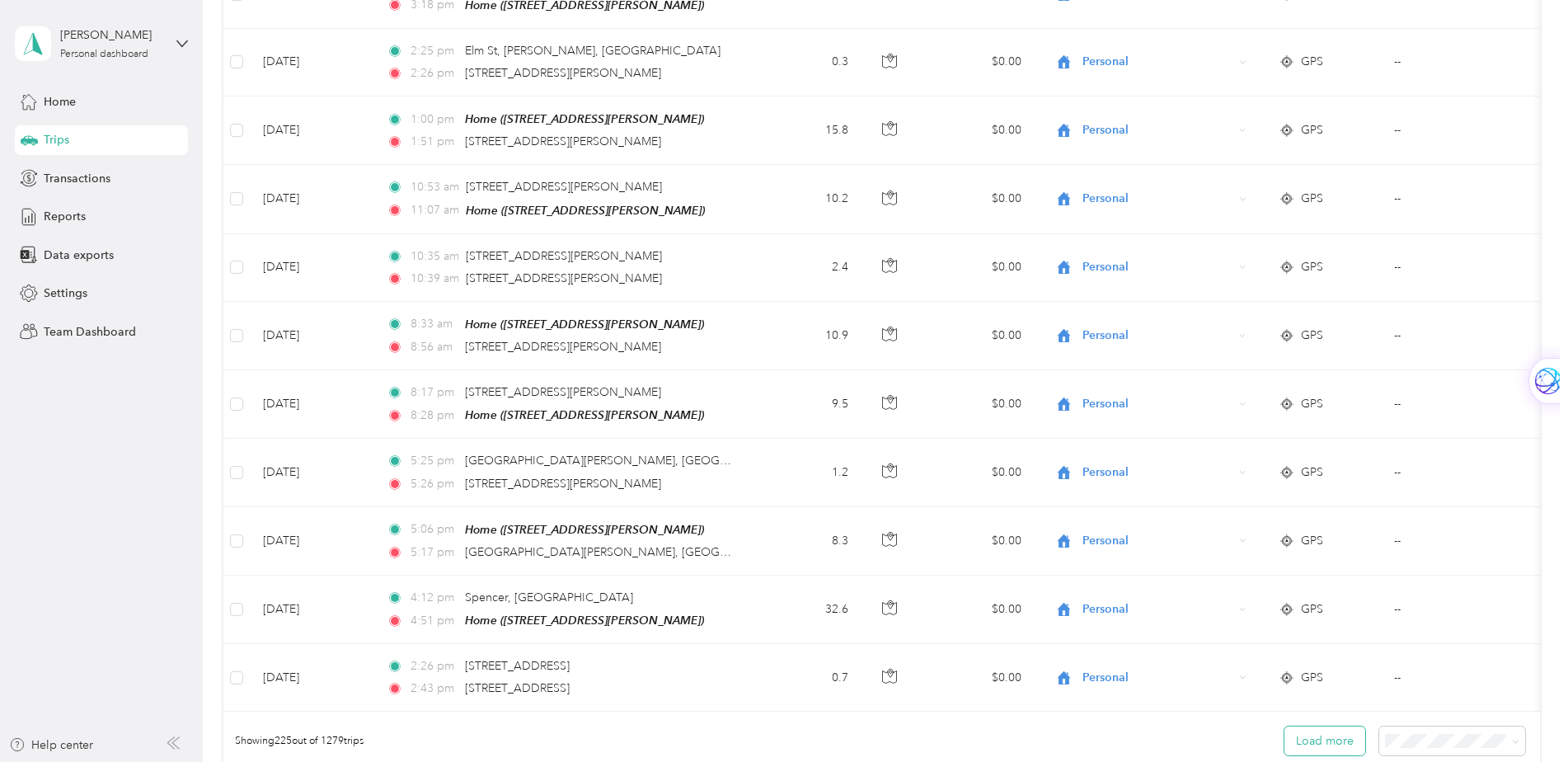
click at [1321, 727] on button "Load more" at bounding box center [1325, 741] width 81 height 29
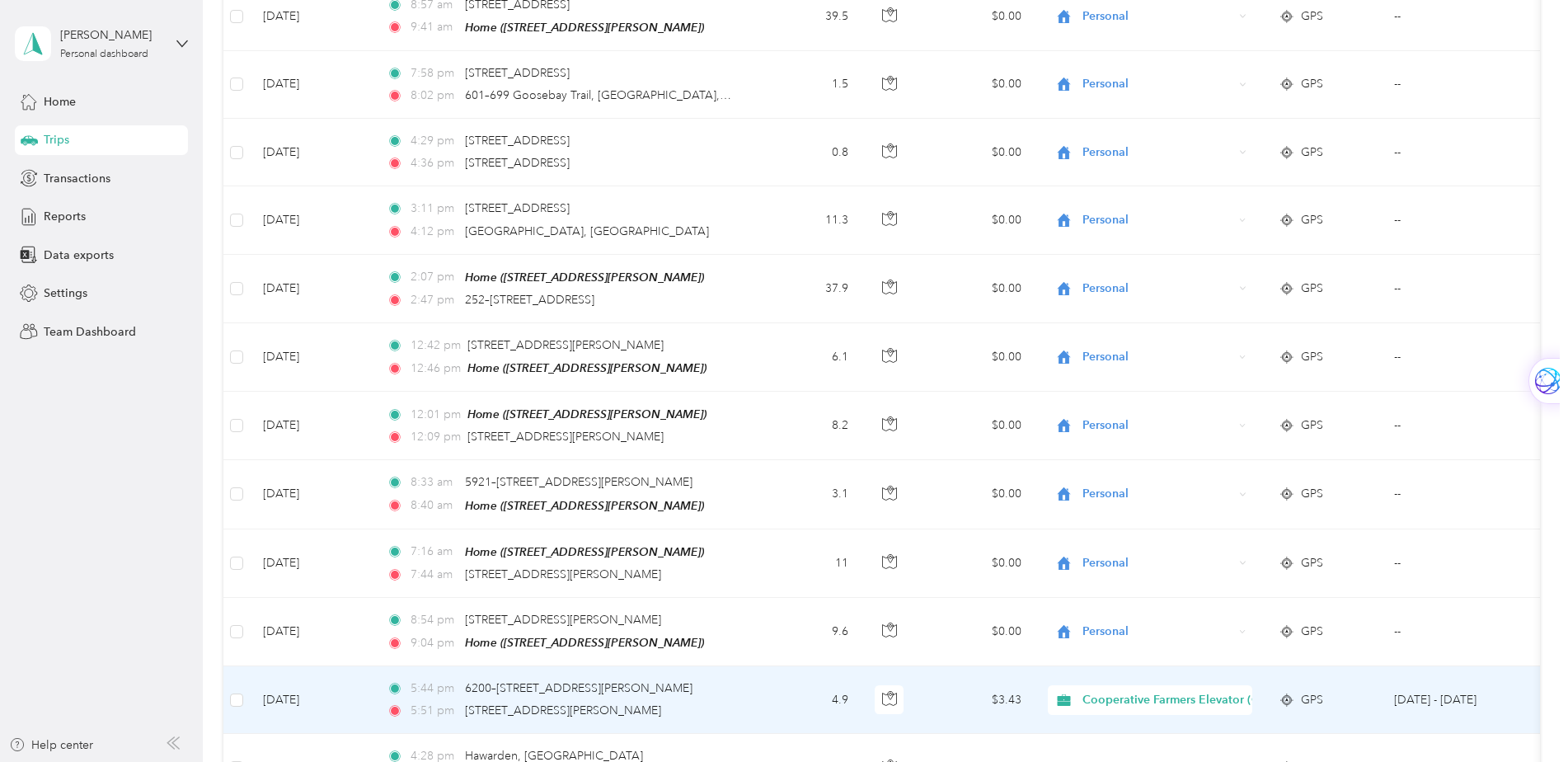
scroll to position [7835, 0]
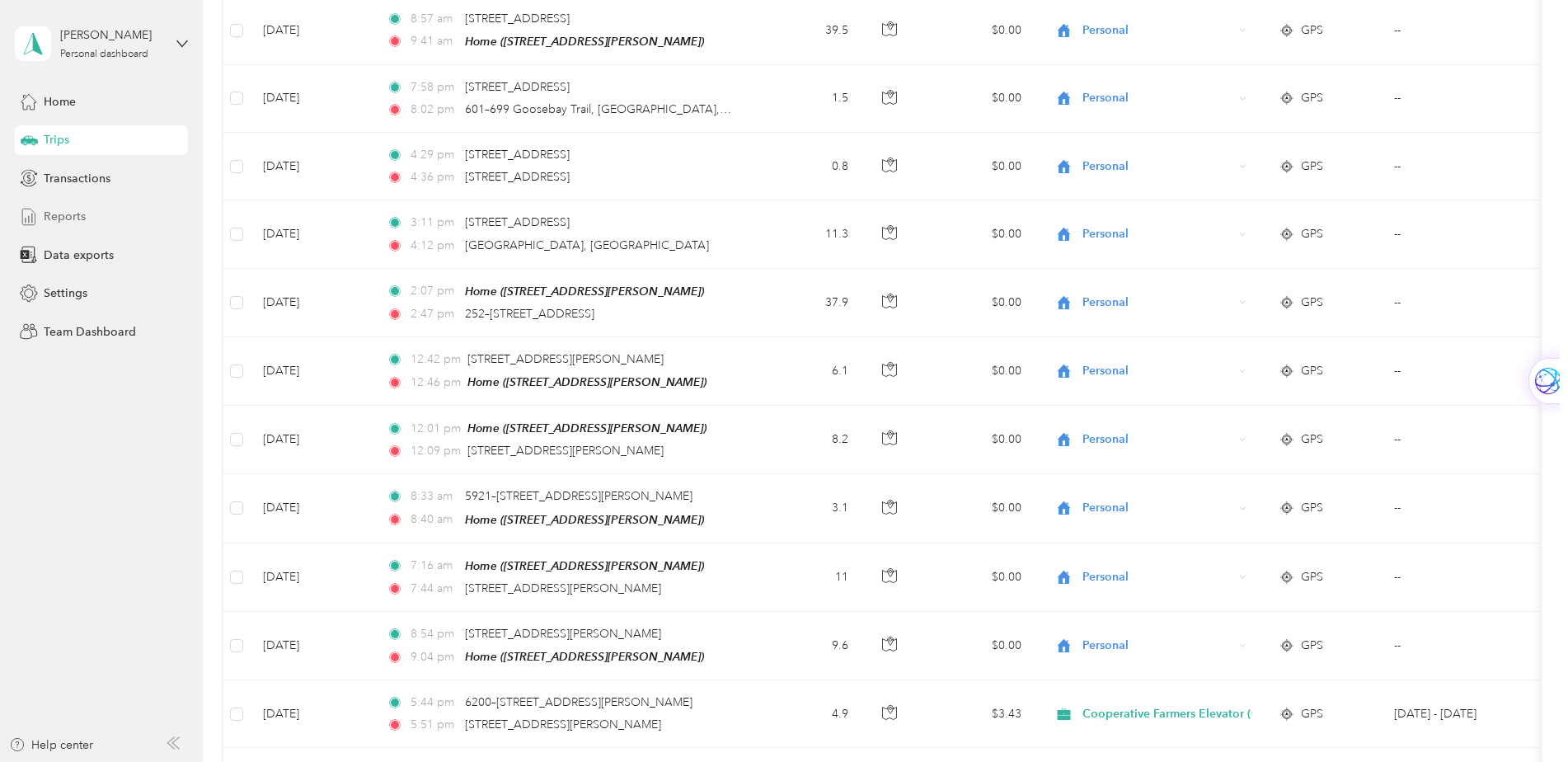
click at [53, 216] on span "Reports" at bounding box center [64, 217] width 42 height 17
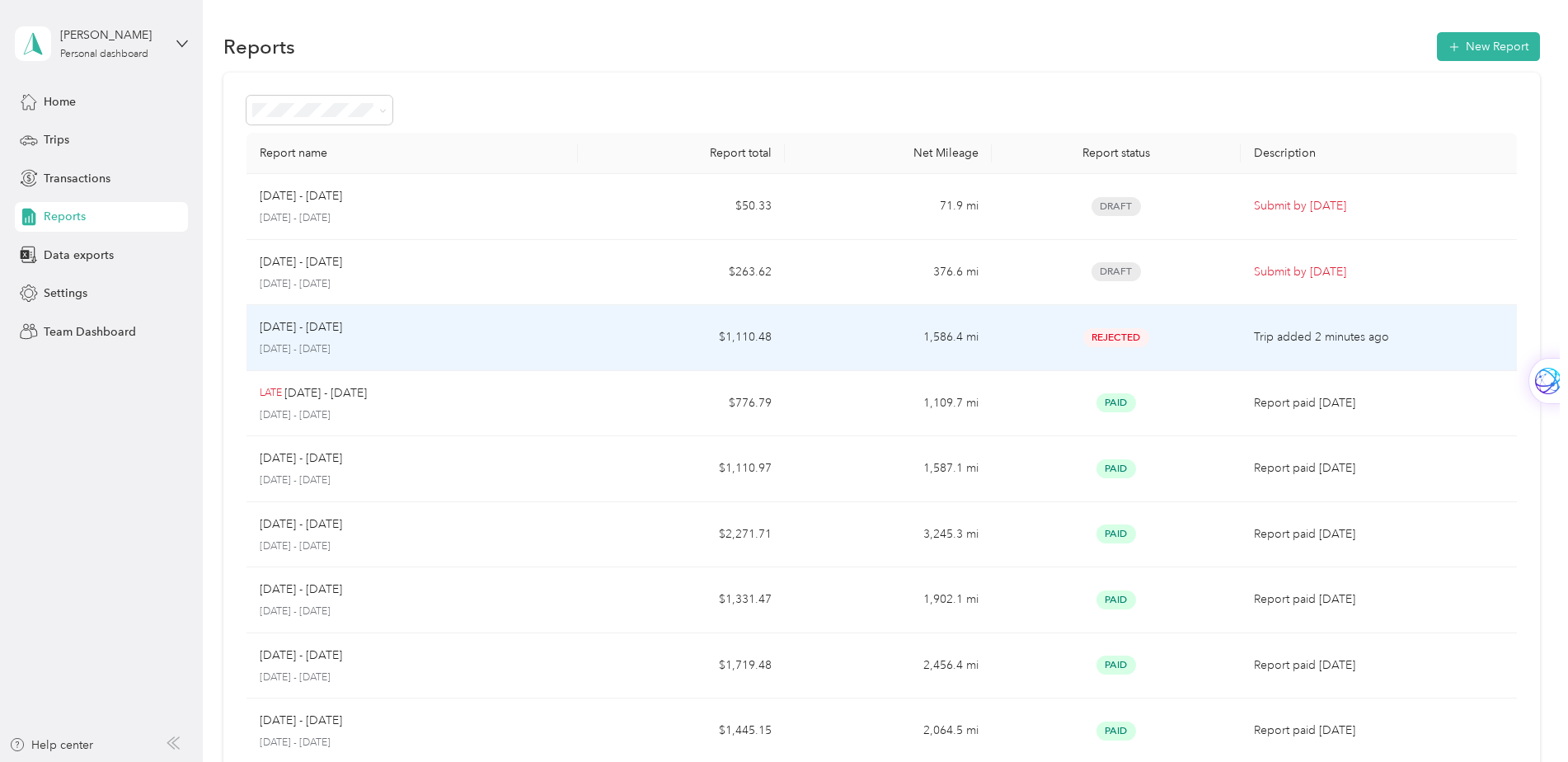
click at [308, 336] on div "Aug 1 - 31, 2025 August 1 - 31, 2025" at bounding box center [412, 337] width 305 height 39
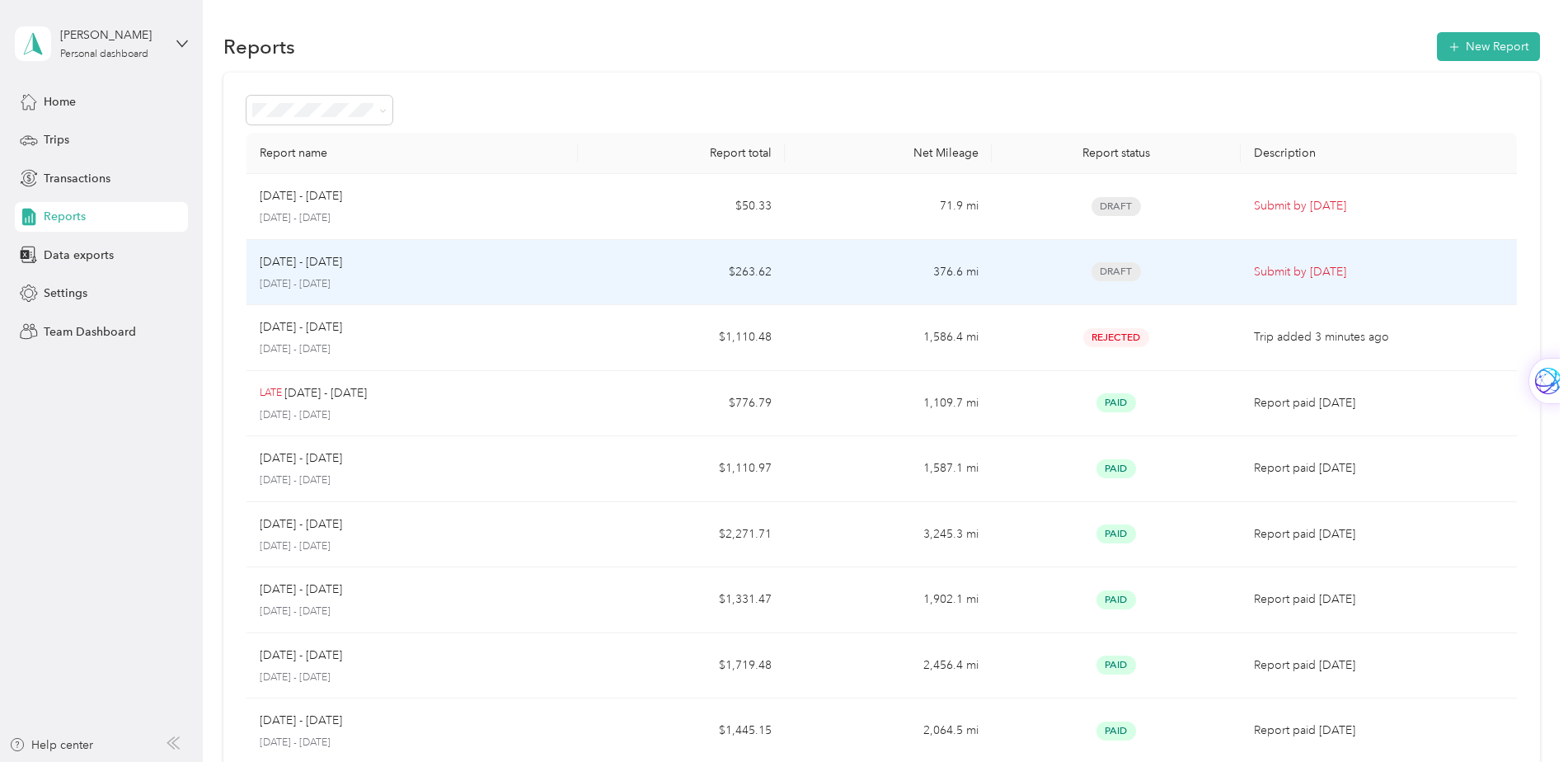
click at [323, 269] on p "Aug 1 - 31, 2025" at bounding box center [301, 261] width 83 height 18
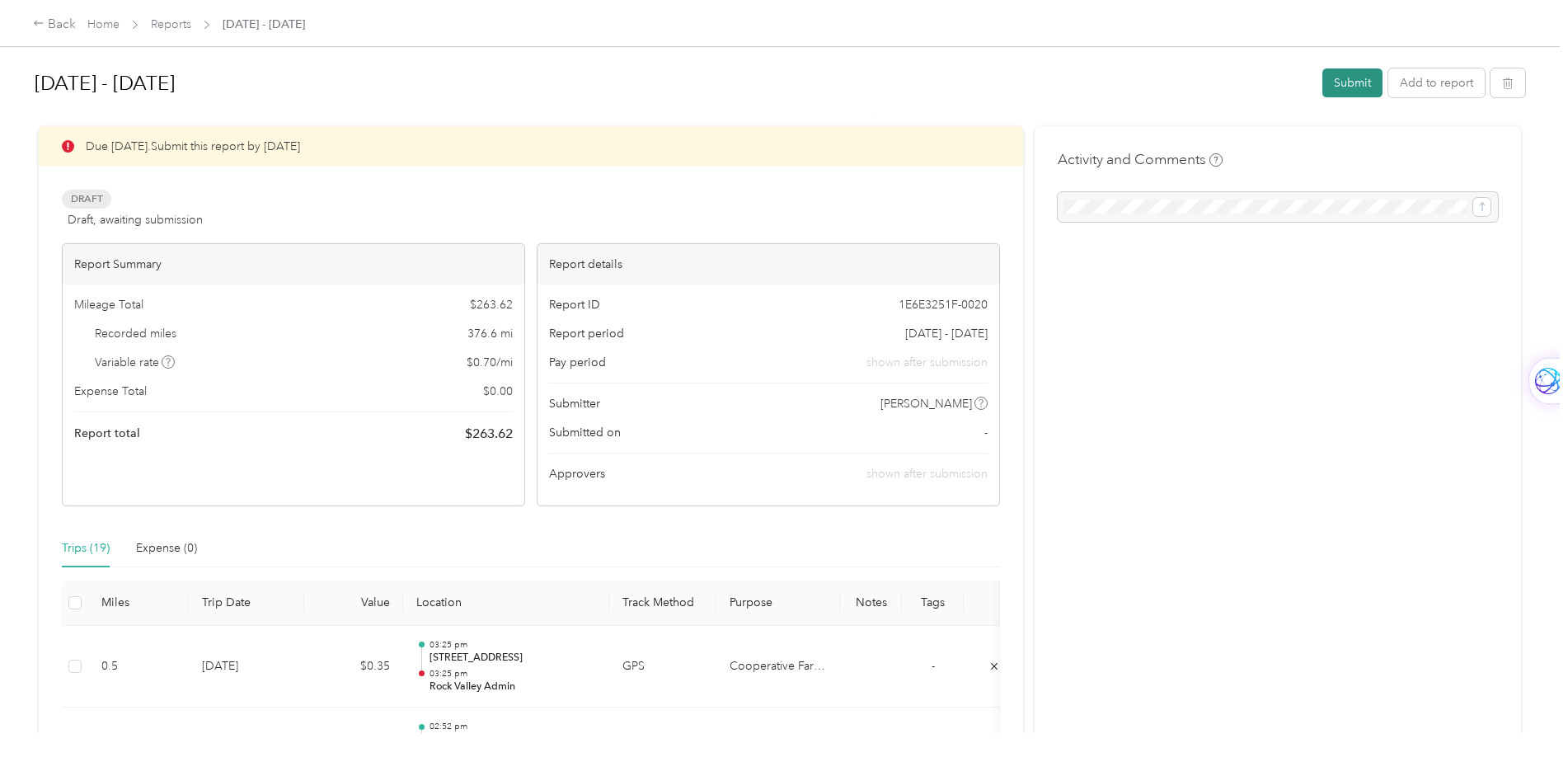
click at [1353, 80] on button "Submit" at bounding box center [1352, 83] width 60 height 29
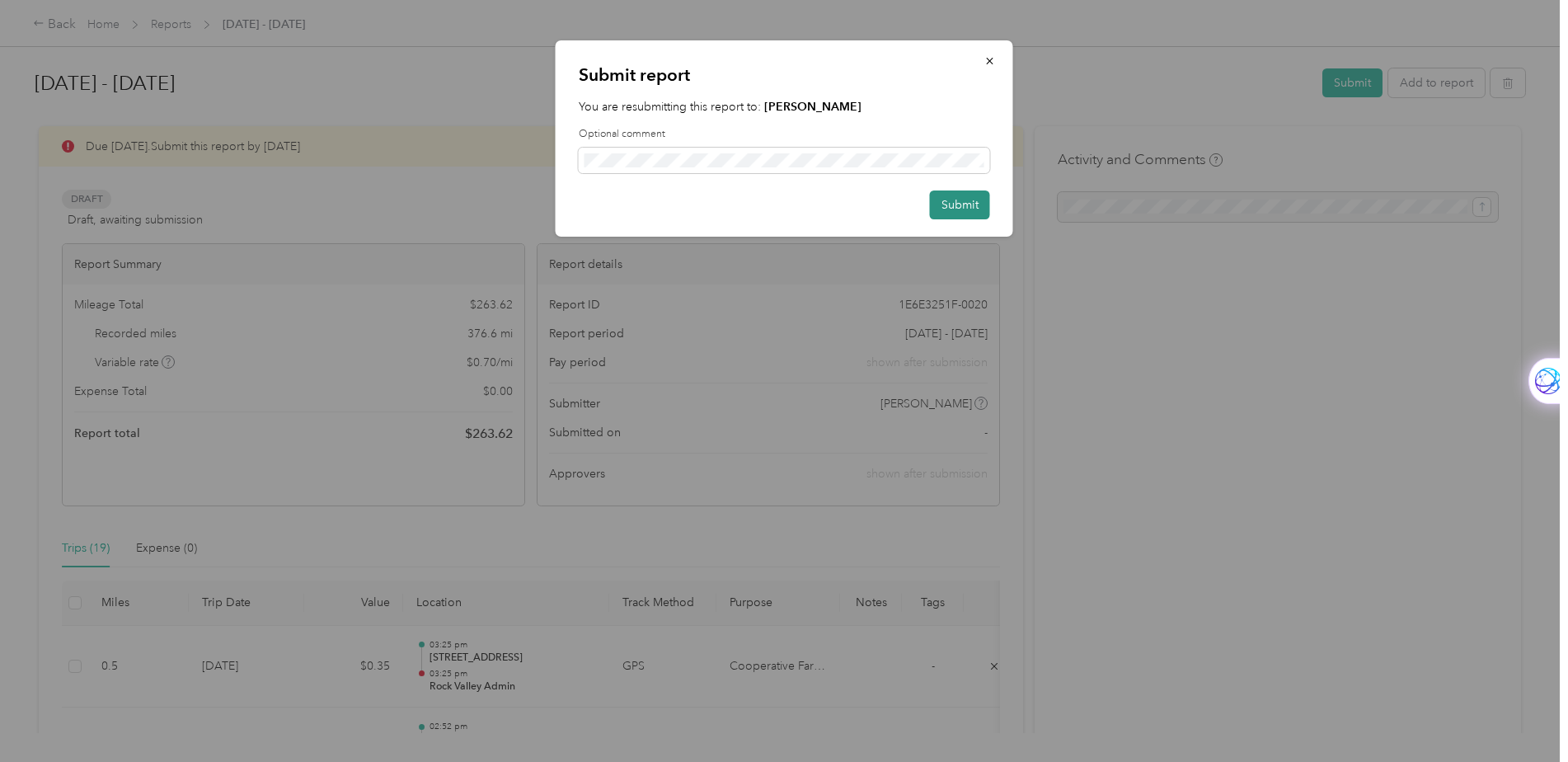
click at [965, 205] on button "Submit" at bounding box center [960, 206] width 60 height 29
